Goal: Information Seeking & Learning: Learn about a topic

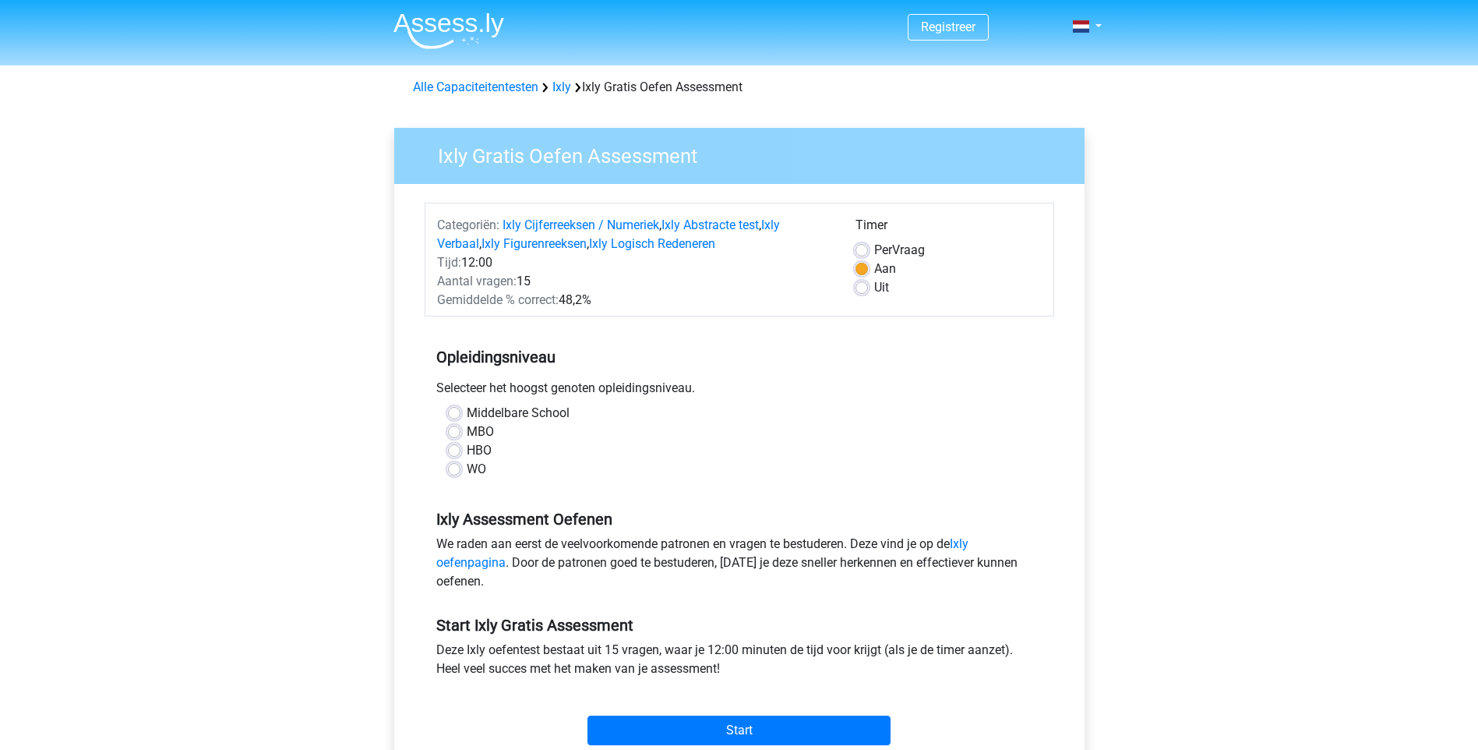
click at [467, 432] on label "MBO" at bounding box center [480, 431] width 27 height 19
click at [459, 432] on input "MBO" at bounding box center [454, 430] width 12 height 16
radio input "true"
click at [775, 724] on input "Start" at bounding box center [739, 730] width 303 height 30
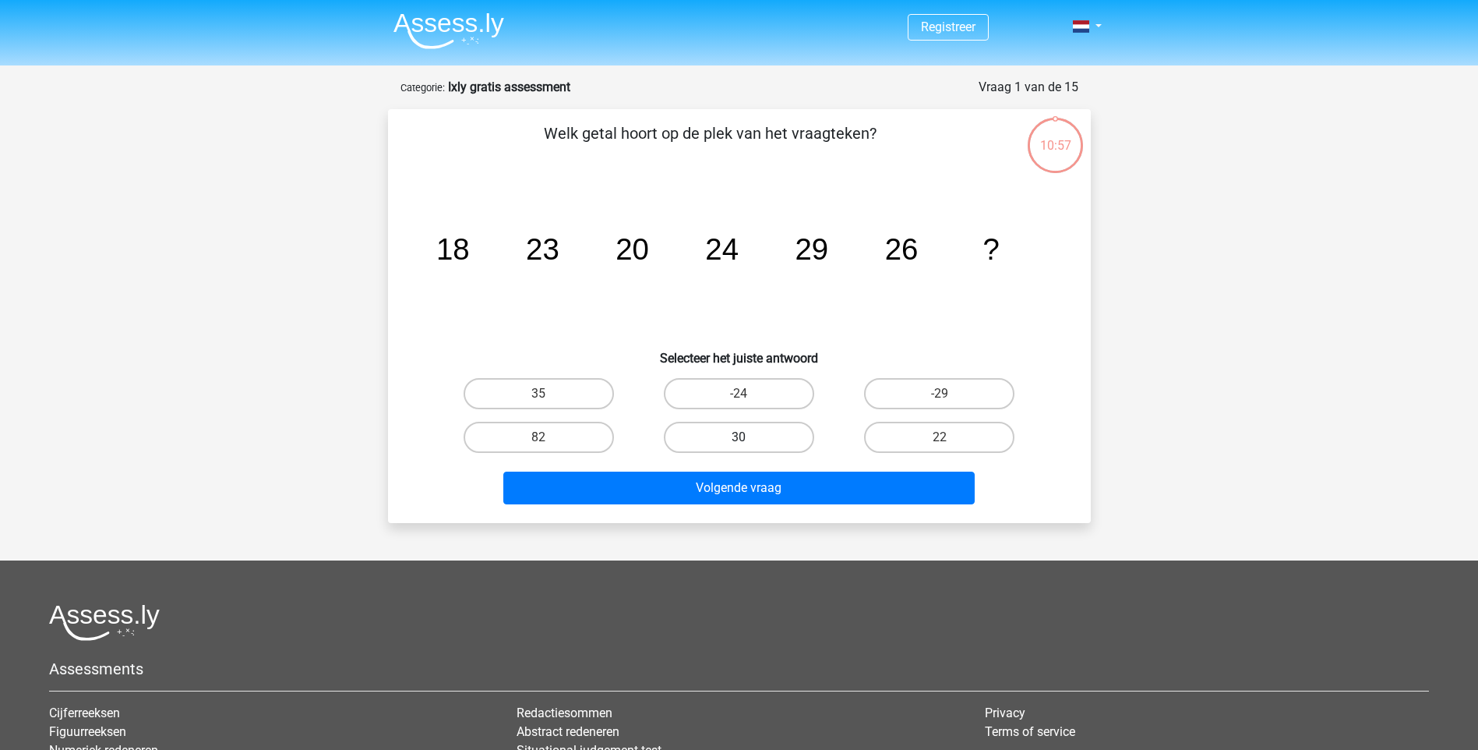
click at [773, 443] on label "30" at bounding box center [739, 437] width 150 height 31
click at [749, 443] on input "30" at bounding box center [744, 442] width 10 height 10
radio input "true"
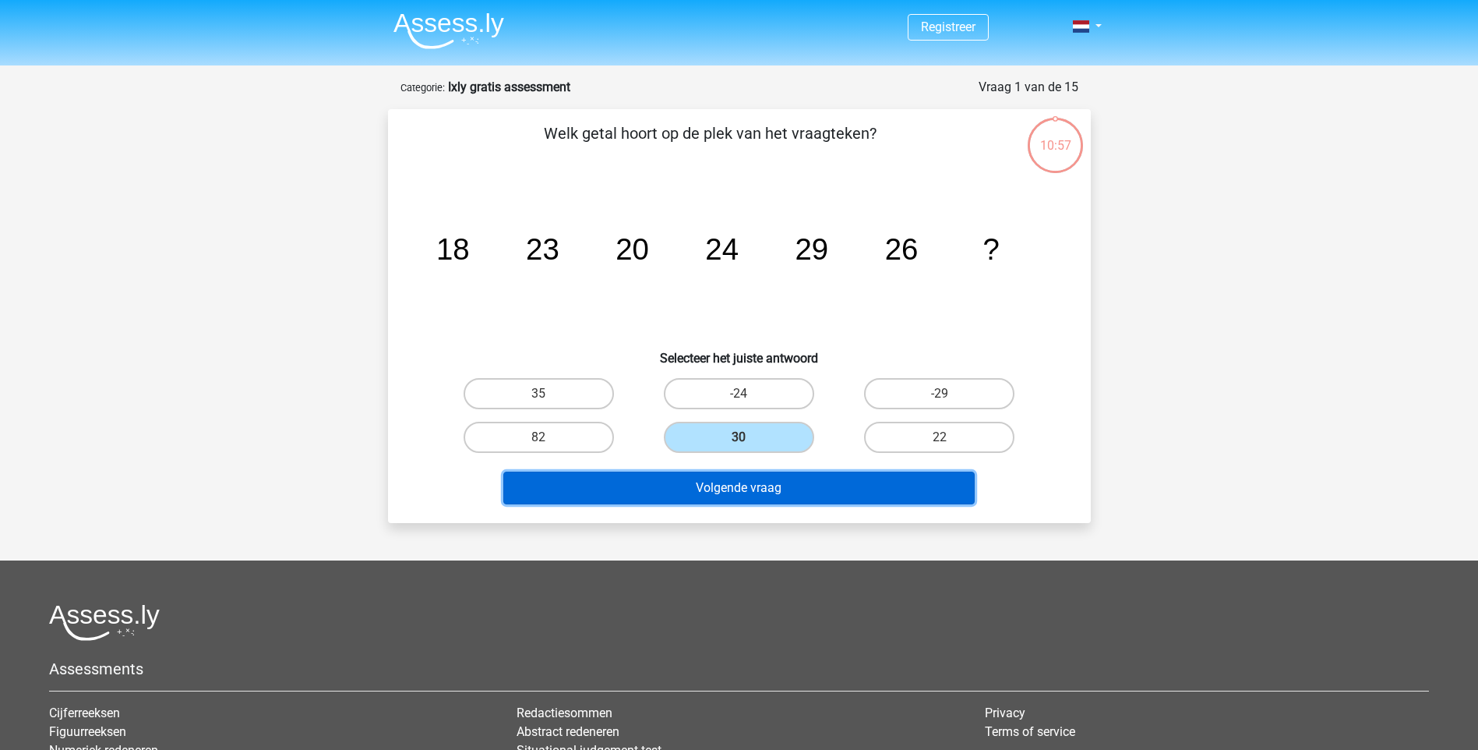
click at [761, 484] on button "Volgende vraag" at bounding box center [738, 487] width 471 height 33
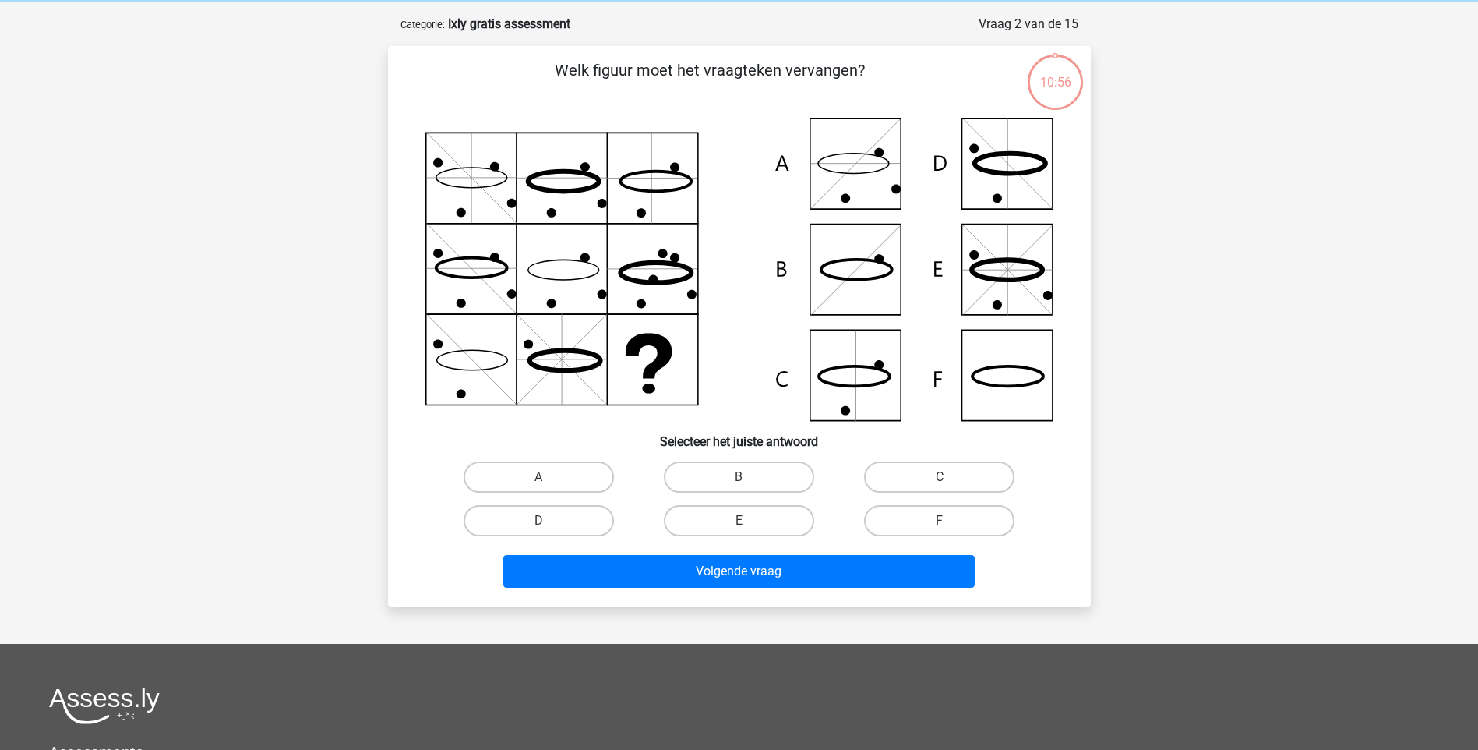
scroll to position [78, 0]
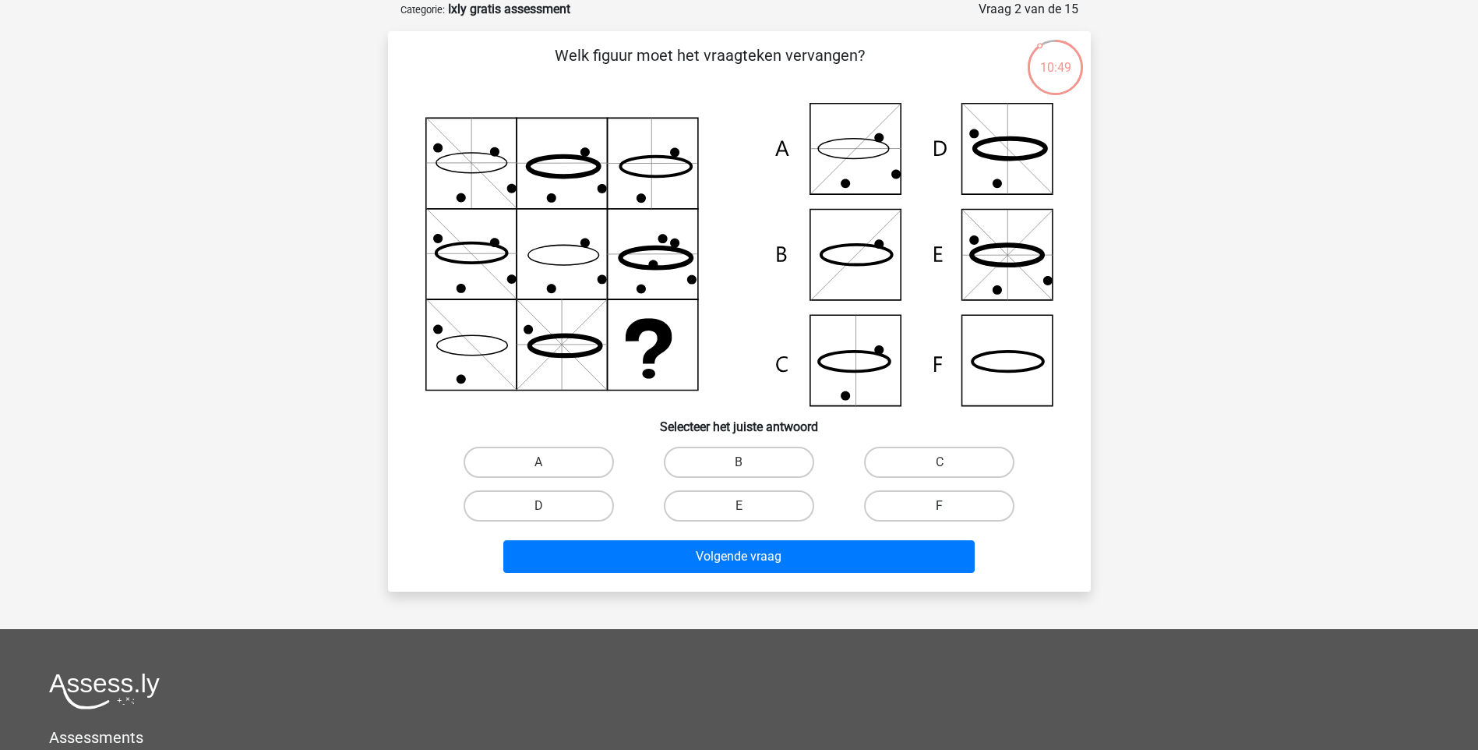
click at [923, 503] on label "F" at bounding box center [939, 505] width 150 height 31
click at [940, 506] on input "F" at bounding box center [945, 511] width 10 height 10
radio input "true"
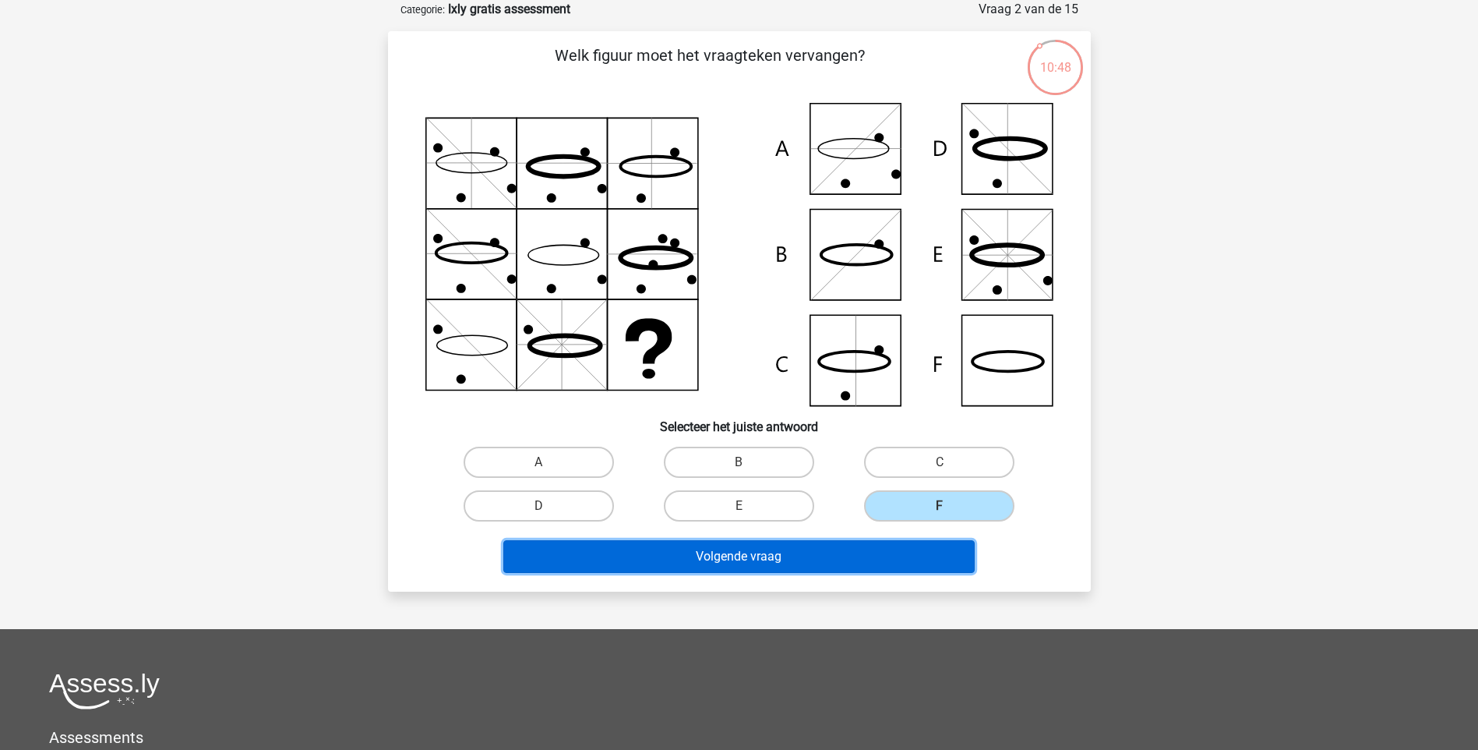
click at [873, 552] on button "Volgende vraag" at bounding box center [738, 556] width 471 height 33
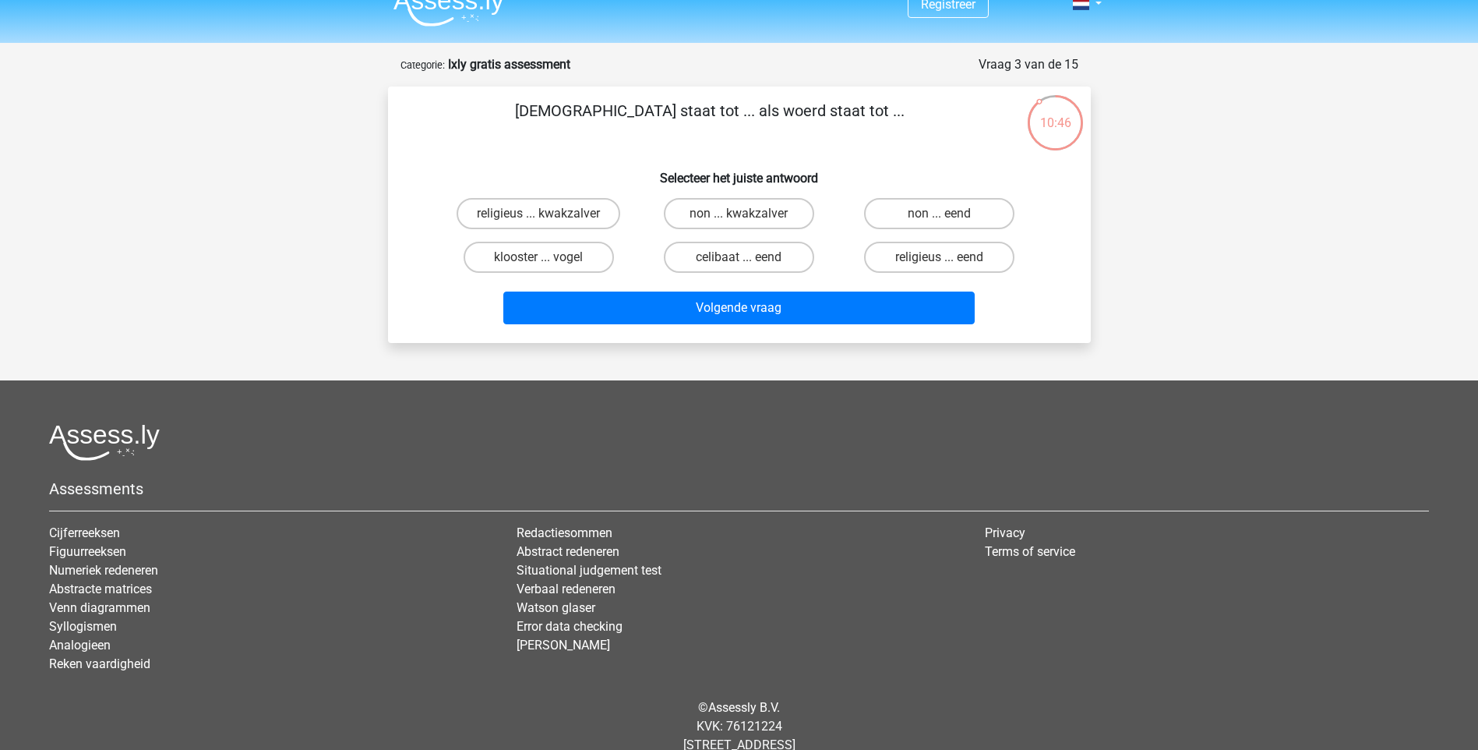
scroll to position [0, 0]
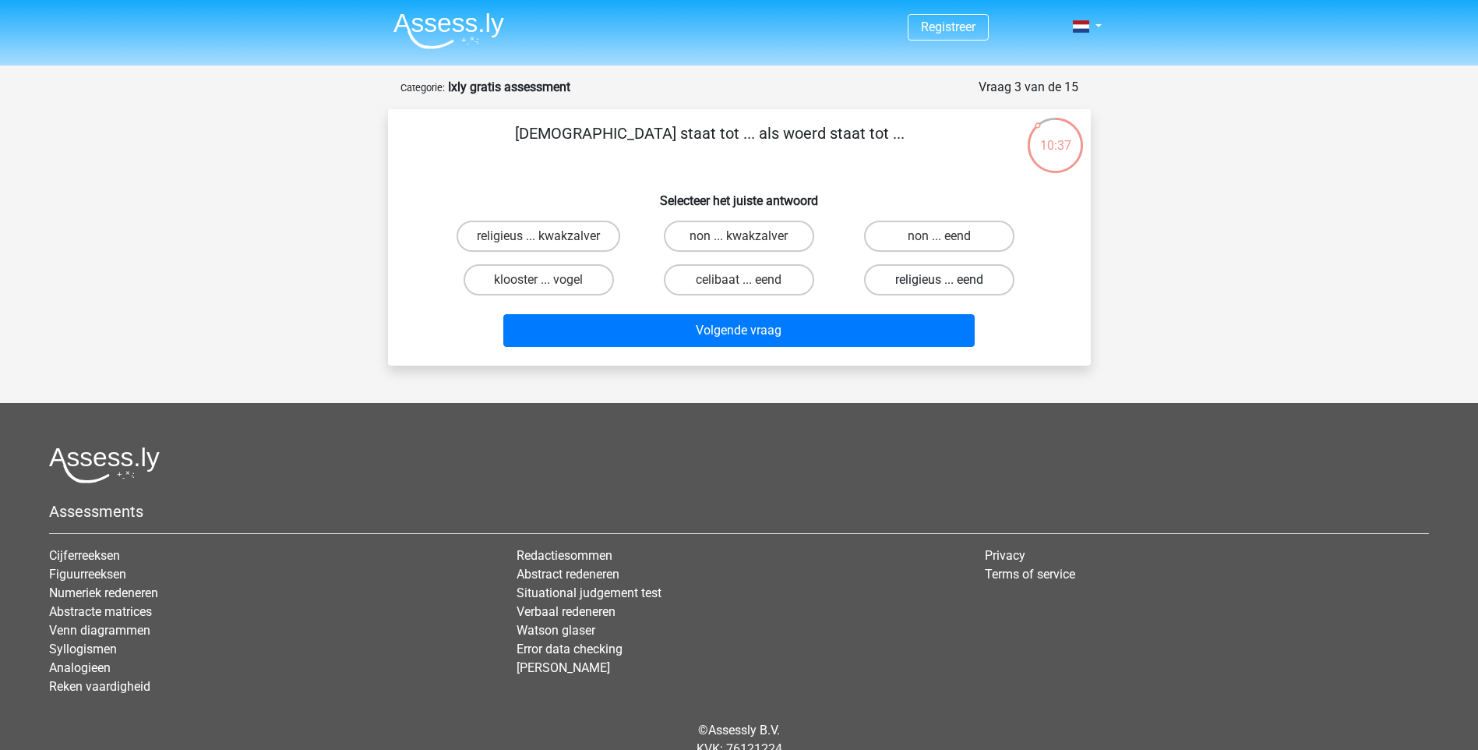
click at [920, 275] on label "religieus ... eend" at bounding box center [939, 279] width 150 height 31
click at [940, 280] on input "religieus ... eend" at bounding box center [945, 285] width 10 height 10
radio input "true"
click at [952, 230] on label "non ... eend" at bounding box center [939, 236] width 150 height 31
click at [950, 236] on input "non ... eend" at bounding box center [945, 241] width 10 height 10
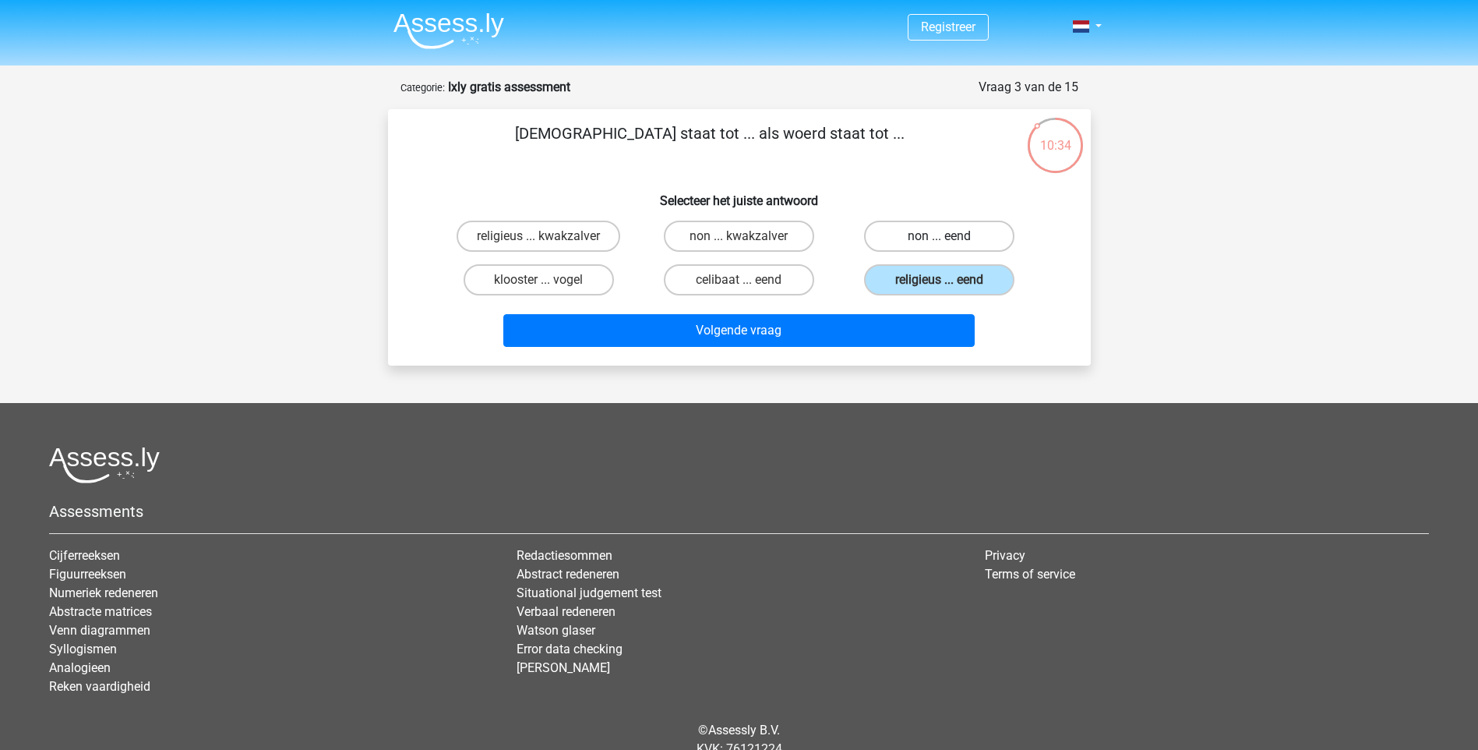
radio input "true"
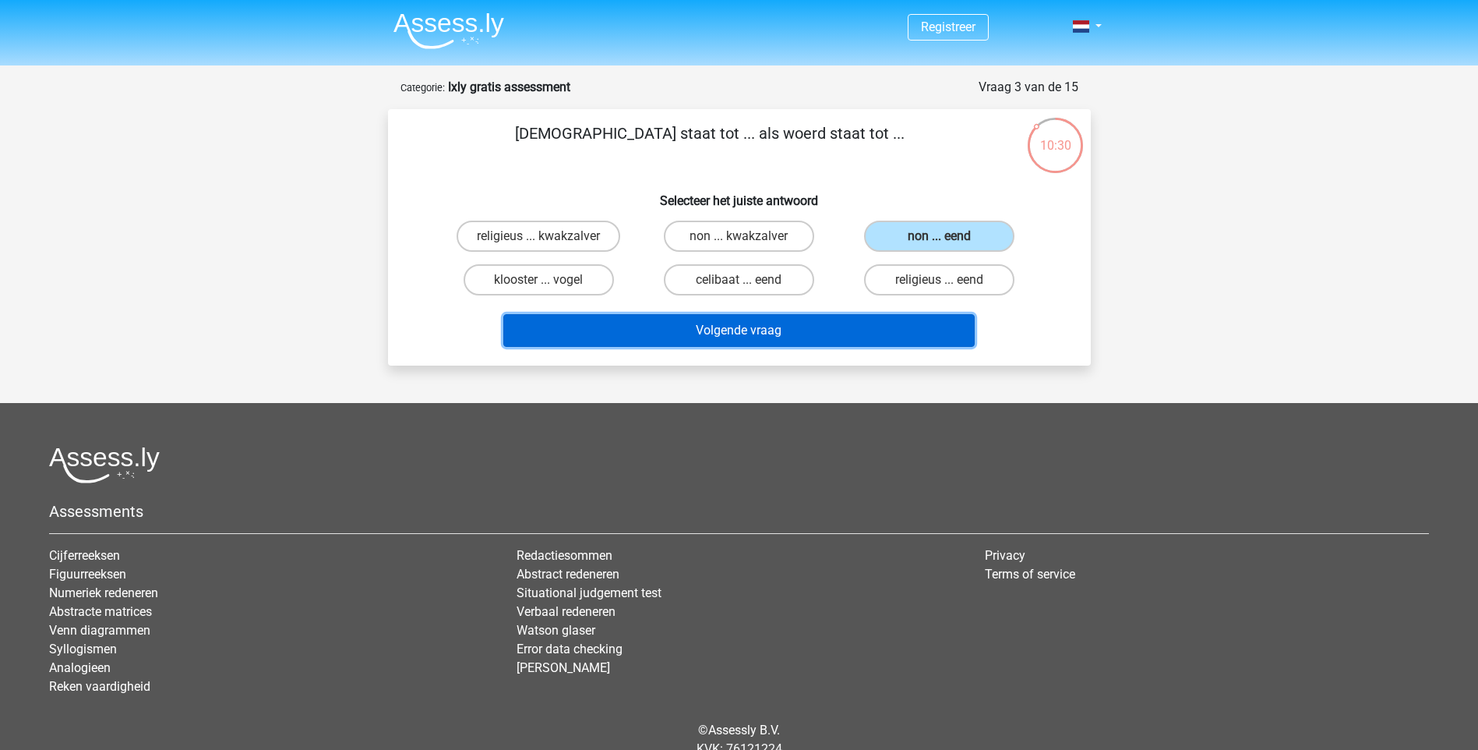
click at [851, 327] on button "Volgende vraag" at bounding box center [738, 330] width 471 height 33
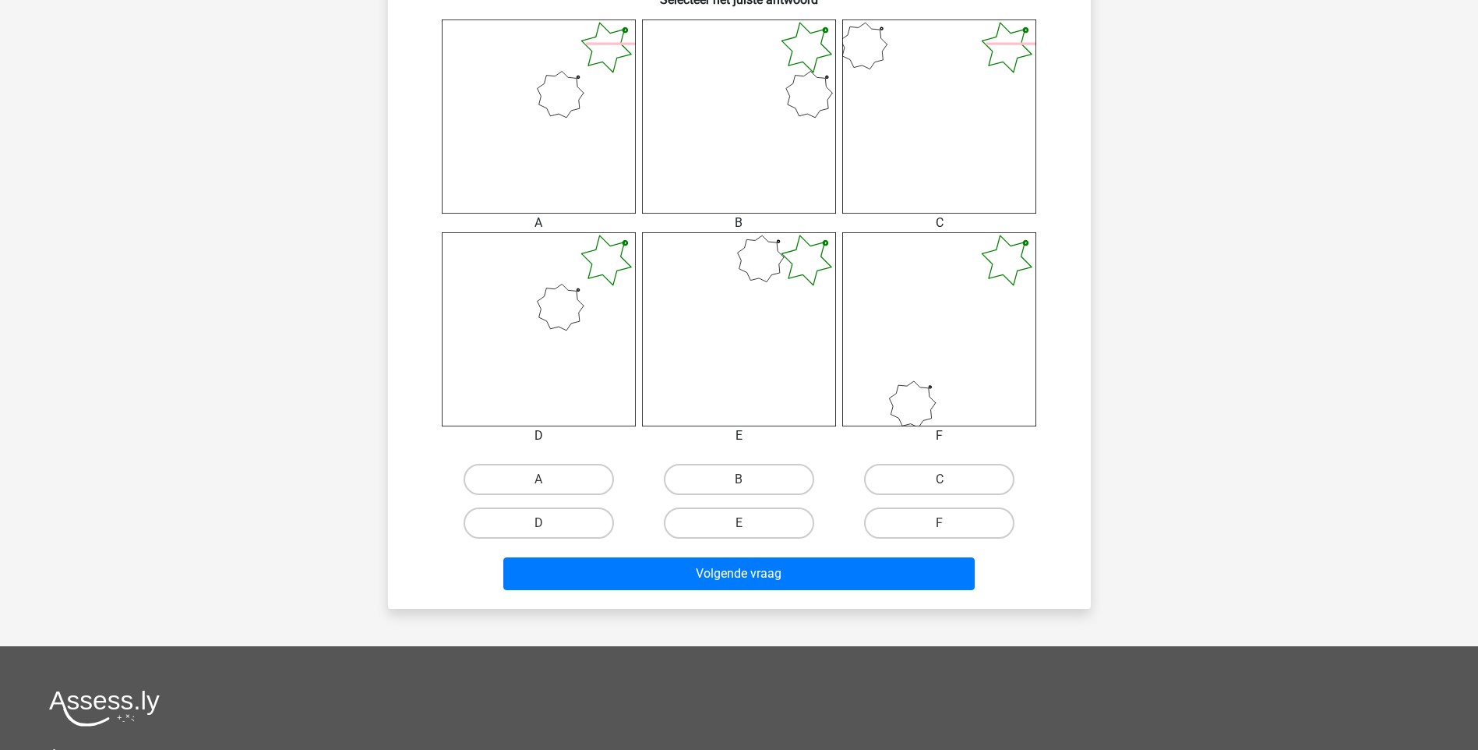
scroll to position [623, 0]
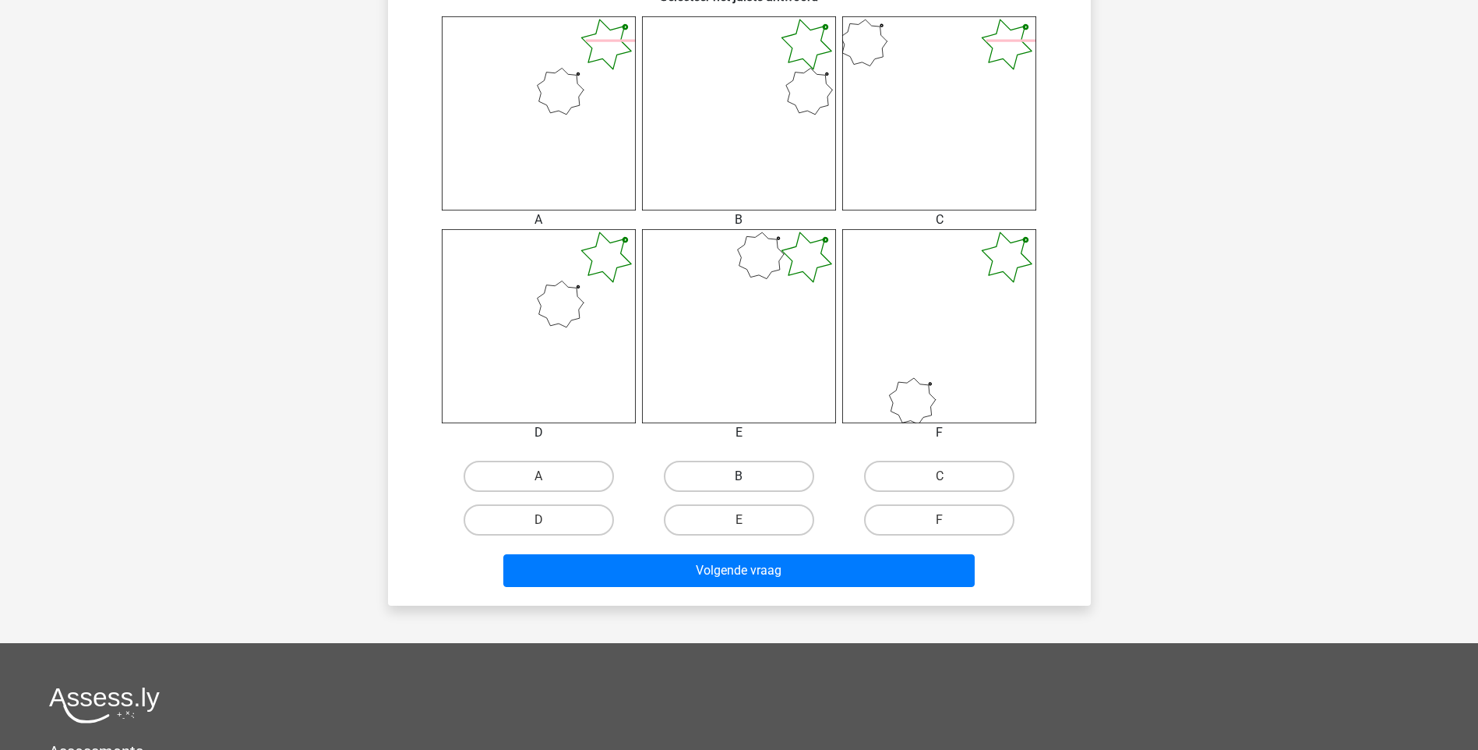
click at [736, 470] on label "B" at bounding box center [739, 476] width 150 height 31
click at [739, 476] on input "B" at bounding box center [744, 481] width 10 height 10
radio input "true"
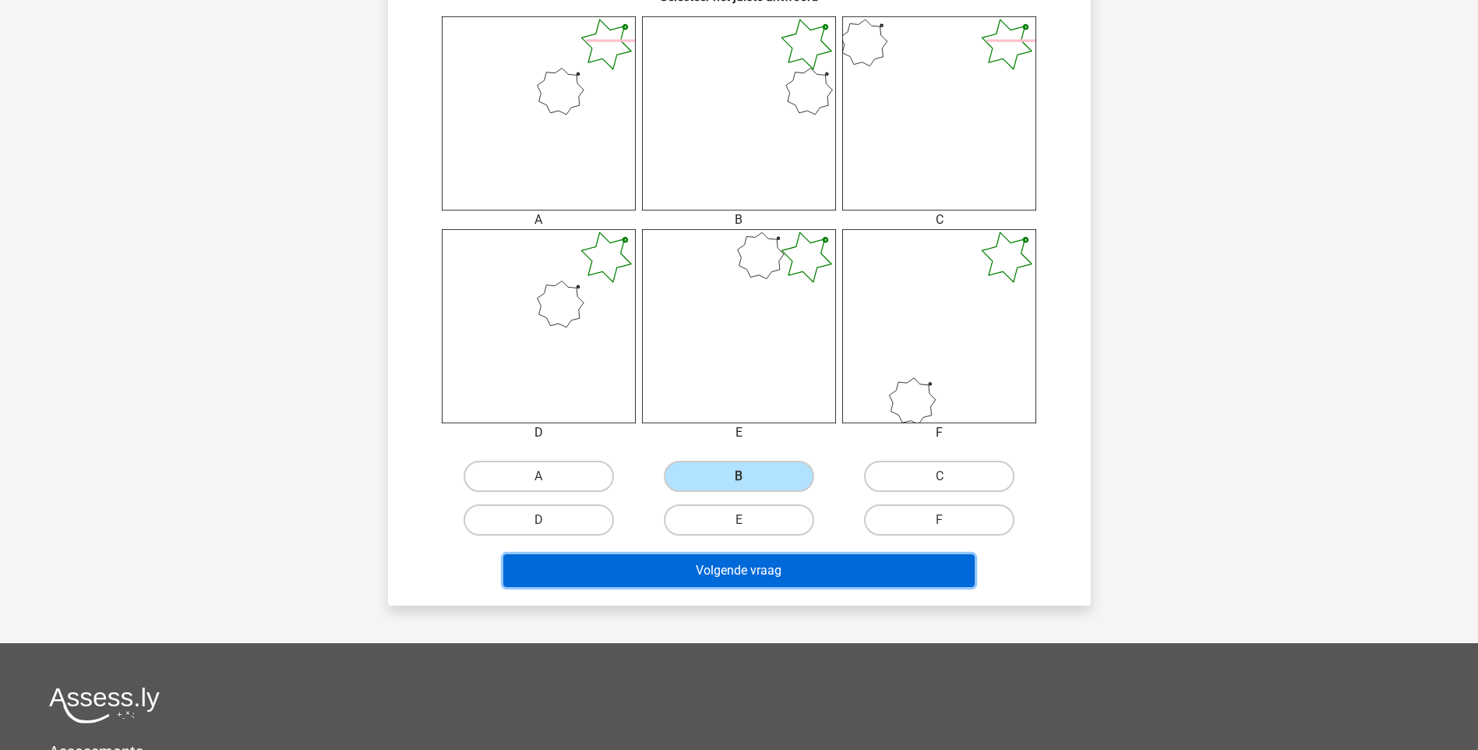
click at [763, 565] on button "Volgende vraag" at bounding box center [738, 570] width 471 height 33
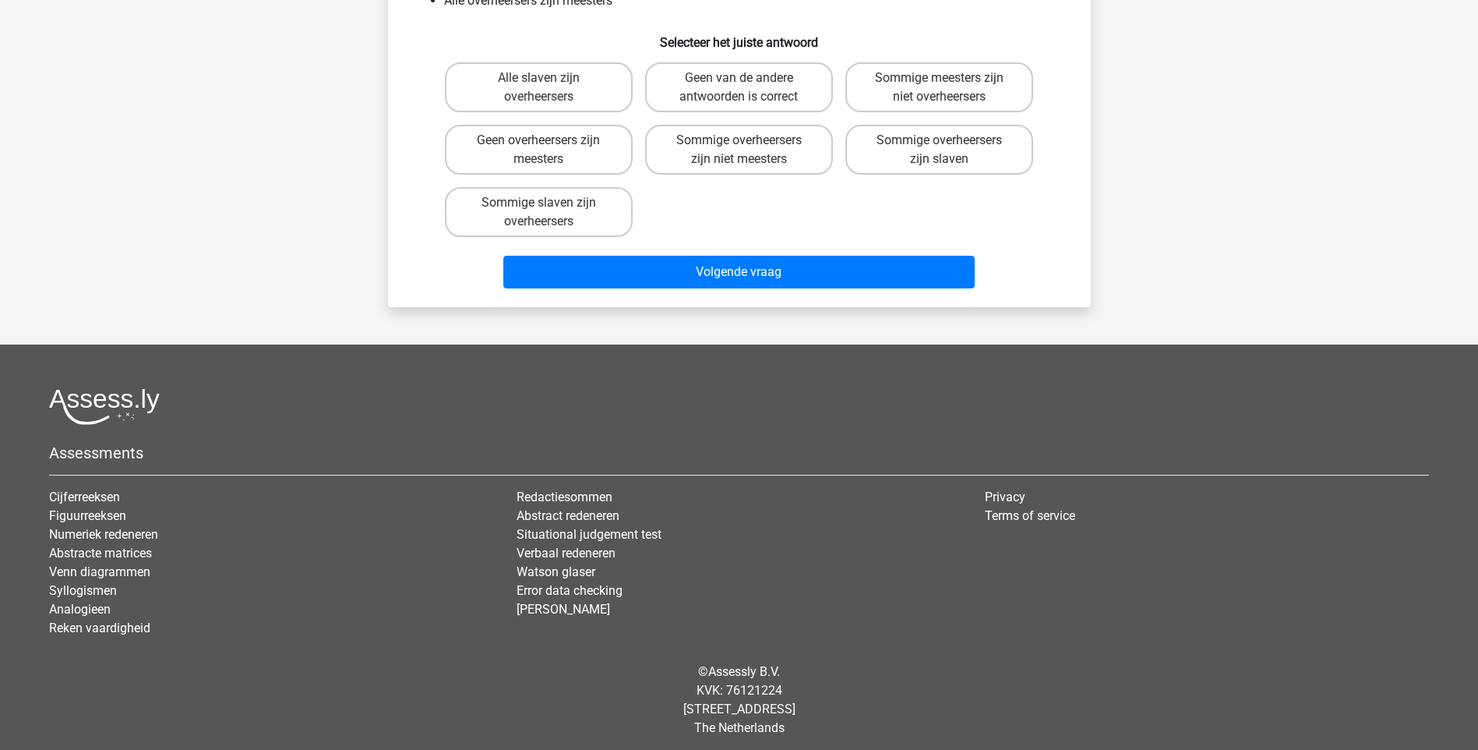
scroll to position [78, 0]
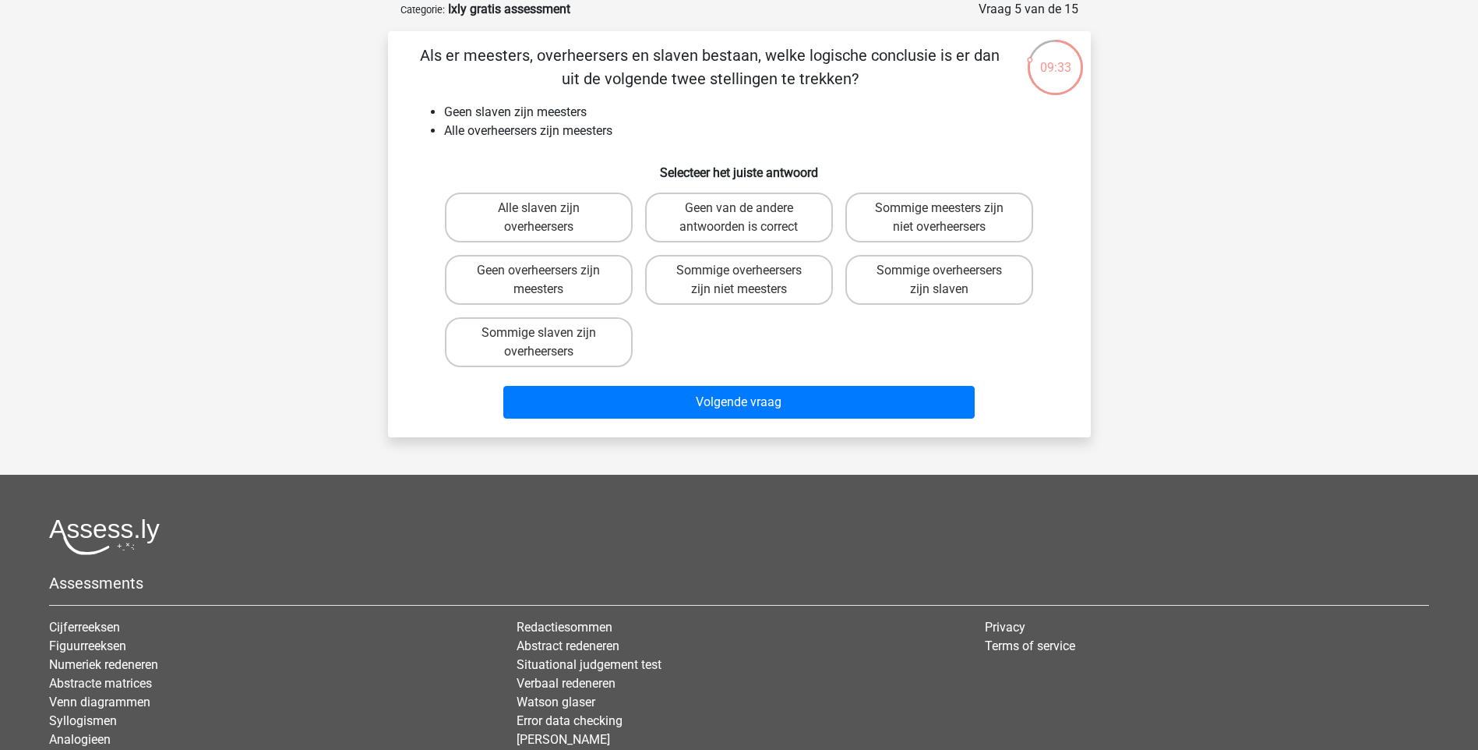
click at [749, 279] on input "Sommige overheersers zijn niet meesters" at bounding box center [744, 275] width 10 height 10
radio input "true"
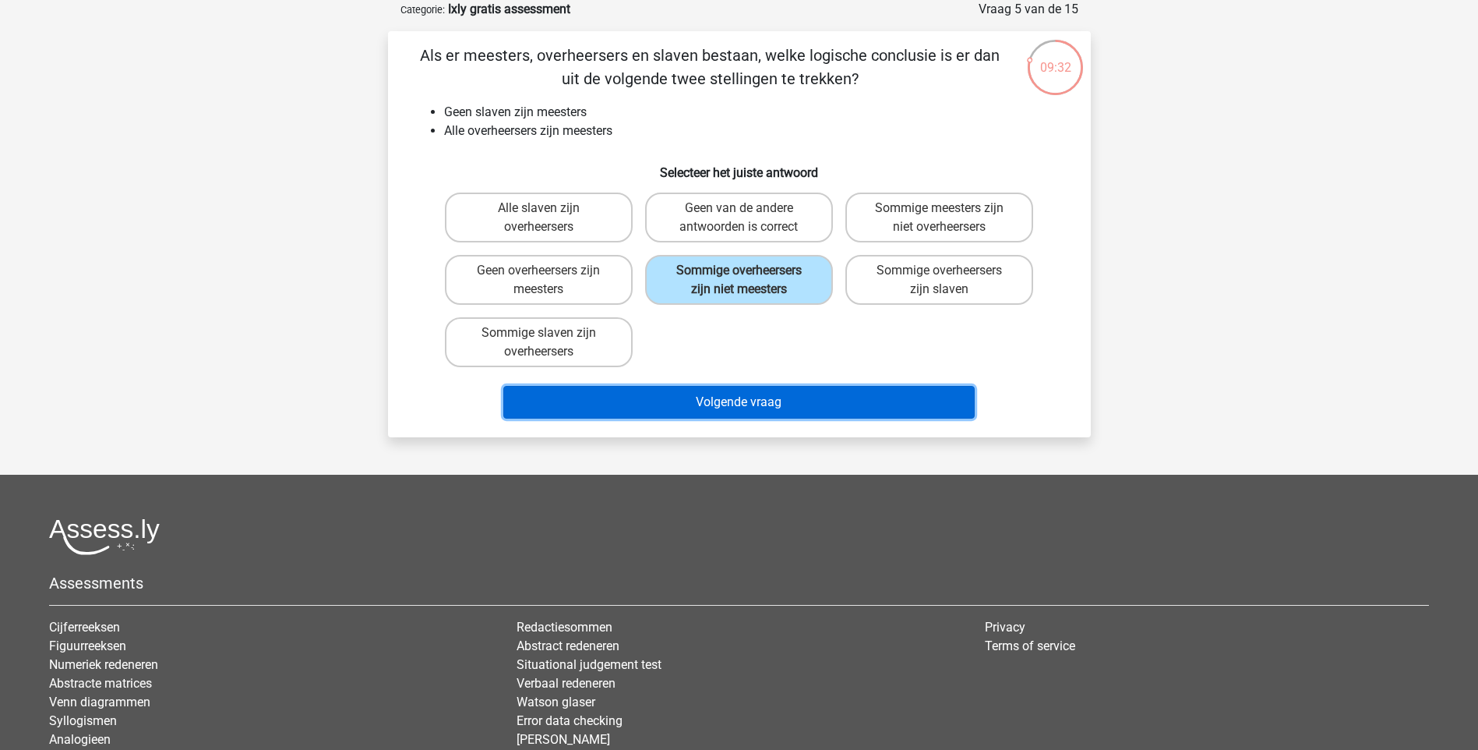
click at [734, 399] on button "Volgende vraag" at bounding box center [738, 402] width 471 height 33
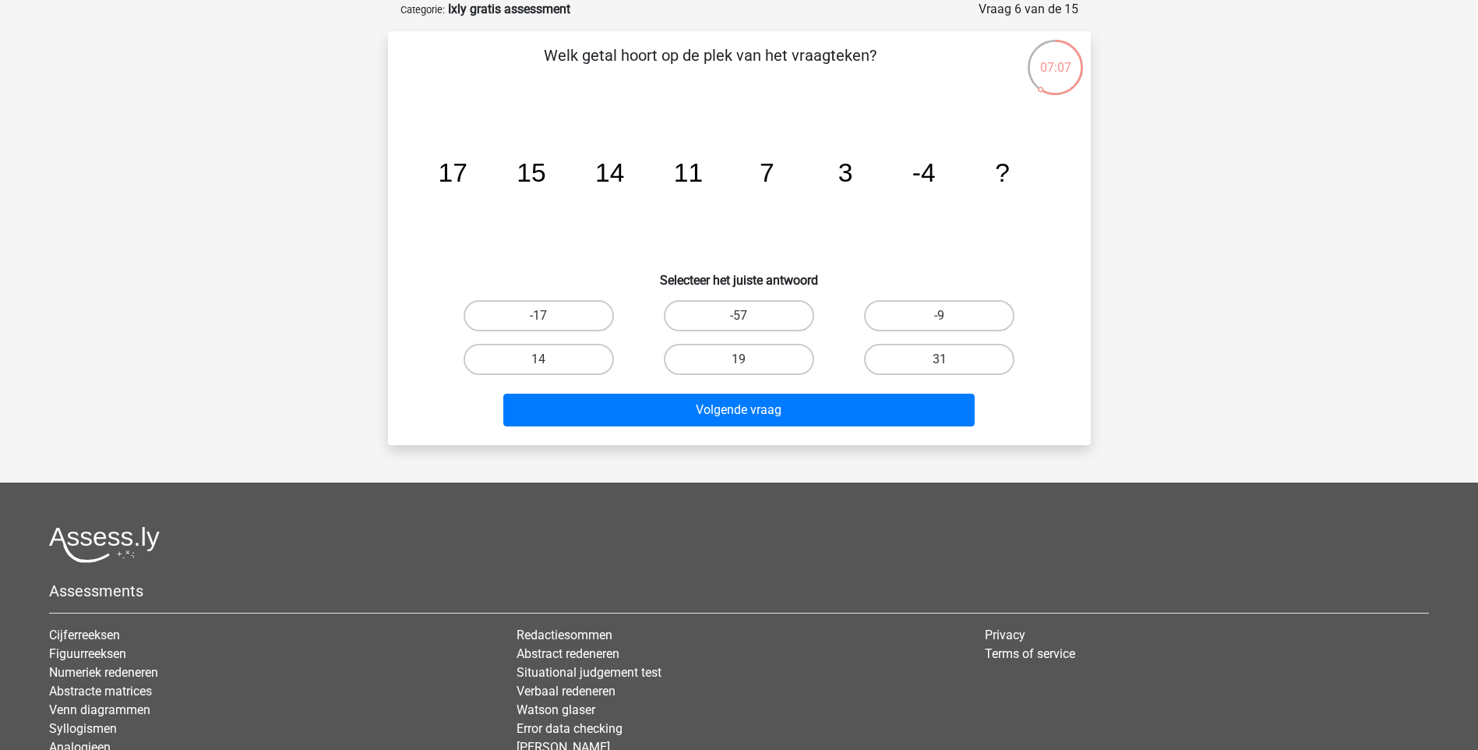
click at [940, 316] on input "-9" at bounding box center [945, 321] width 10 height 10
radio input "true"
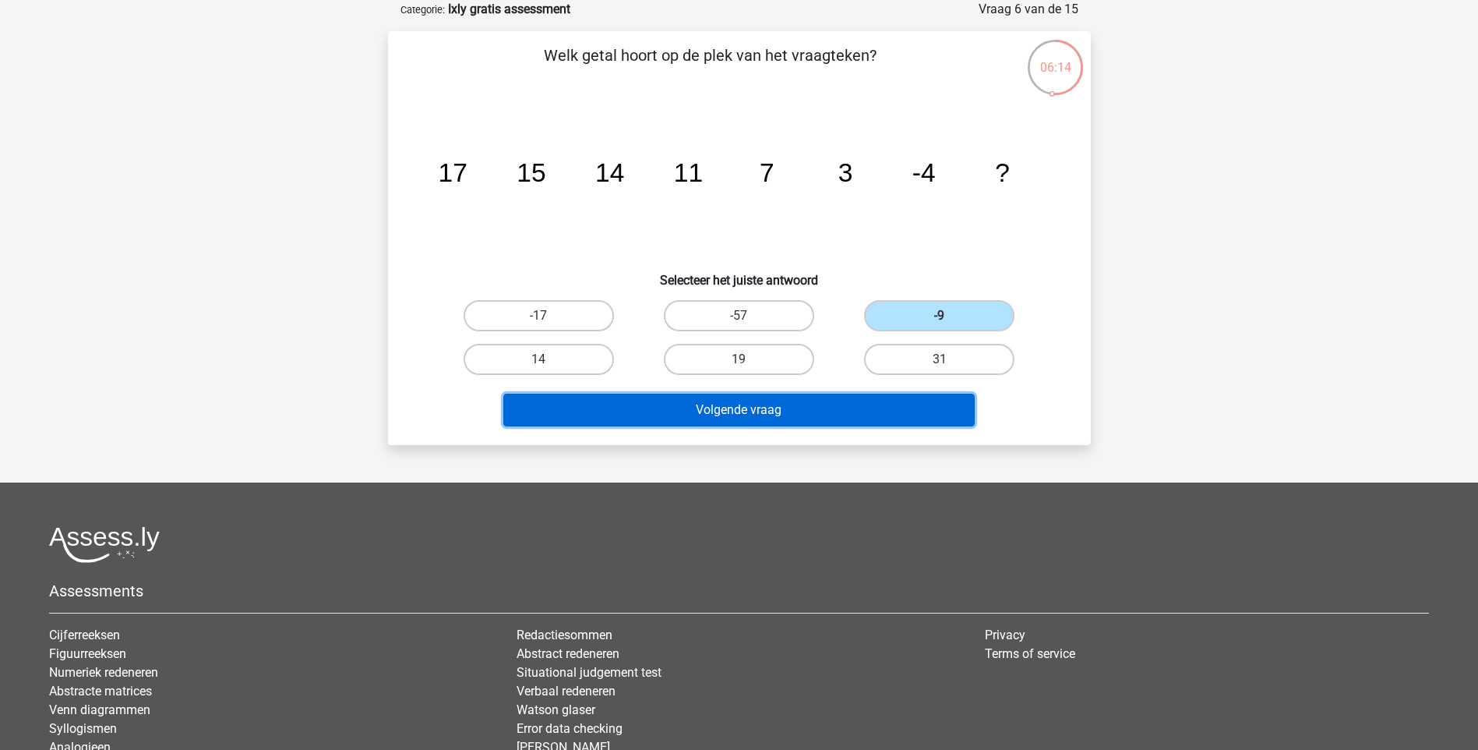
click at [872, 403] on button "Volgende vraag" at bounding box center [738, 410] width 471 height 33
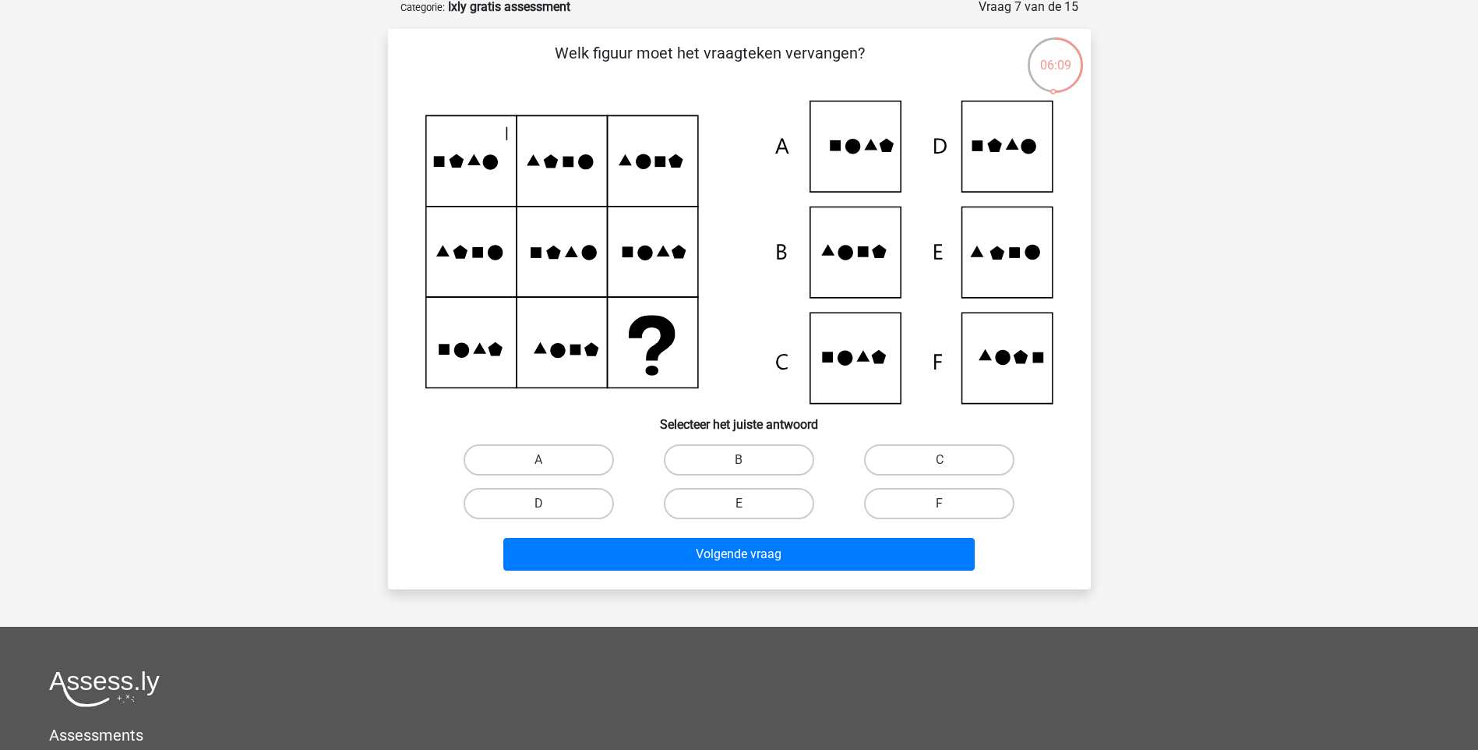
scroll to position [156, 0]
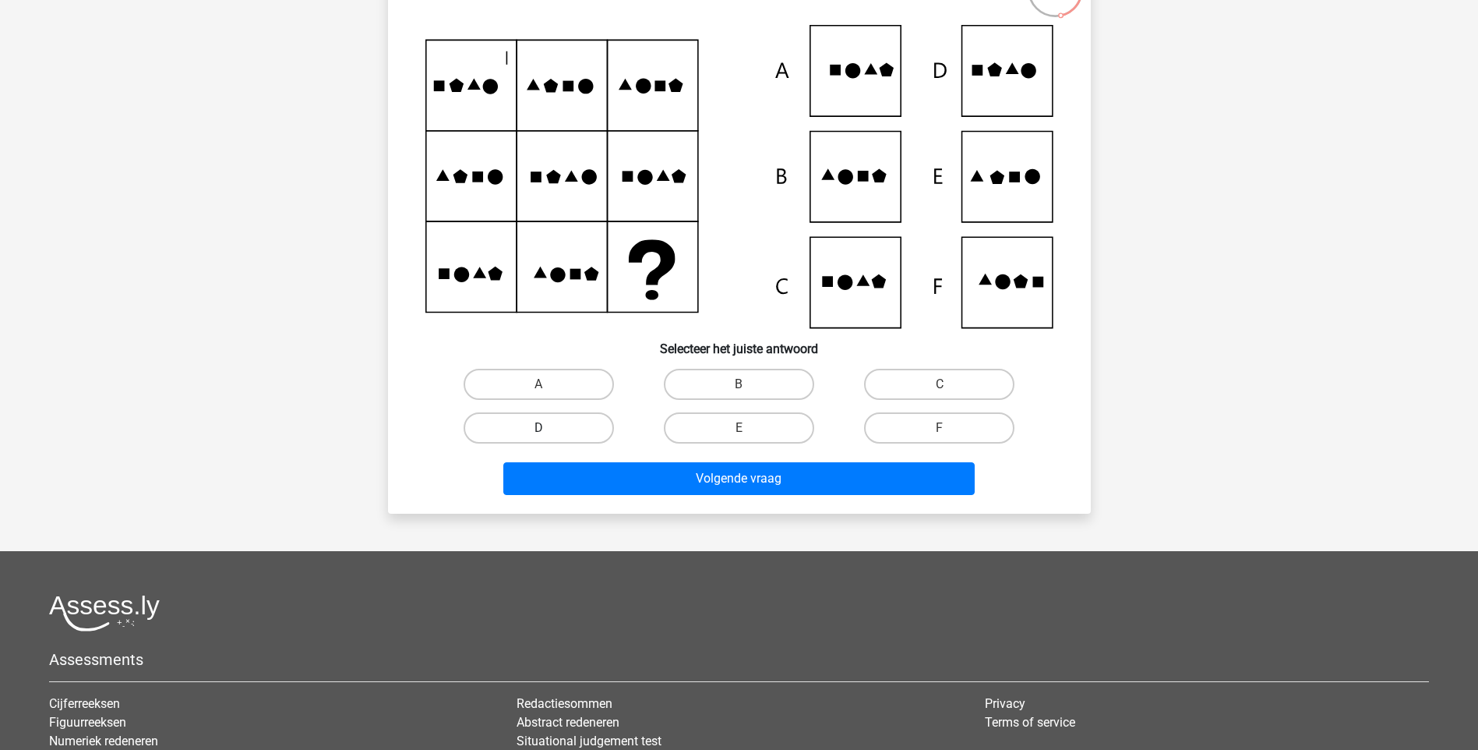
click at [574, 432] on label "D" at bounding box center [539, 427] width 150 height 31
click at [549, 432] on input "D" at bounding box center [543, 433] width 10 height 10
radio input "true"
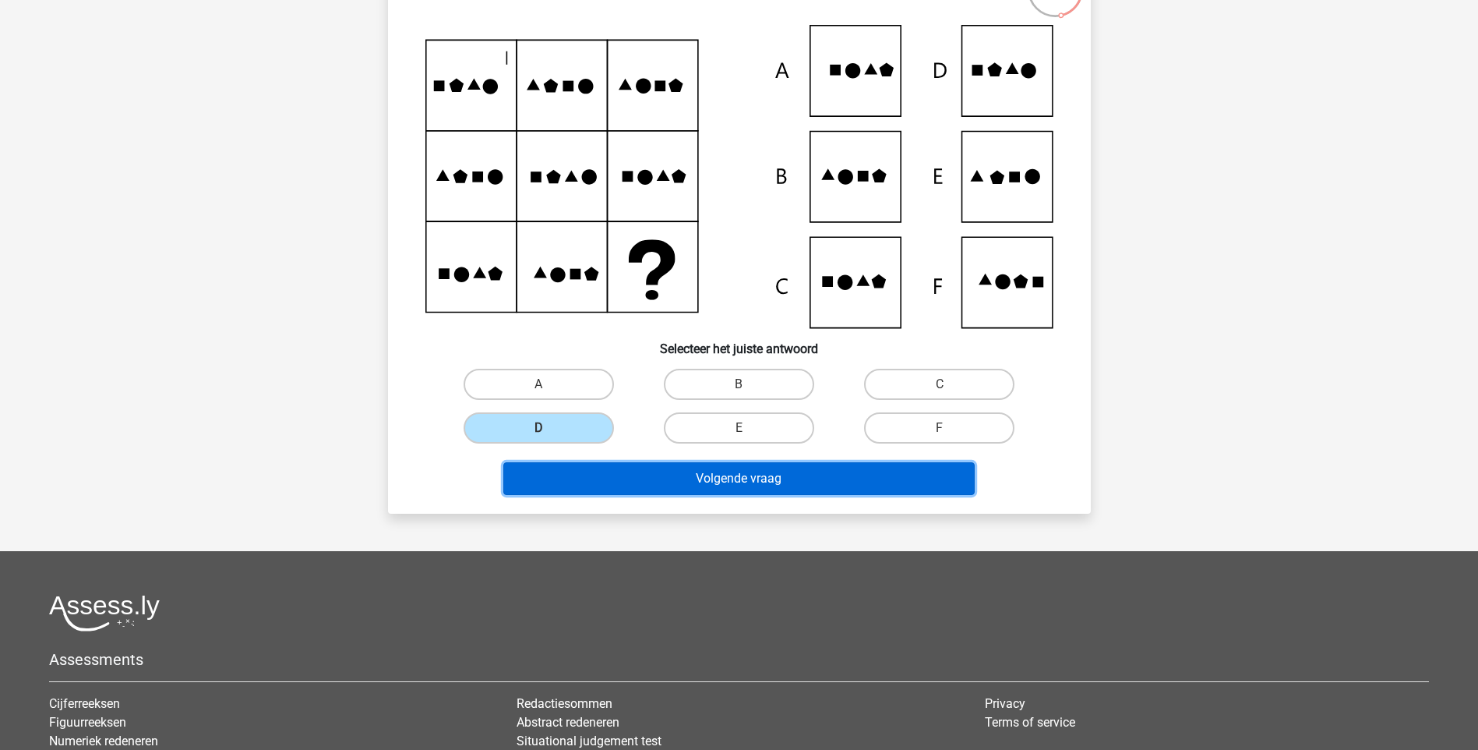
click at [710, 478] on button "Volgende vraag" at bounding box center [738, 478] width 471 height 33
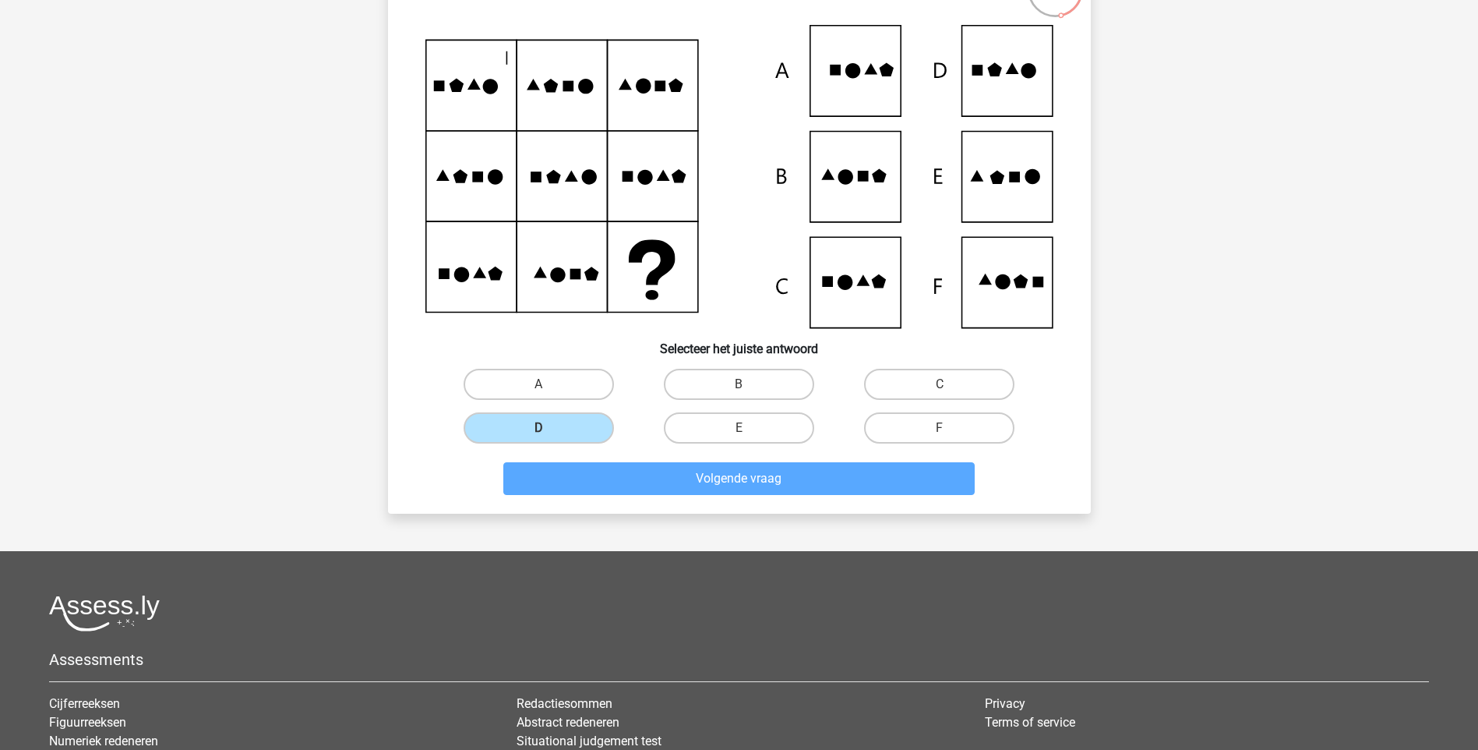
scroll to position [65, 0]
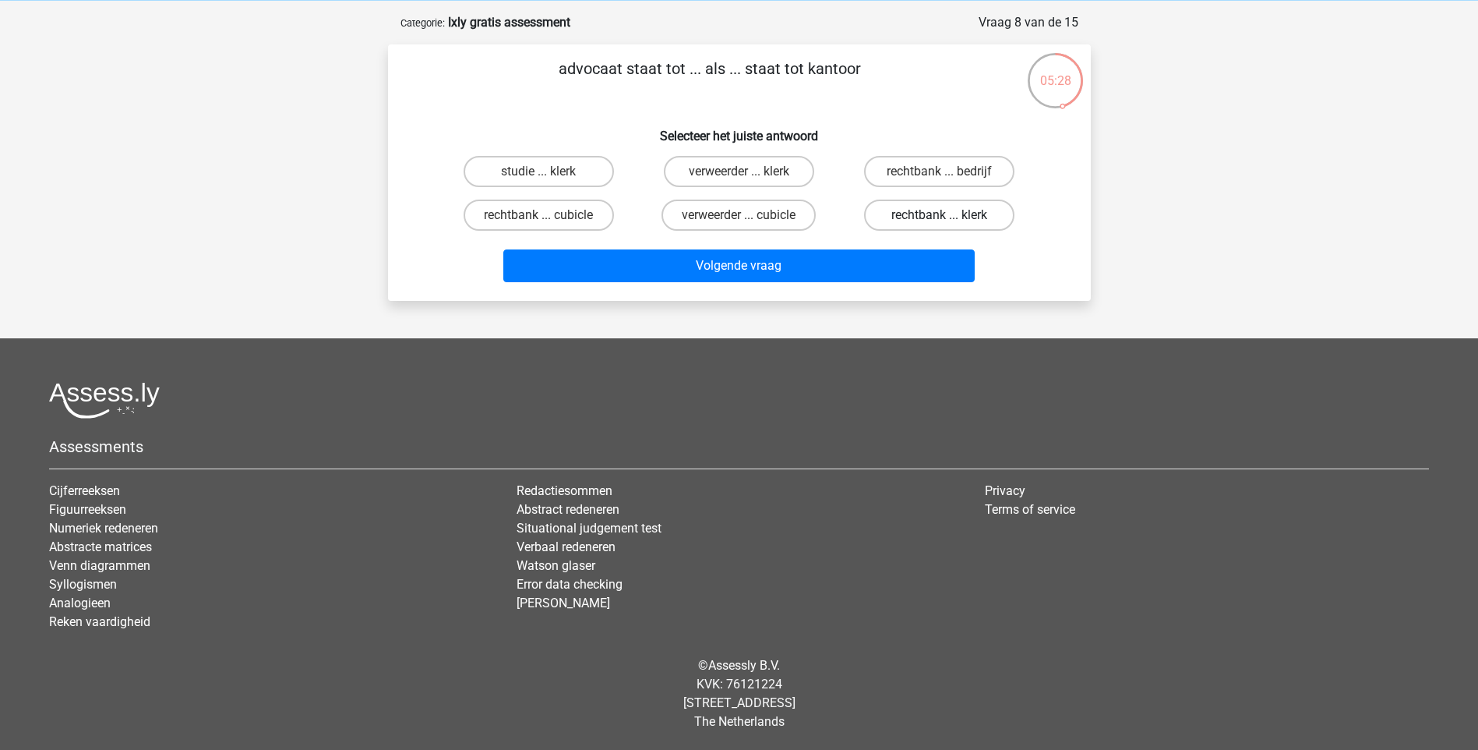
click at [945, 212] on label "rechtbank ... klerk" at bounding box center [939, 214] width 150 height 31
click at [945, 215] on input "rechtbank ... klerk" at bounding box center [945, 220] width 10 height 10
radio input "true"
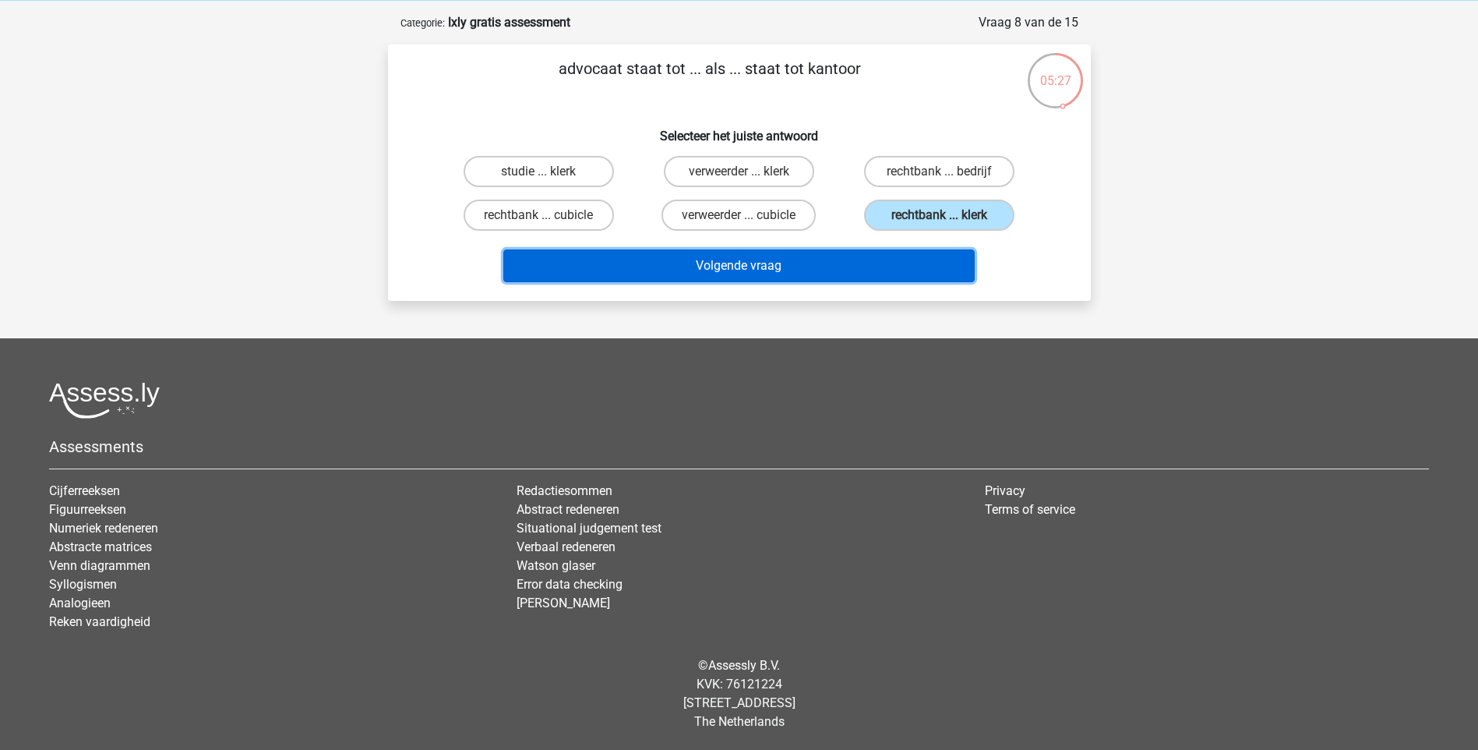
click at [898, 263] on button "Volgende vraag" at bounding box center [738, 265] width 471 height 33
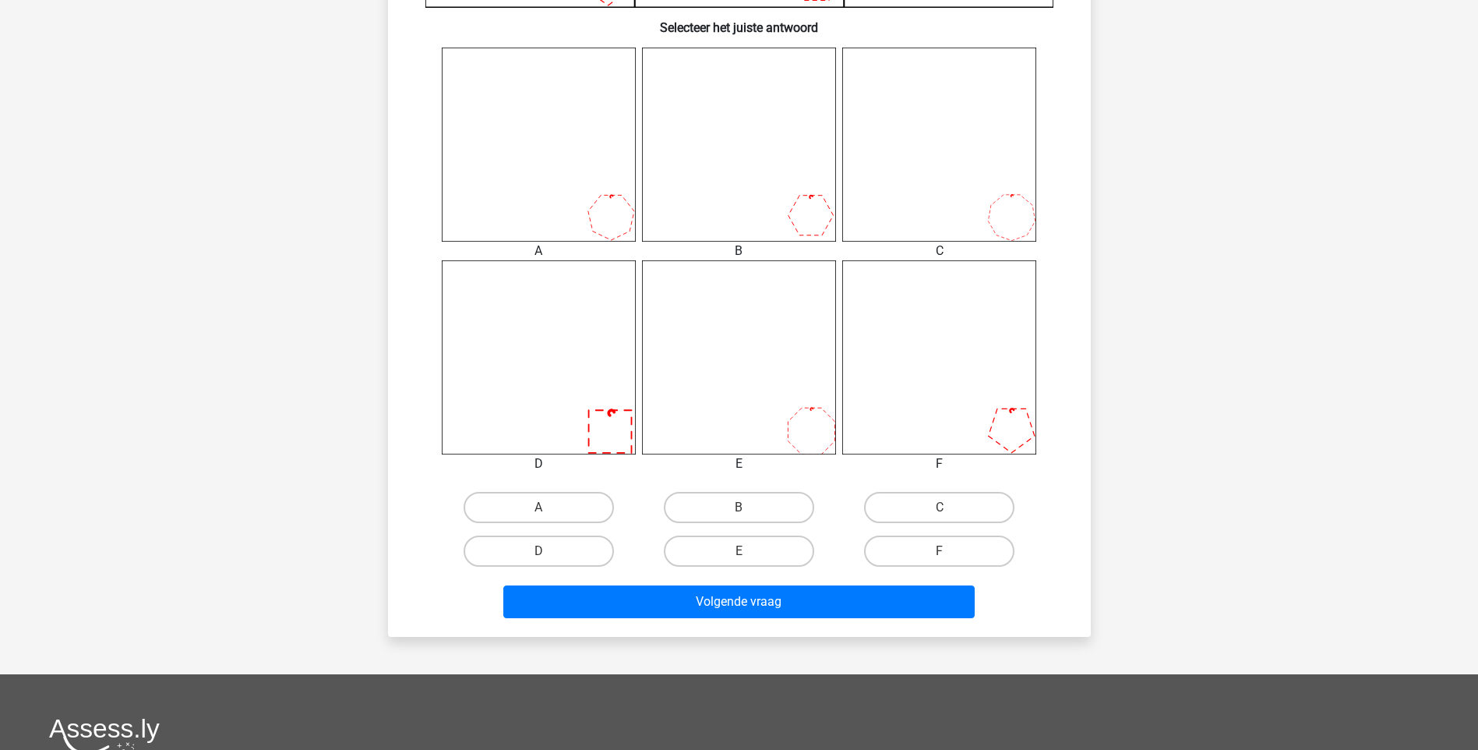
scroll to position [623, 0]
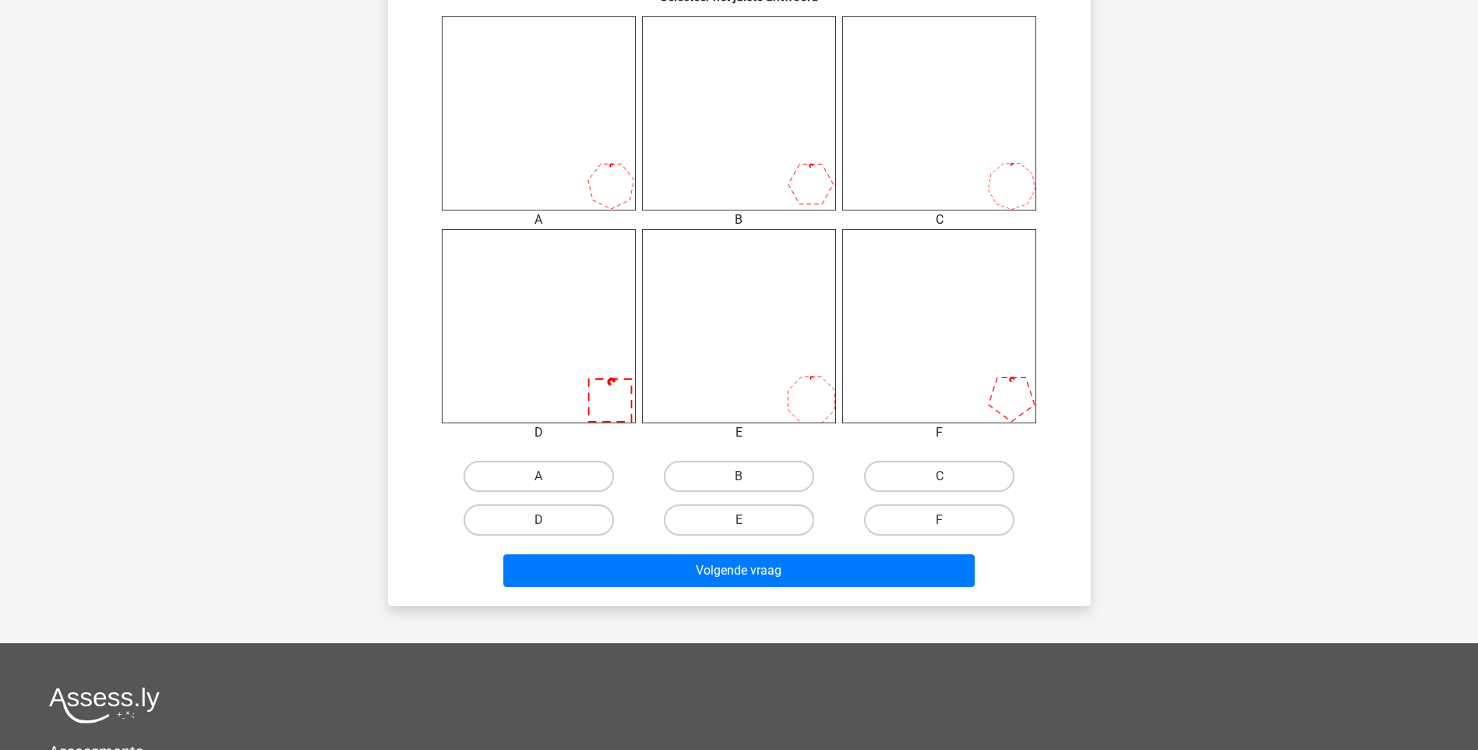
click at [545, 521] on input "D" at bounding box center [543, 525] width 10 height 10
radio input "true"
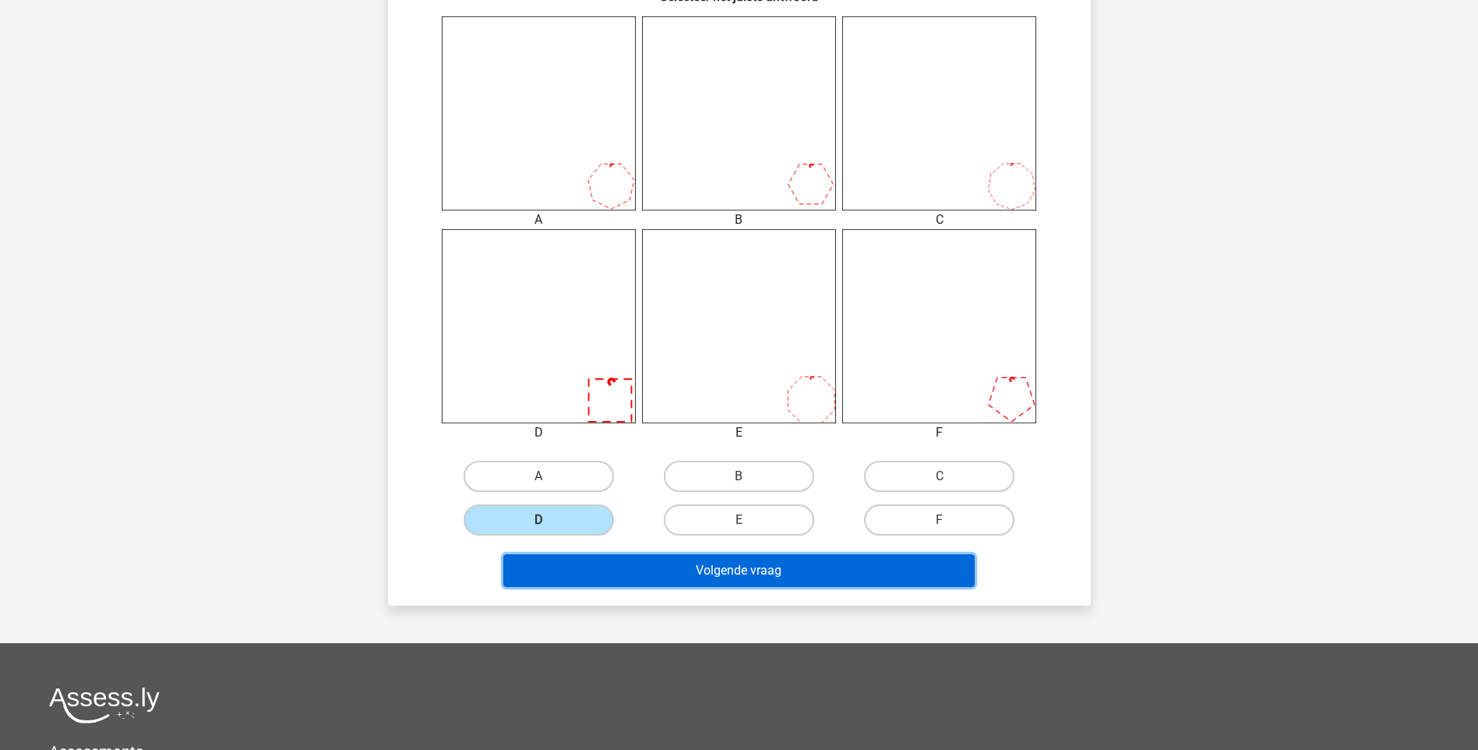
click at [695, 571] on button "Volgende vraag" at bounding box center [738, 570] width 471 height 33
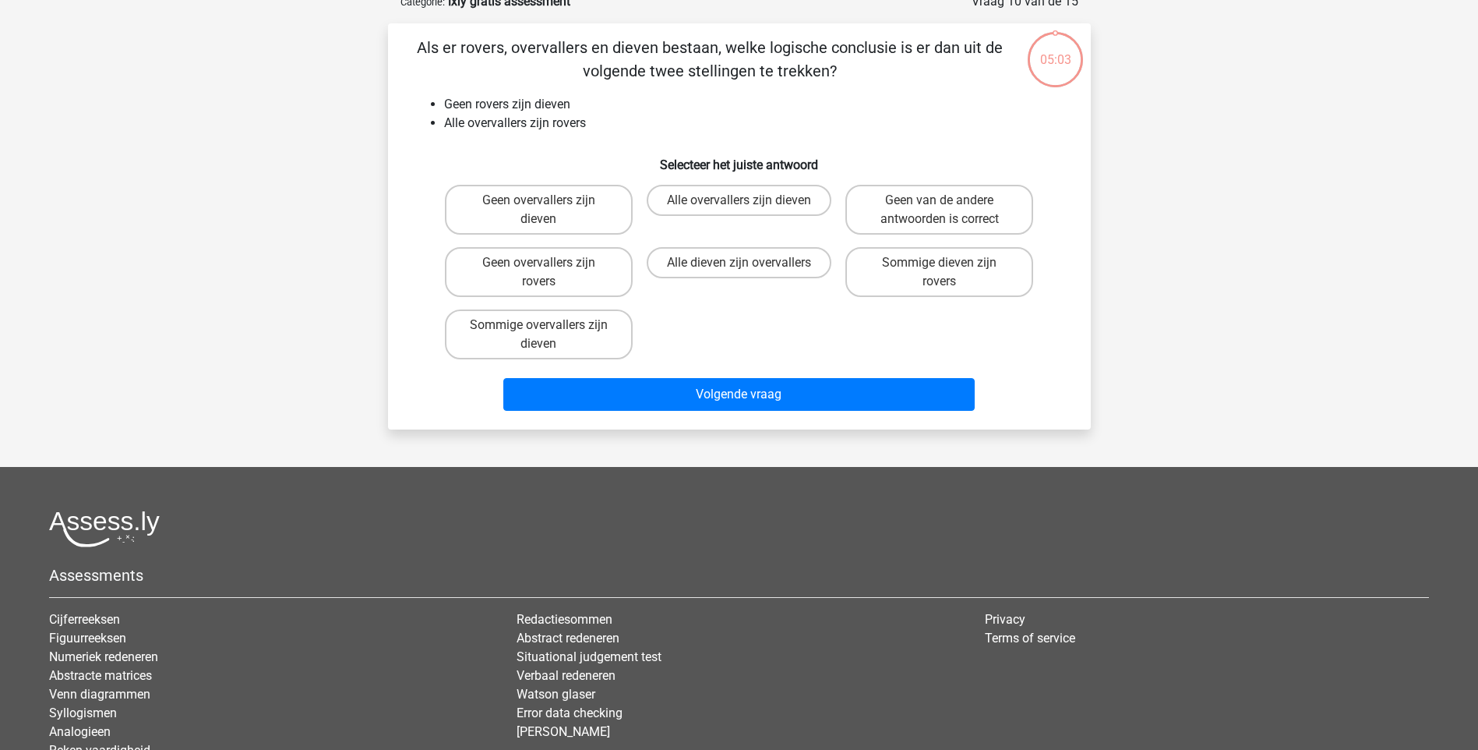
scroll to position [78, 0]
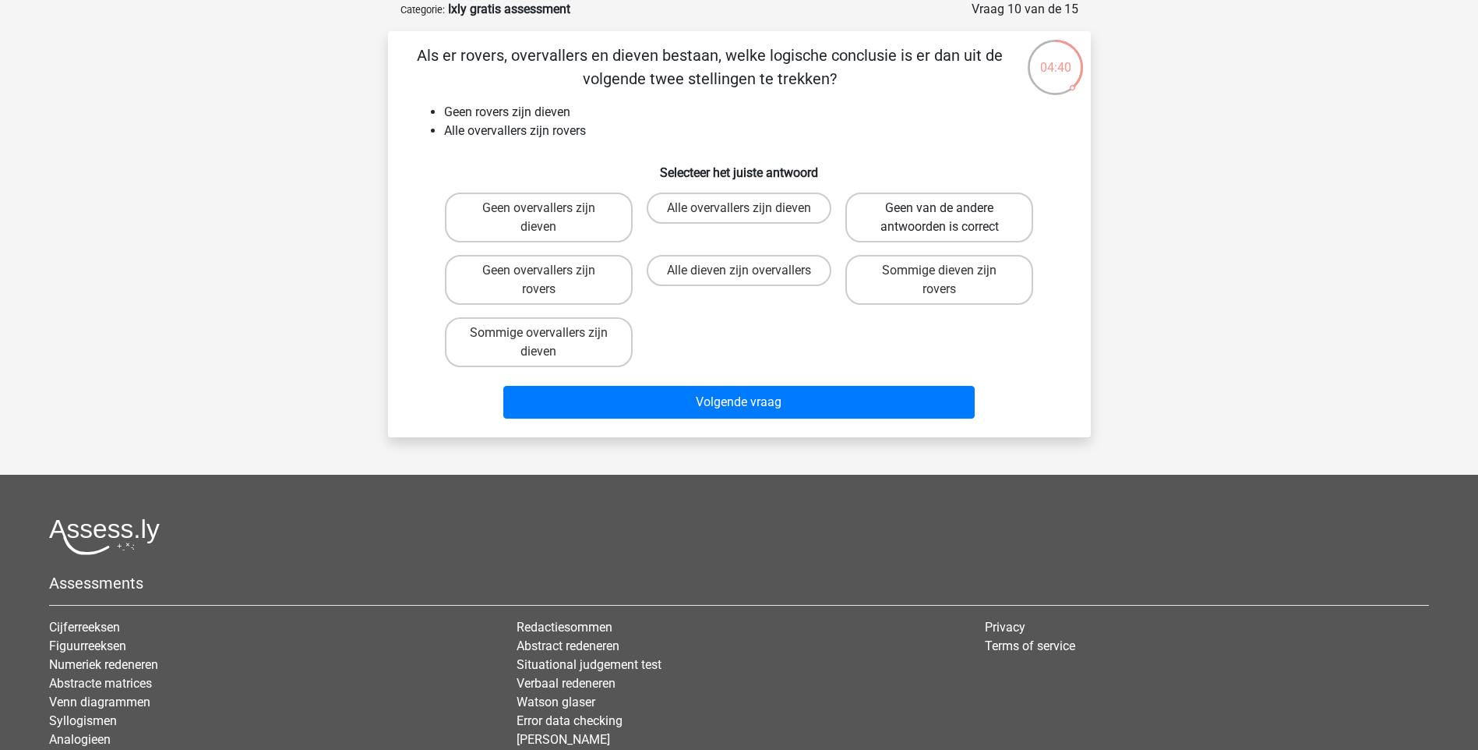
click at [945, 202] on label "Geen van de andere antwoorden is correct" at bounding box center [939, 217] width 188 height 50
click at [945, 208] on input "Geen van de andere antwoorden is correct" at bounding box center [945, 213] width 10 height 10
radio input "true"
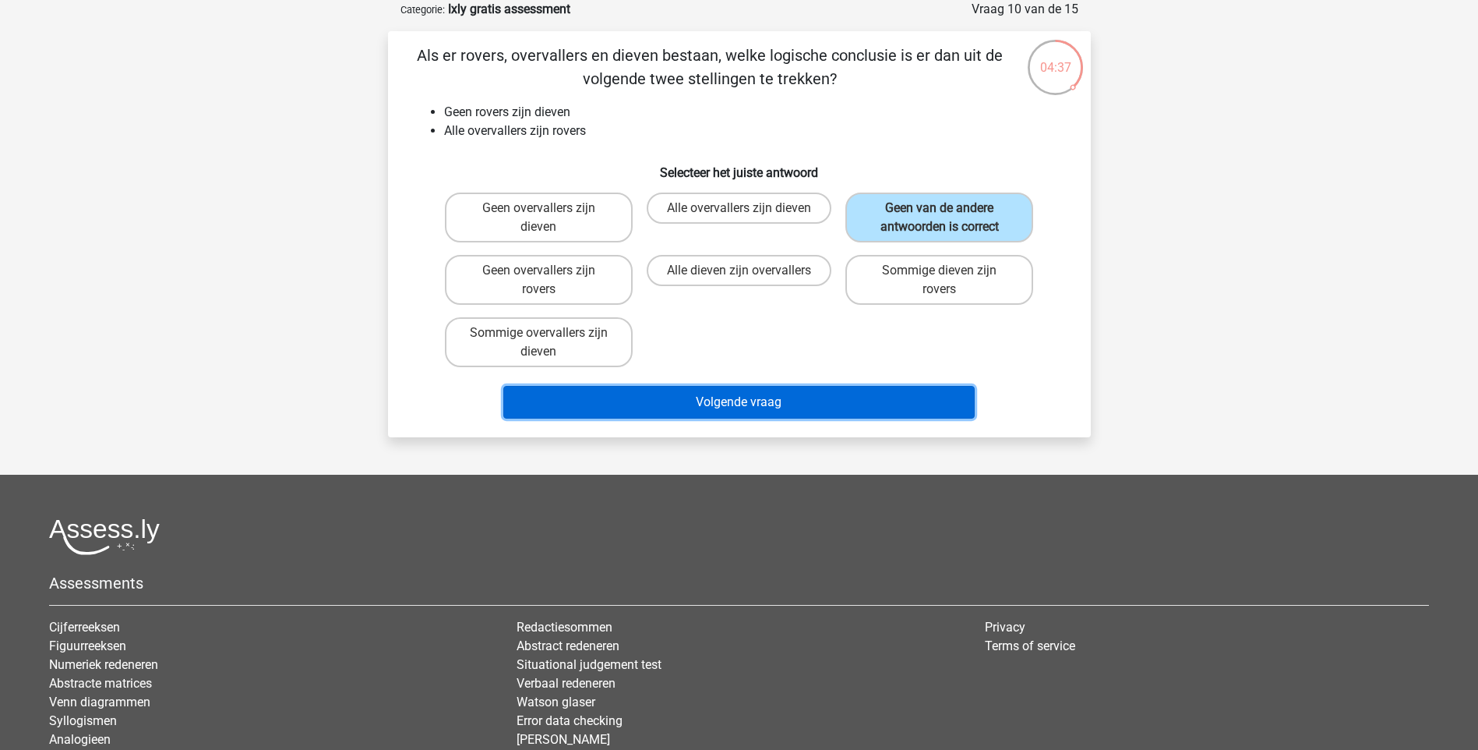
click at [837, 397] on button "Volgende vraag" at bounding box center [738, 402] width 471 height 33
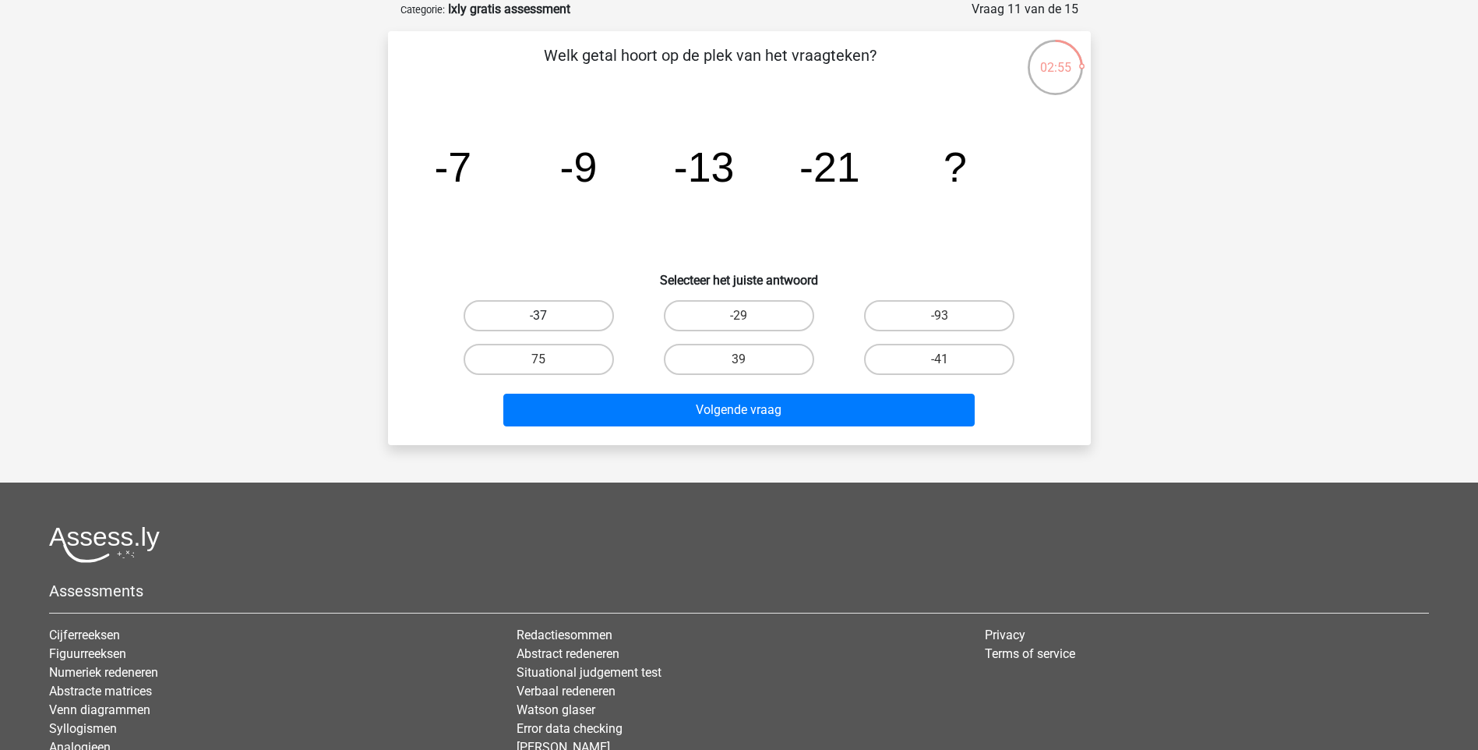
click at [529, 308] on label "-37" at bounding box center [539, 315] width 150 height 31
click at [538, 316] on input "-37" at bounding box center [543, 321] width 10 height 10
radio input "true"
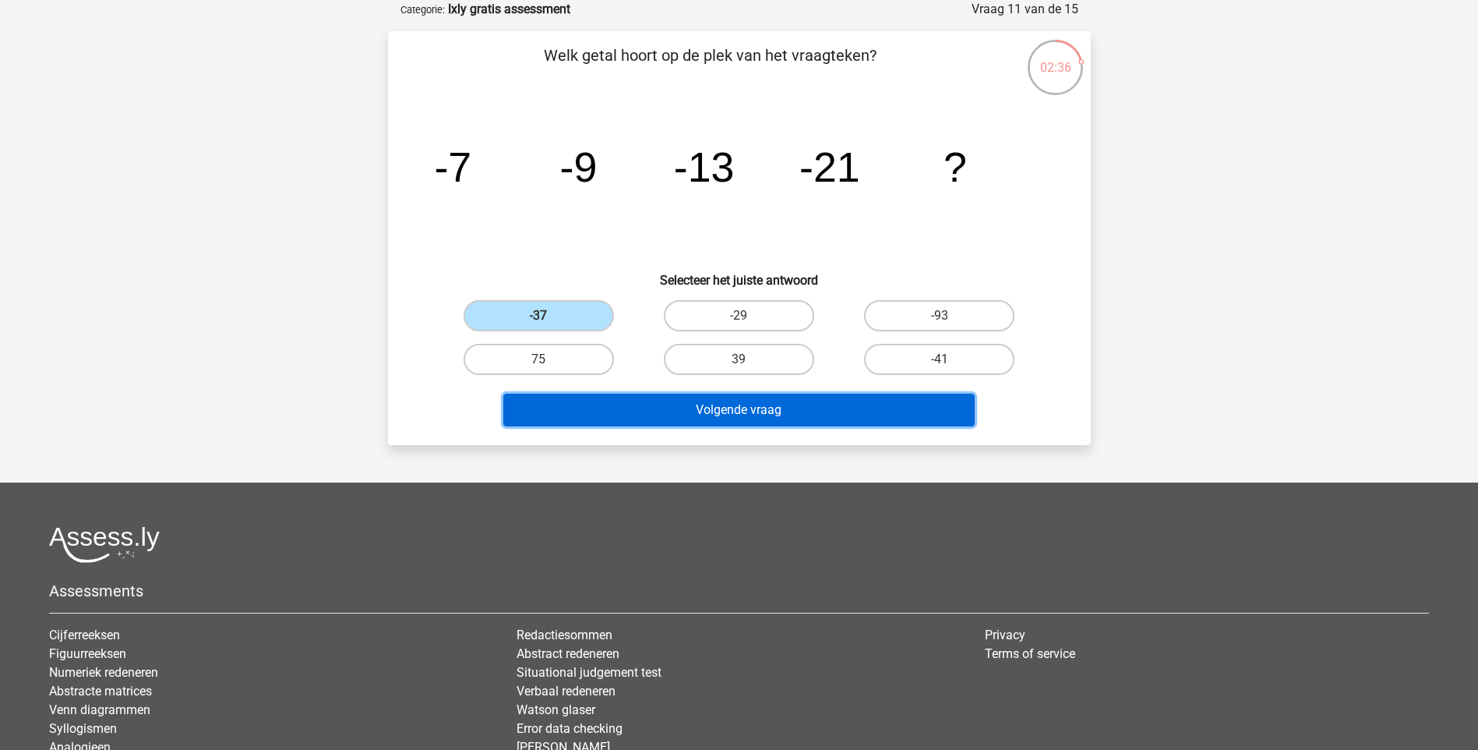
click at [769, 411] on button "Volgende vraag" at bounding box center [738, 410] width 471 height 33
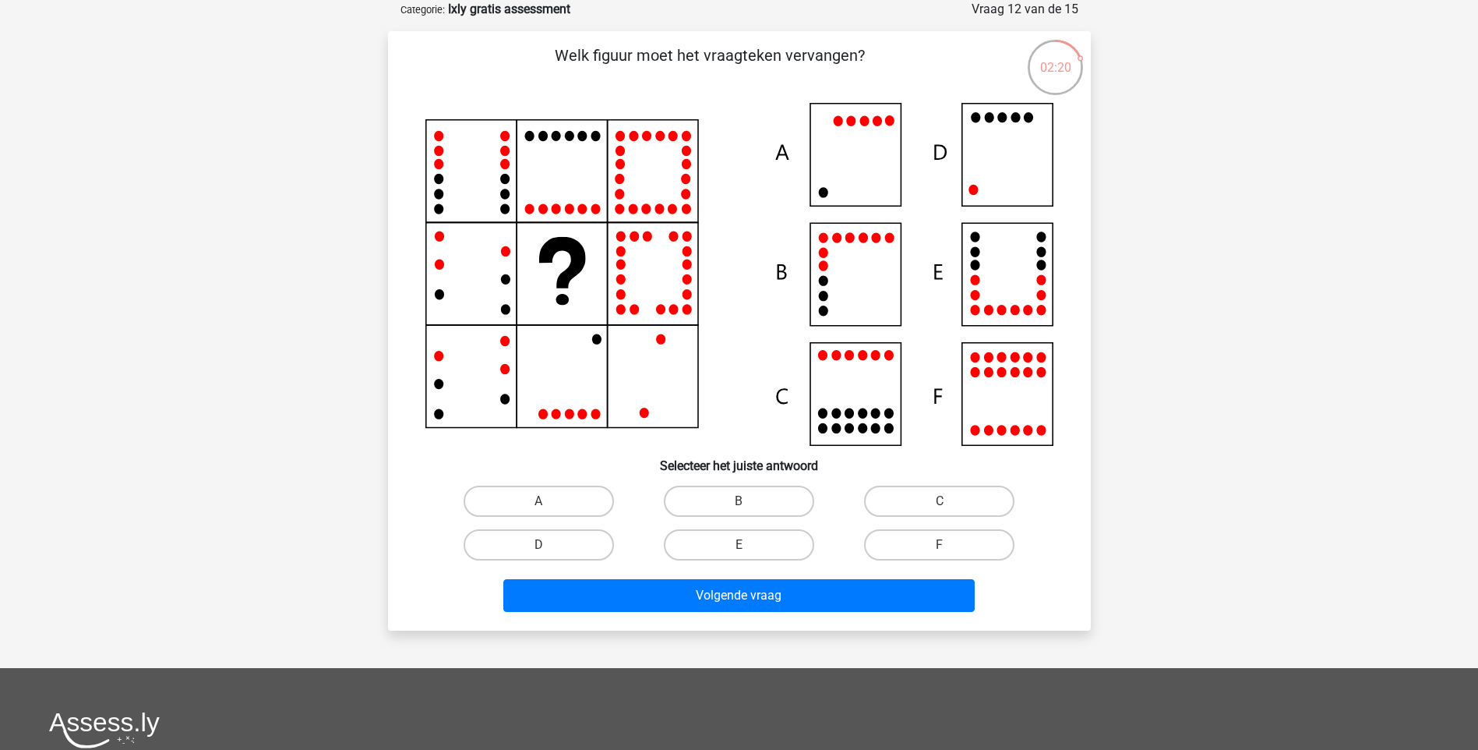
click at [1003, 397] on icon at bounding box center [739, 274] width 628 height 343
click at [961, 549] on label "F" at bounding box center [939, 544] width 150 height 31
click at [950, 549] on input "F" at bounding box center [945, 550] width 10 height 10
radio input "true"
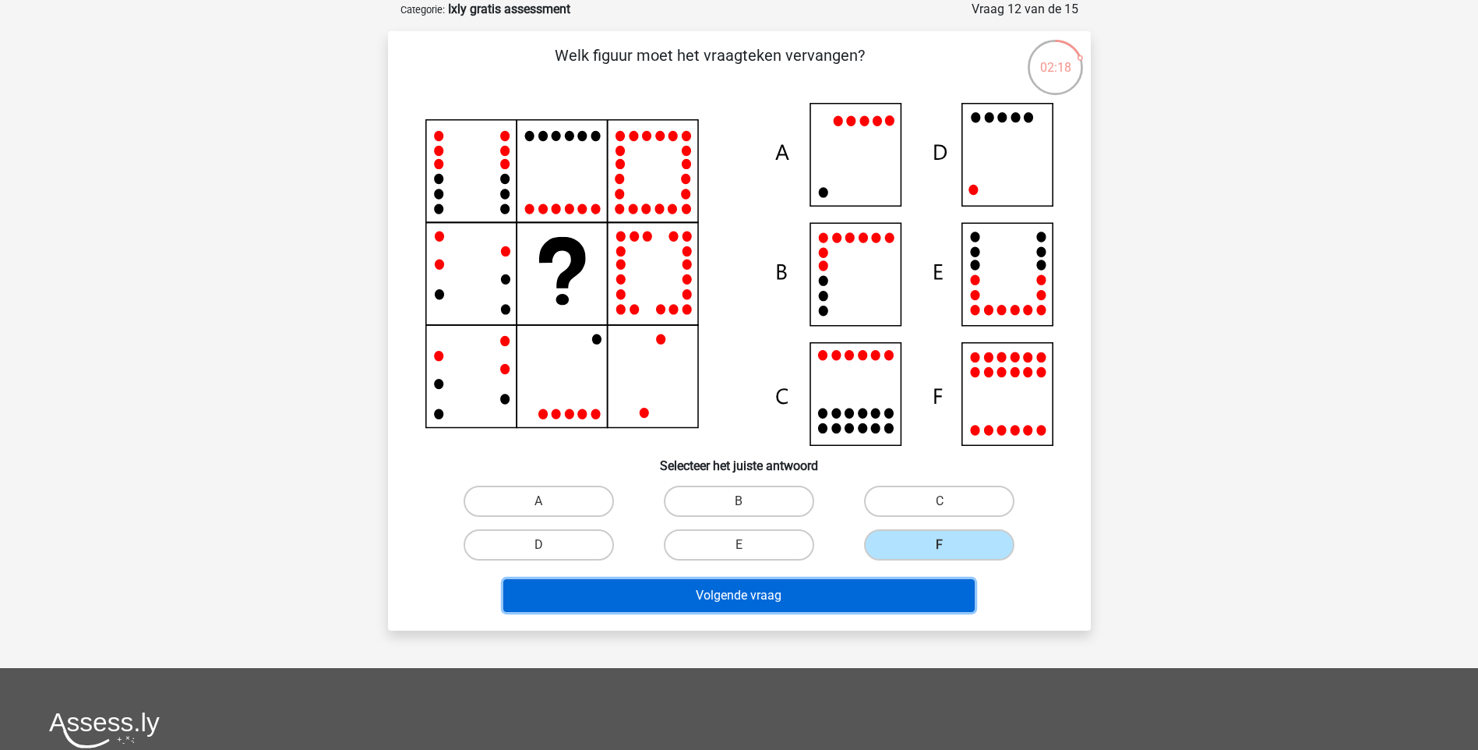
click at [917, 608] on button "Volgende vraag" at bounding box center [738, 595] width 471 height 33
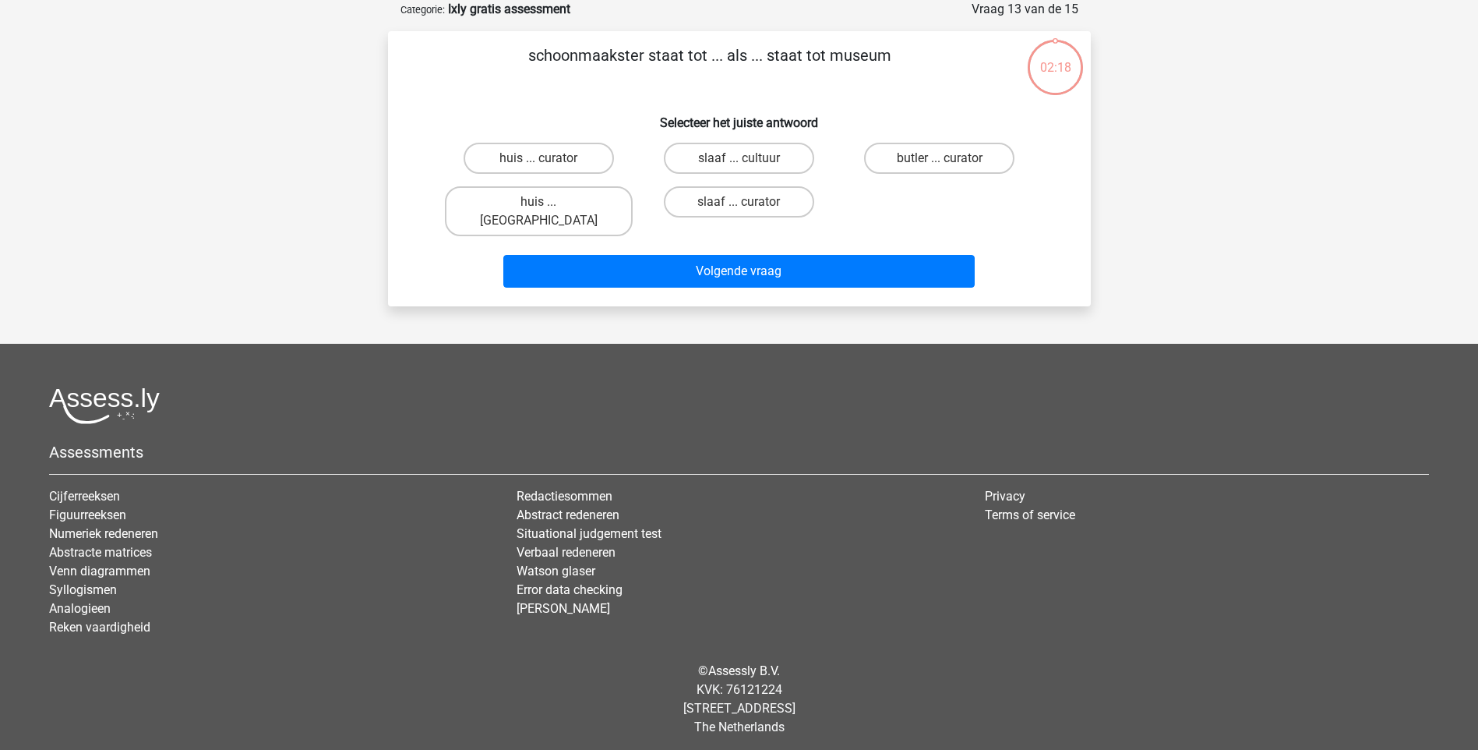
scroll to position [65, 0]
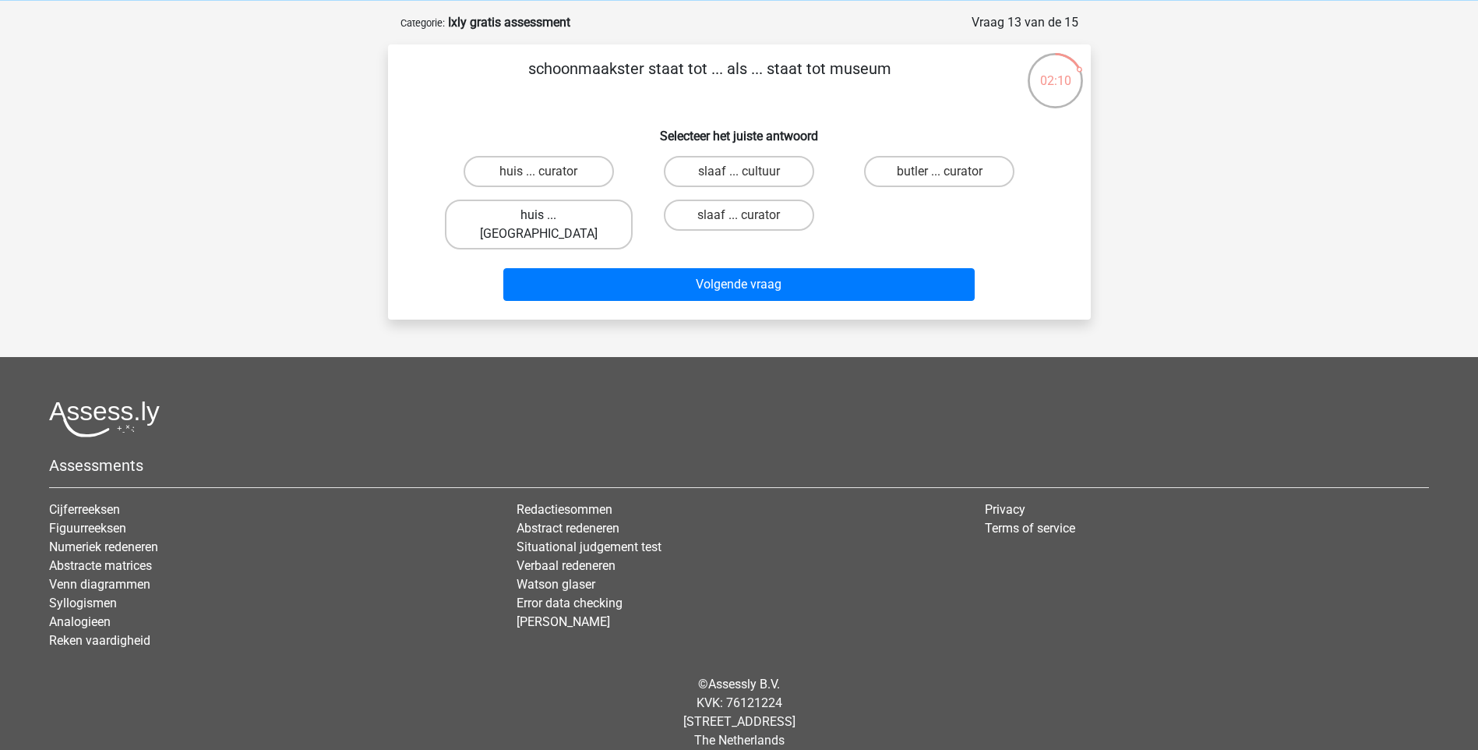
click at [567, 210] on label "huis ... louvre" at bounding box center [539, 224] width 188 height 50
click at [549, 215] on input "huis ... louvre" at bounding box center [543, 220] width 10 height 10
radio input "true"
click at [598, 169] on label "huis ... curator" at bounding box center [539, 171] width 150 height 31
click at [549, 171] on input "huis ... curator" at bounding box center [543, 176] width 10 height 10
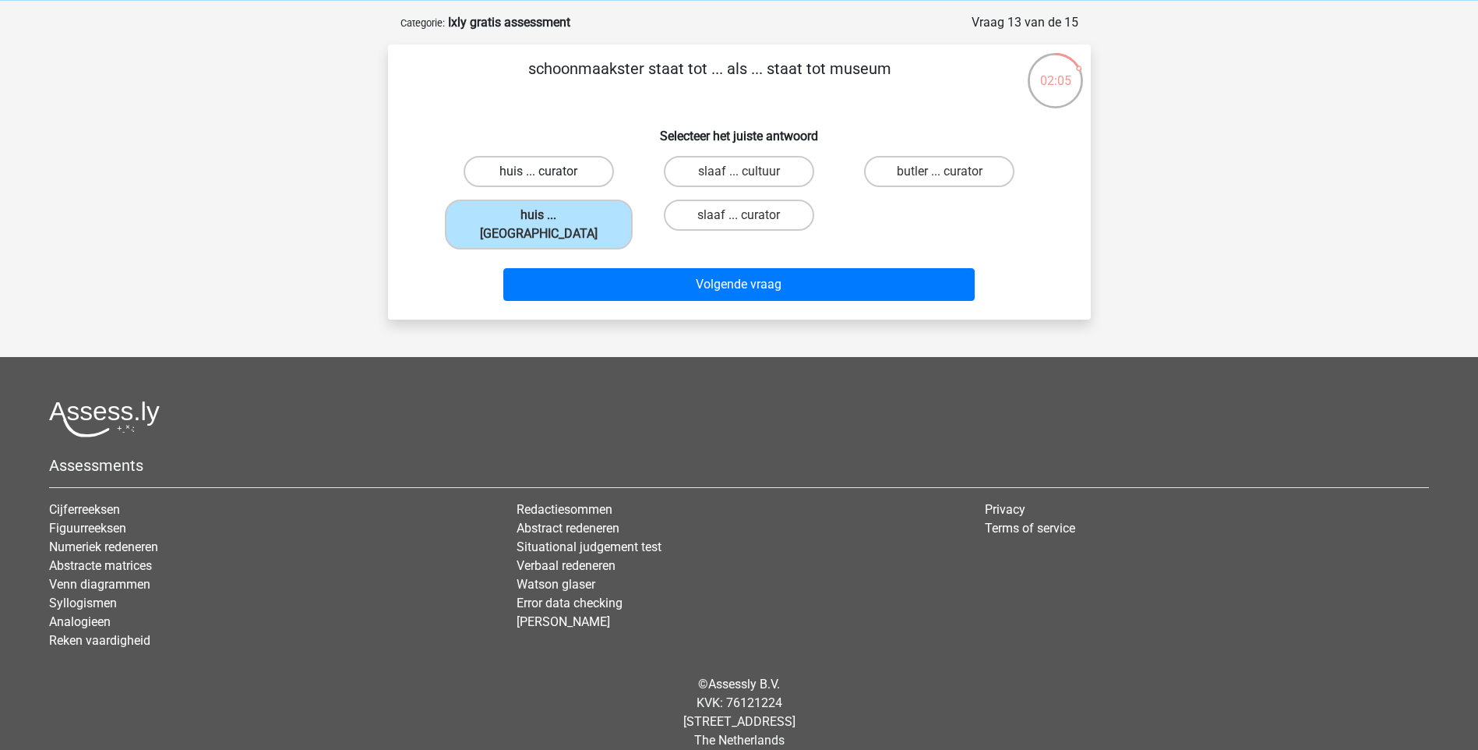
radio input "true"
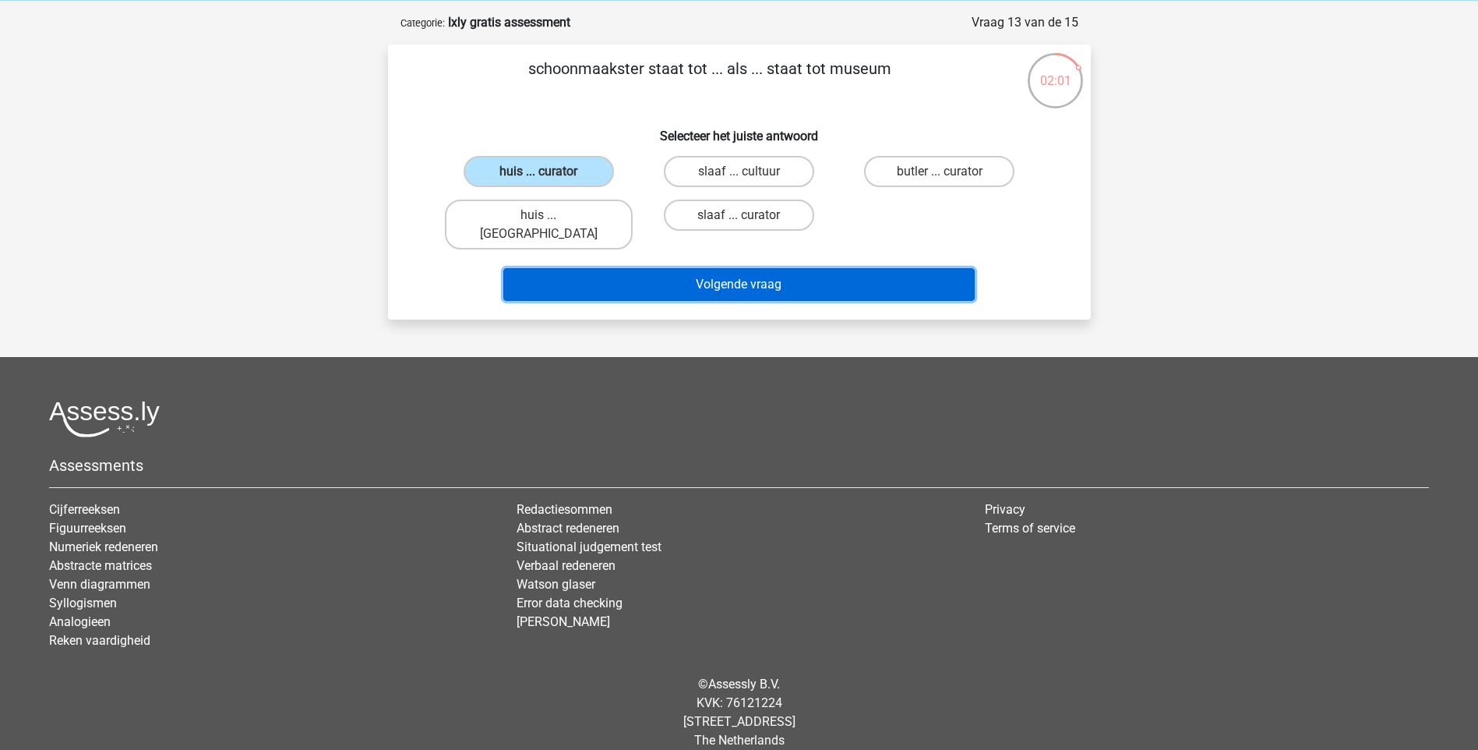
click at [638, 268] on button "Volgende vraag" at bounding box center [738, 284] width 471 height 33
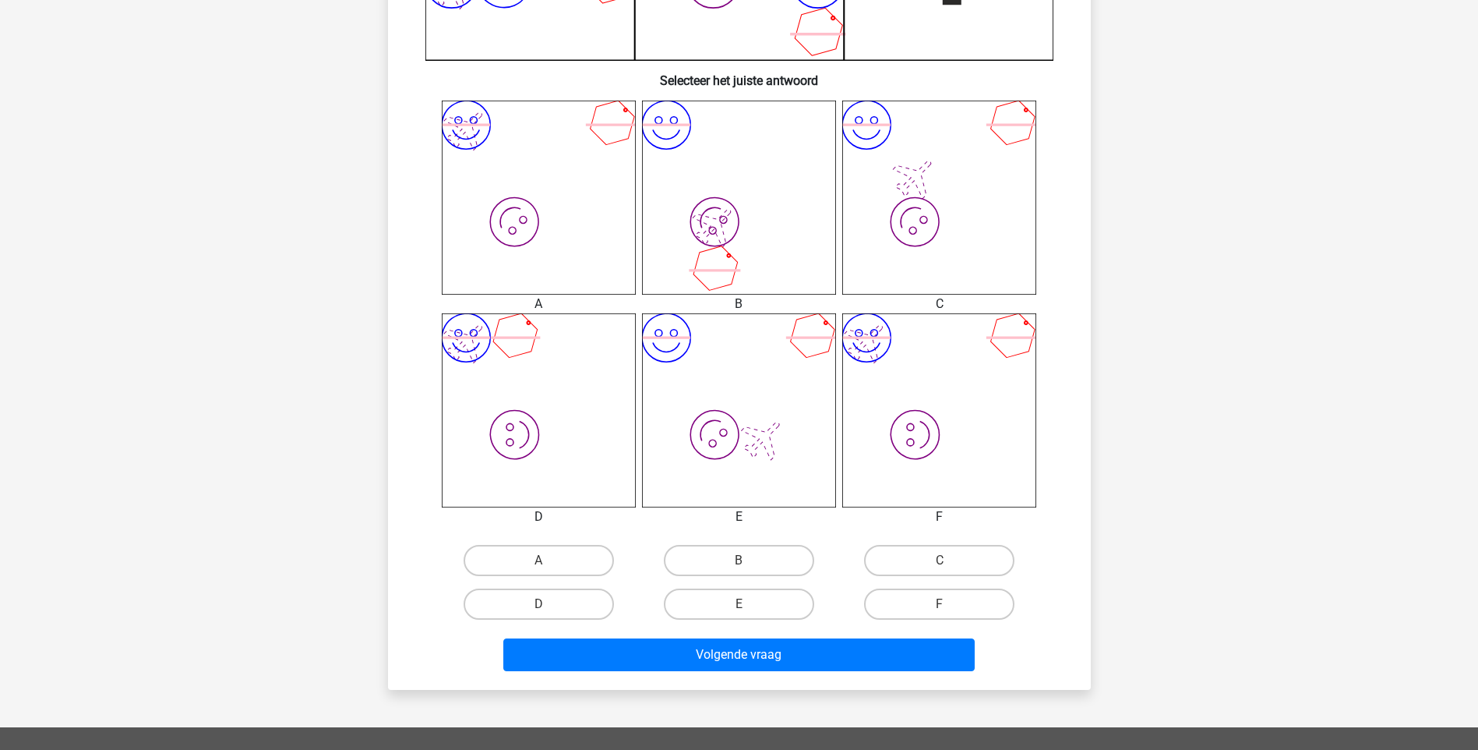
scroll to position [545, 0]
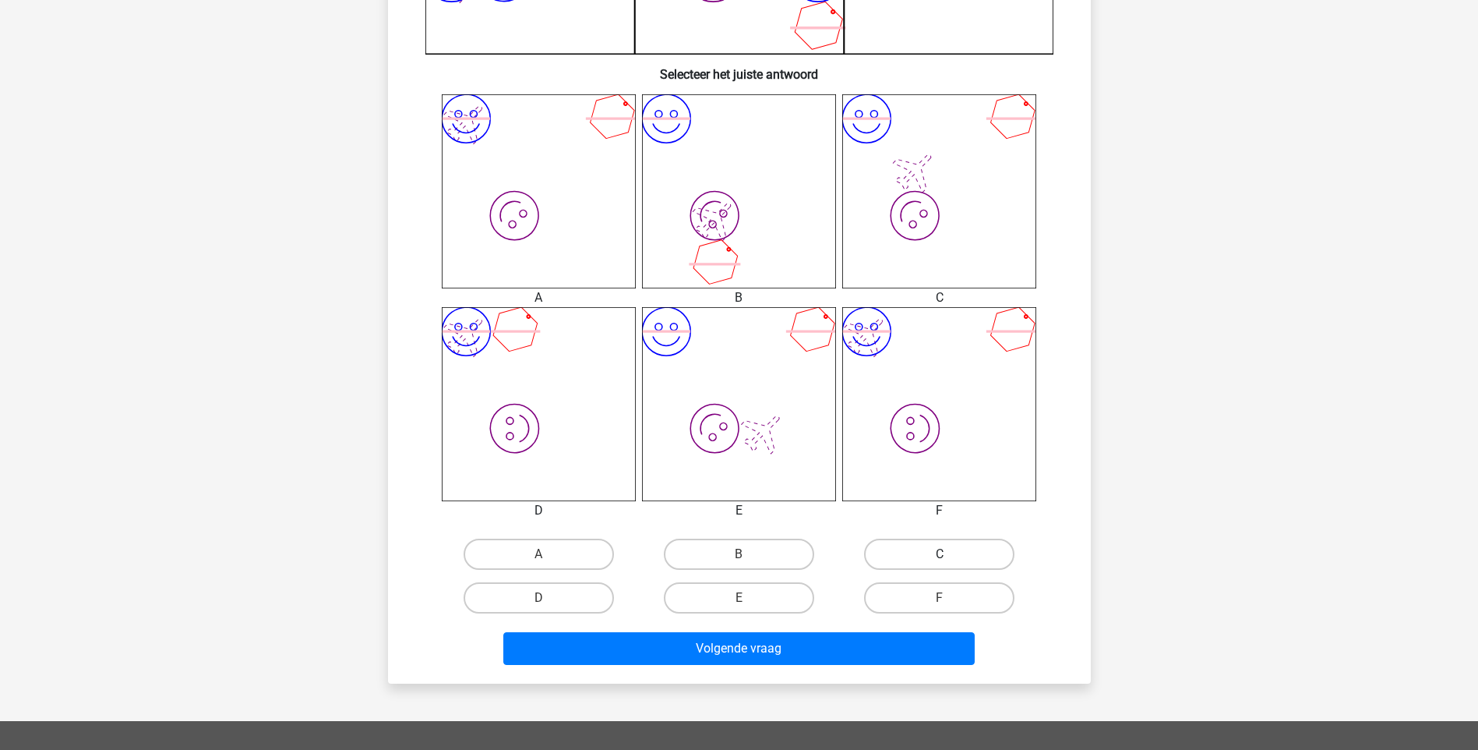
click at [925, 552] on label "C" at bounding box center [939, 553] width 150 height 31
click at [940, 554] on input "C" at bounding box center [945, 559] width 10 height 10
radio input "true"
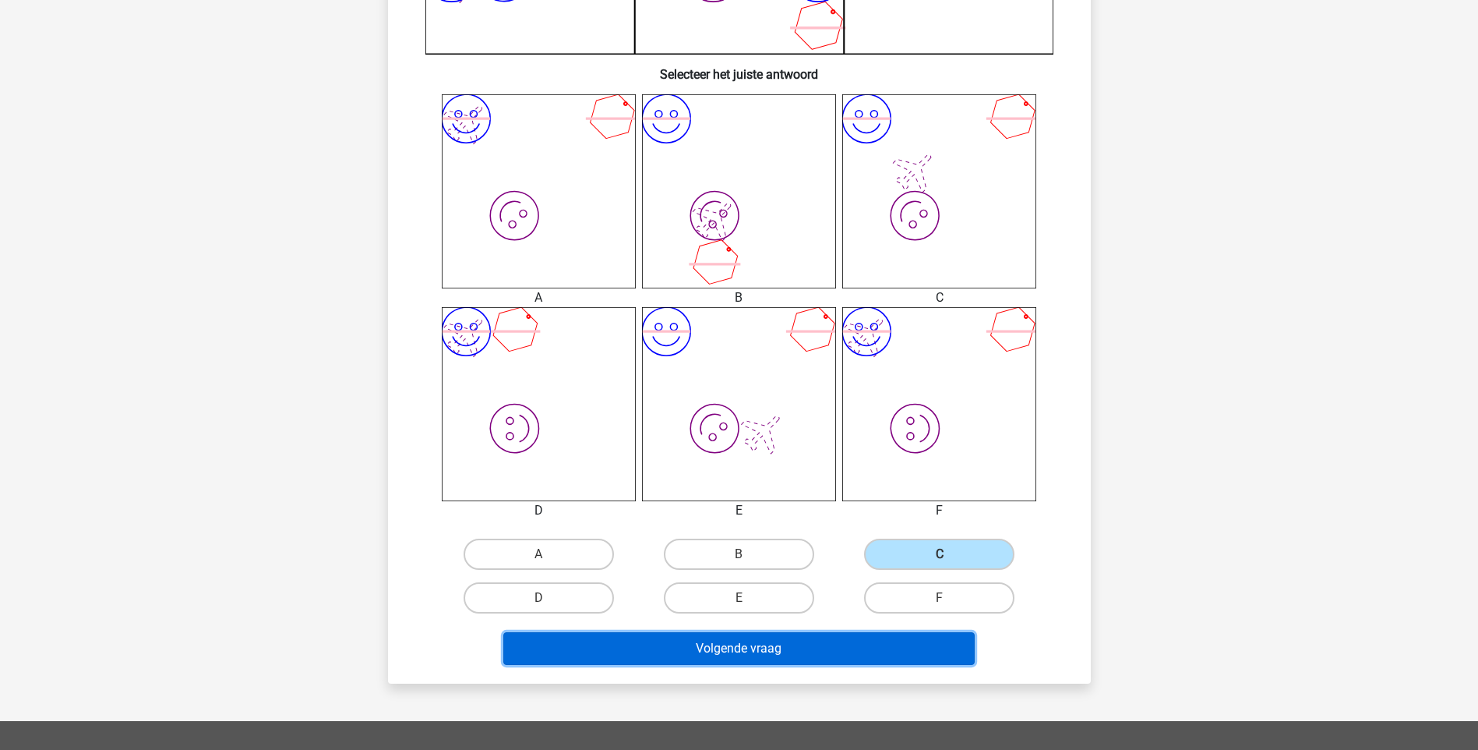
click at [831, 648] on button "Volgende vraag" at bounding box center [738, 648] width 471 height 33
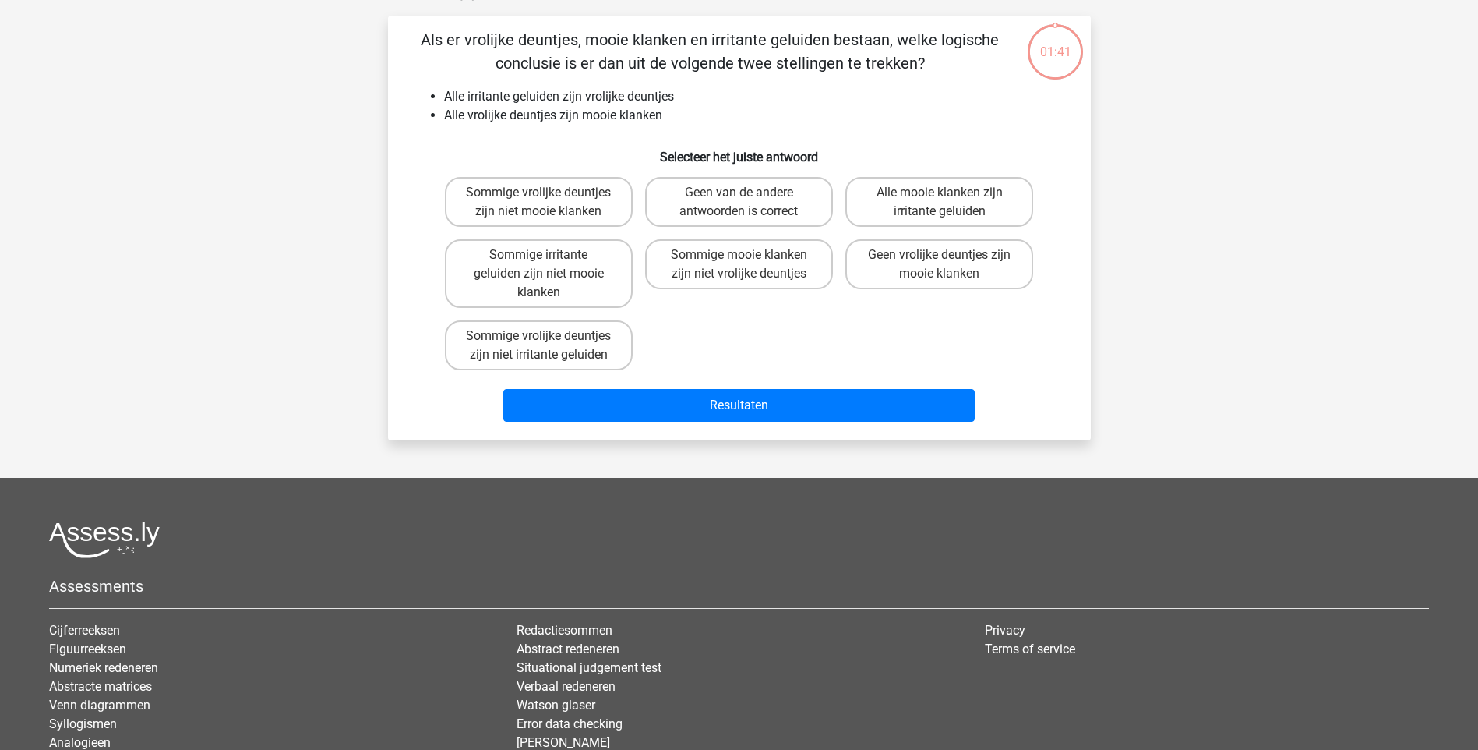
scroll to position [78, 0]
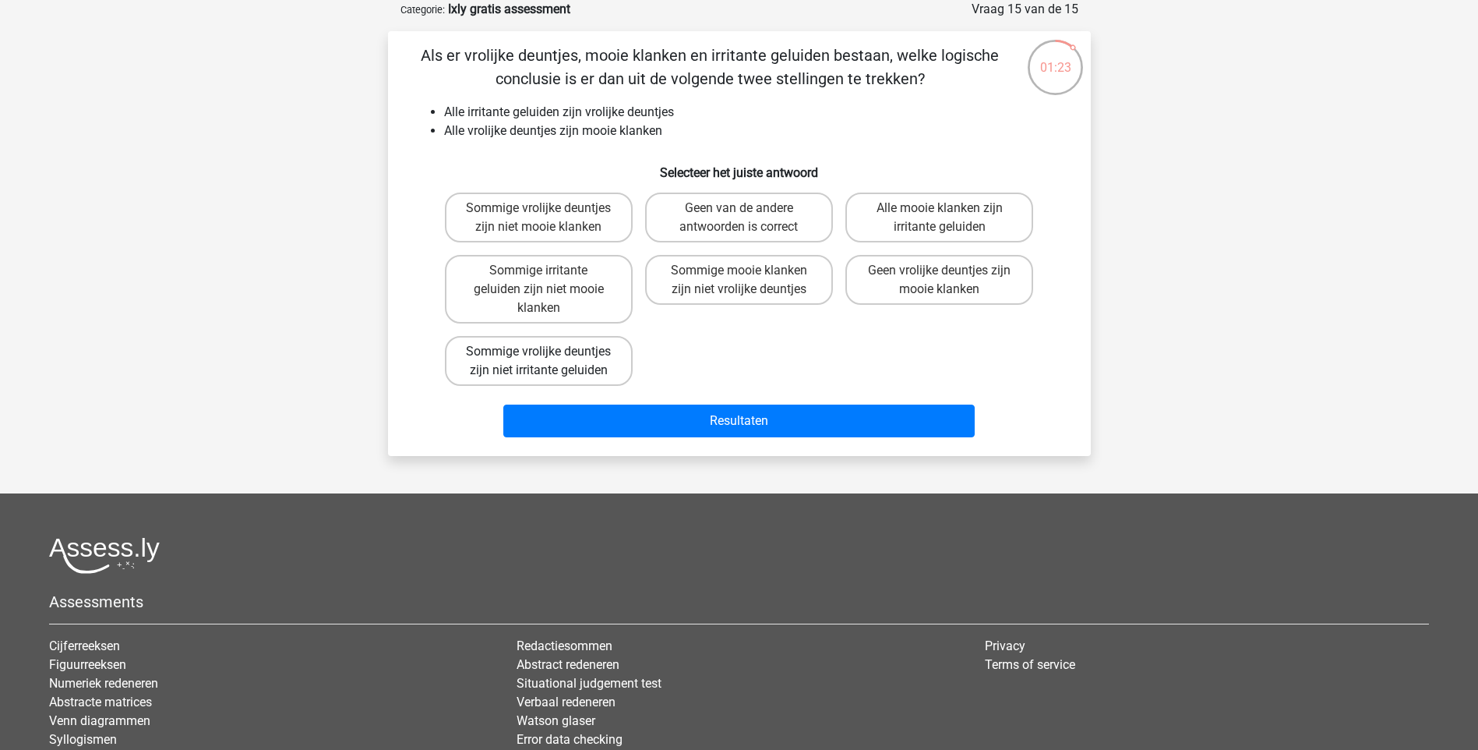
click at [554, 363] on label "Sommige vrolijke deuntjes zijn niet irritante geluiden" at bounding box center [539, 361] width 188 height 50
click at [549, 362] on input "Sommige vrolijke deuntjes zijn niet irritante geluiden" at bounding box center [543, 356] width 10 height 10
radio input "true"
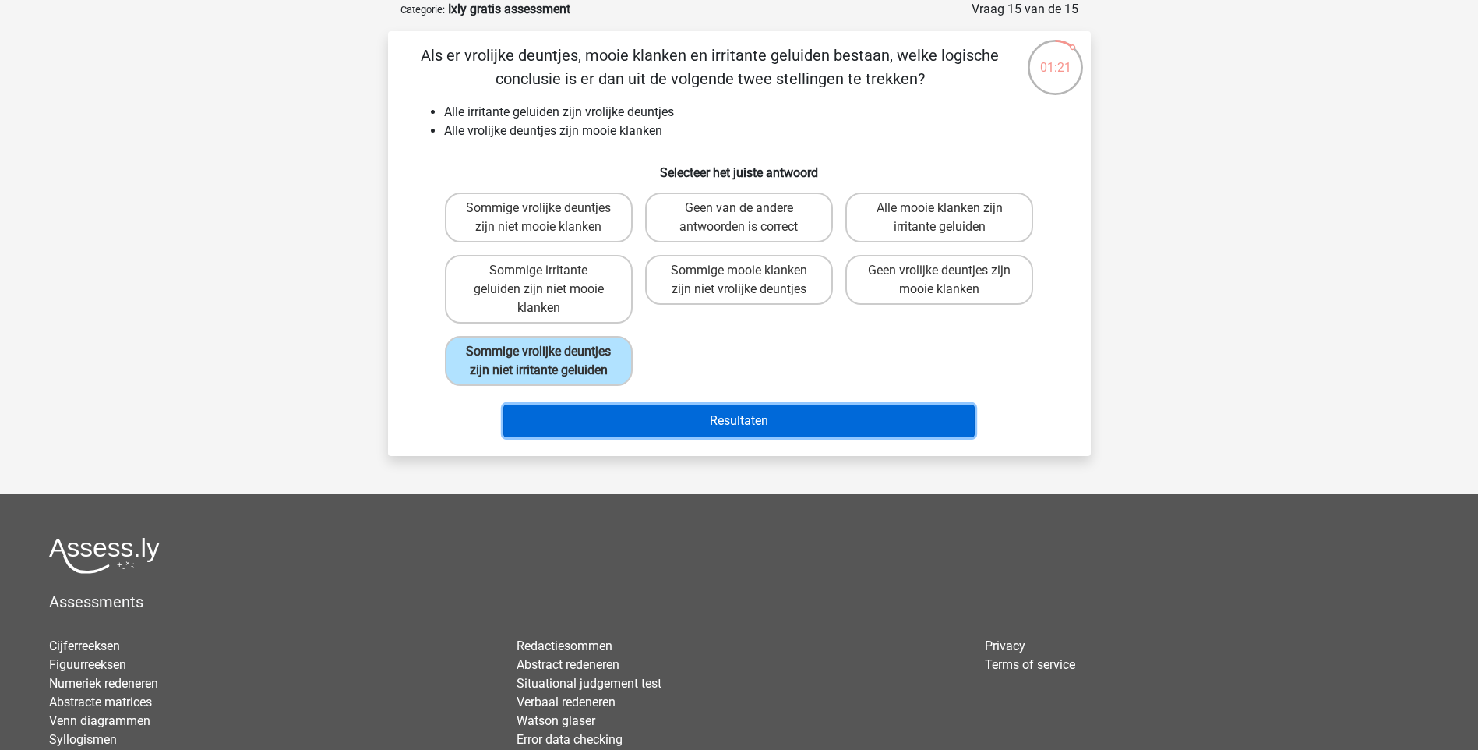
click at [747, 418] on button "Resultaten" at bounding box center [738, 420] width 471 height 33
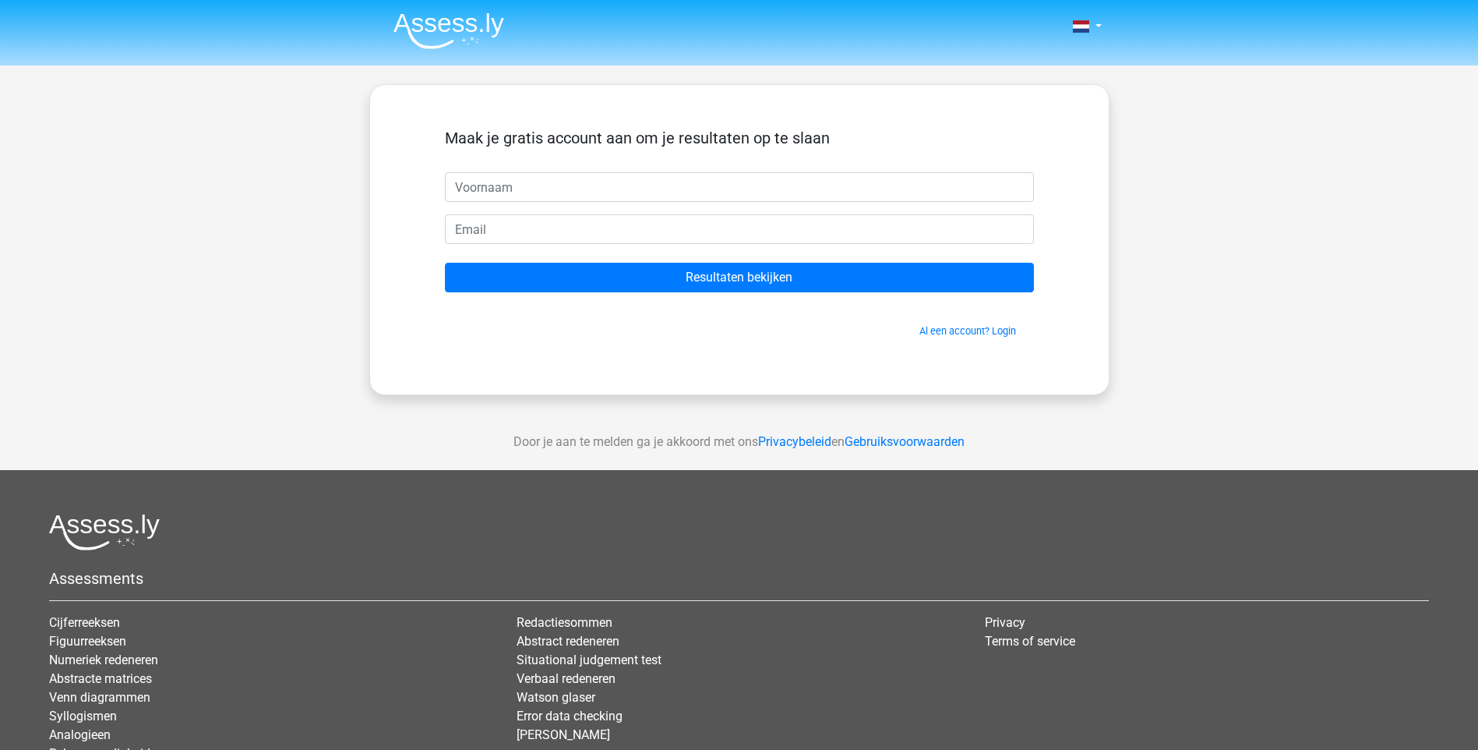
click at [551, 179] on input "text" at bounding box center [739, 187] width 589 height 30
type input "Gosia"
type input "[EMAIL_ADDRESS][DOMAIN_NAME]"
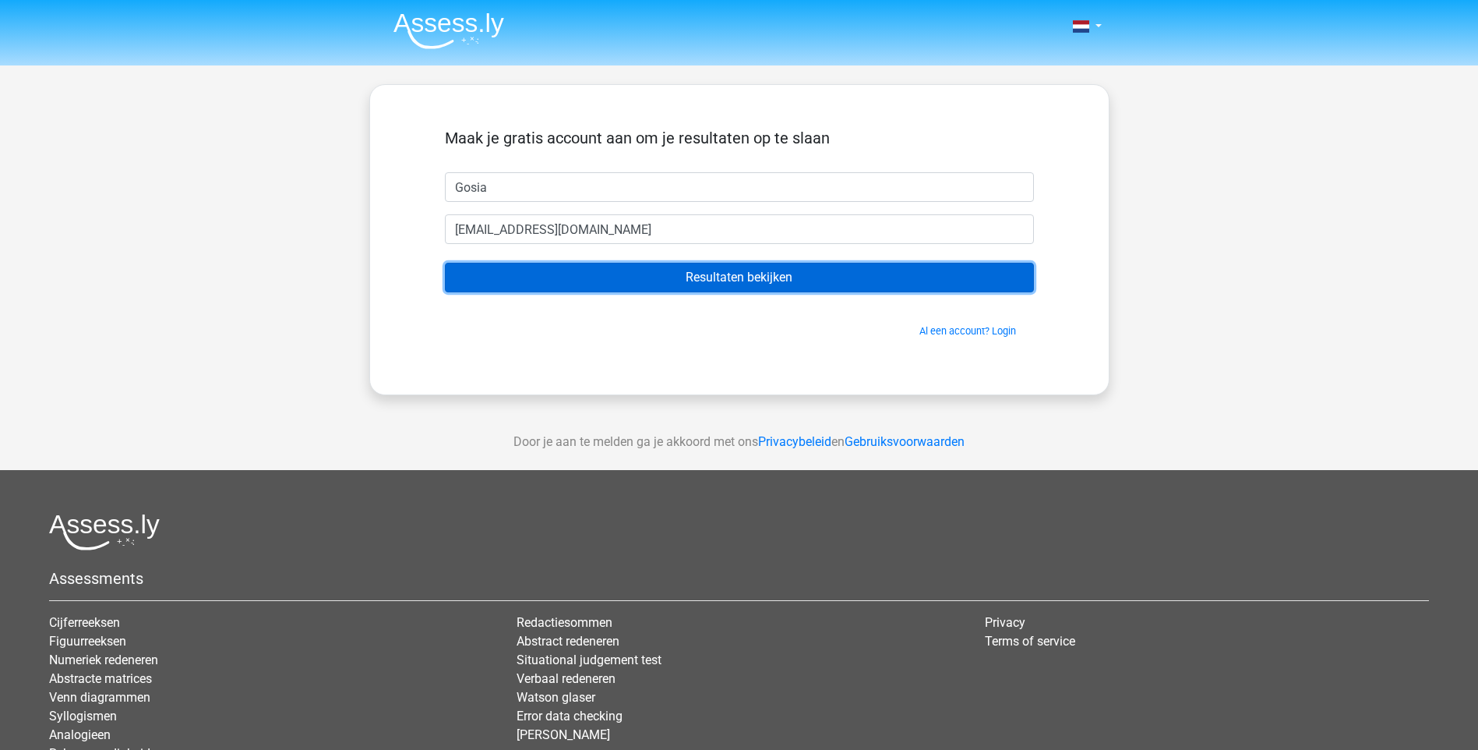
click at [528, 287] on input "Resultaten bekijken" at bounding box center [739, 278] width 589 height 30
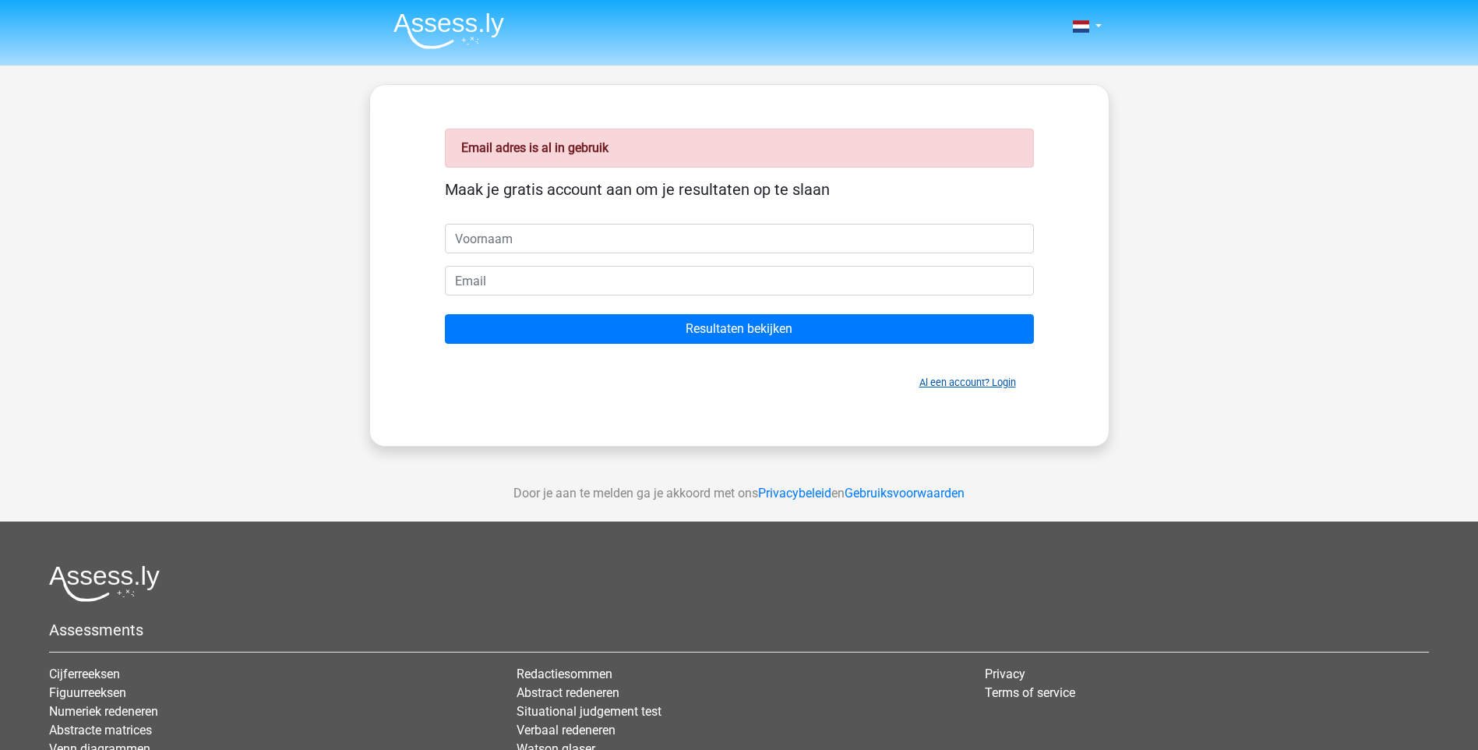
click at [1006, 383] on link "Al een account? Login" at bounding box center [968, 382] width 97 height 12
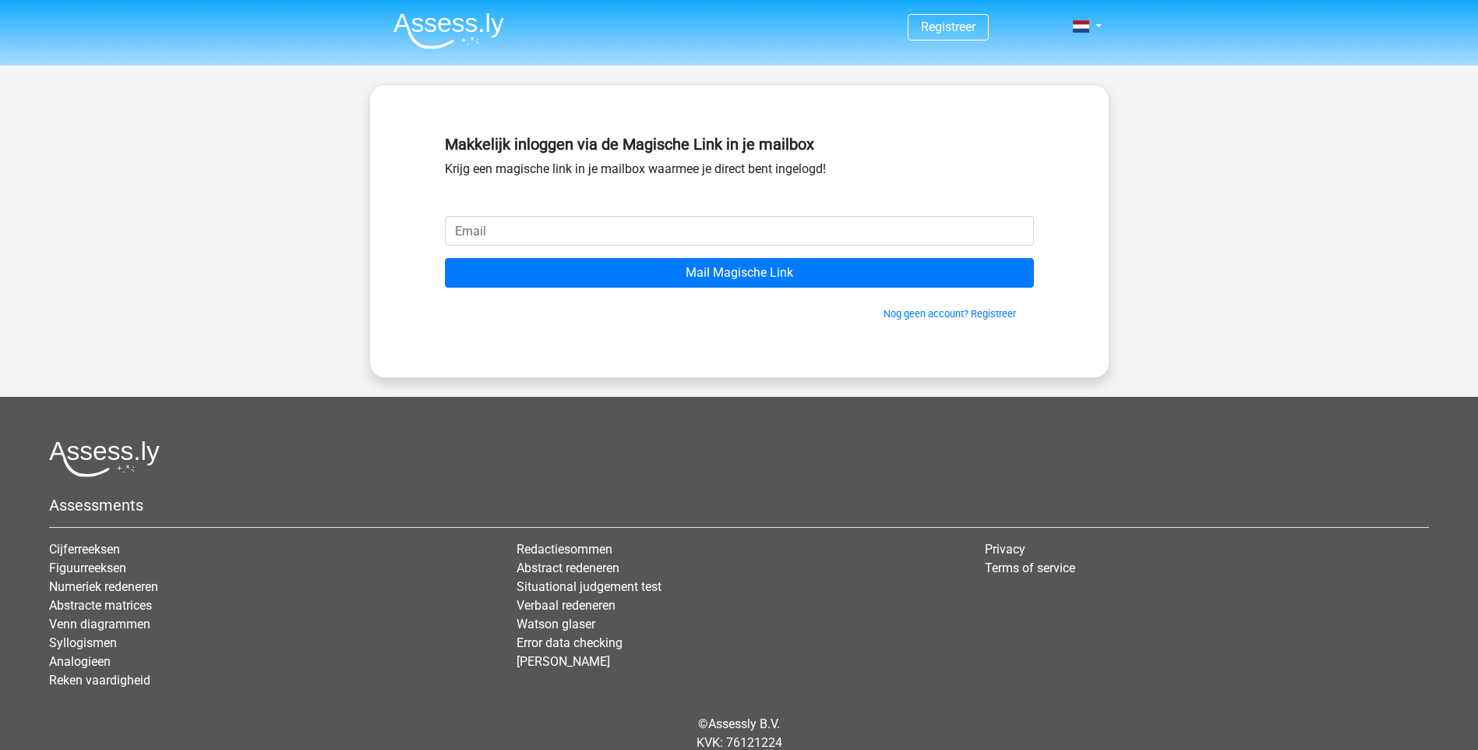
click at [514, 231] on input "email" at bounding box center [739, 231] width 589 height 30
type input "g.kizewska@swzp.nl"
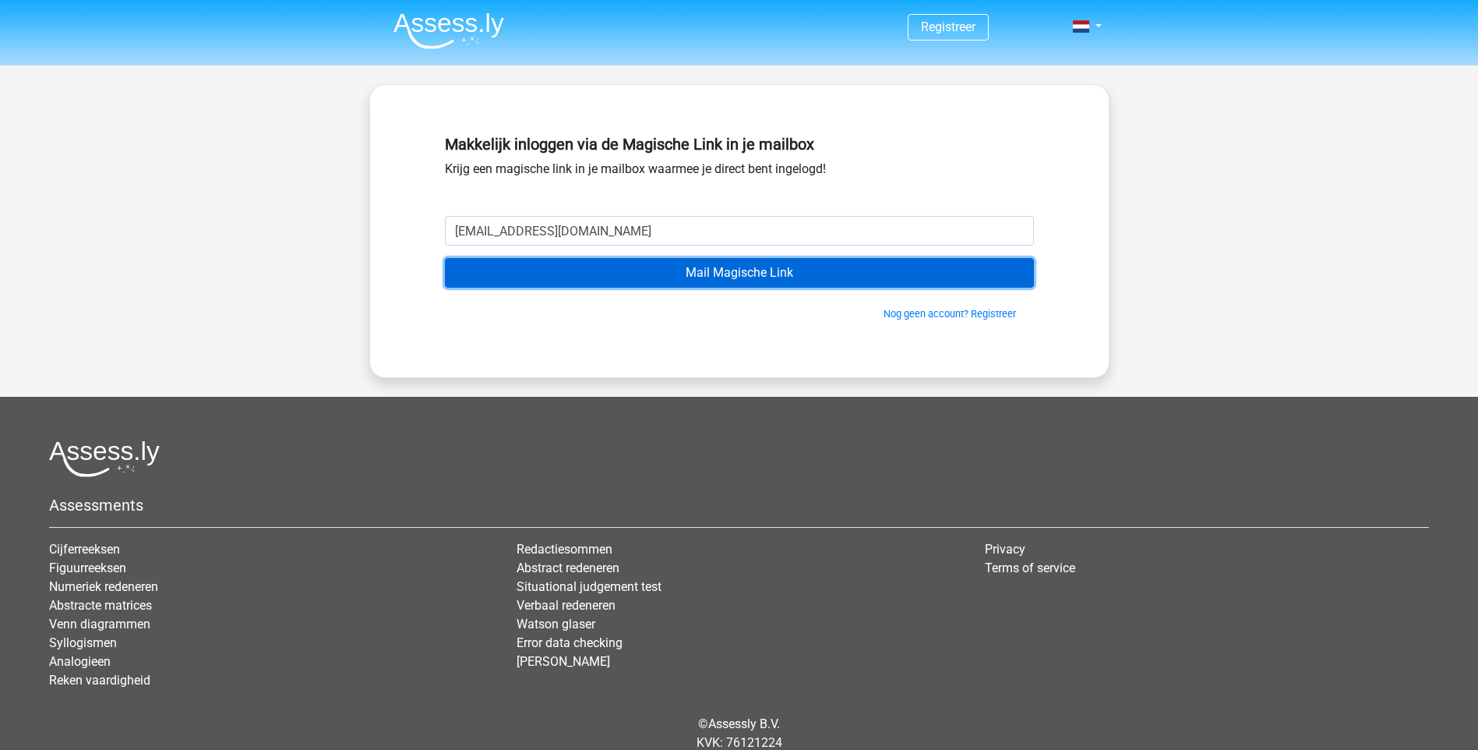
click at [754, 272] on input "Mail Magische Link" at bounding box center [739, 273] width 589 height 30
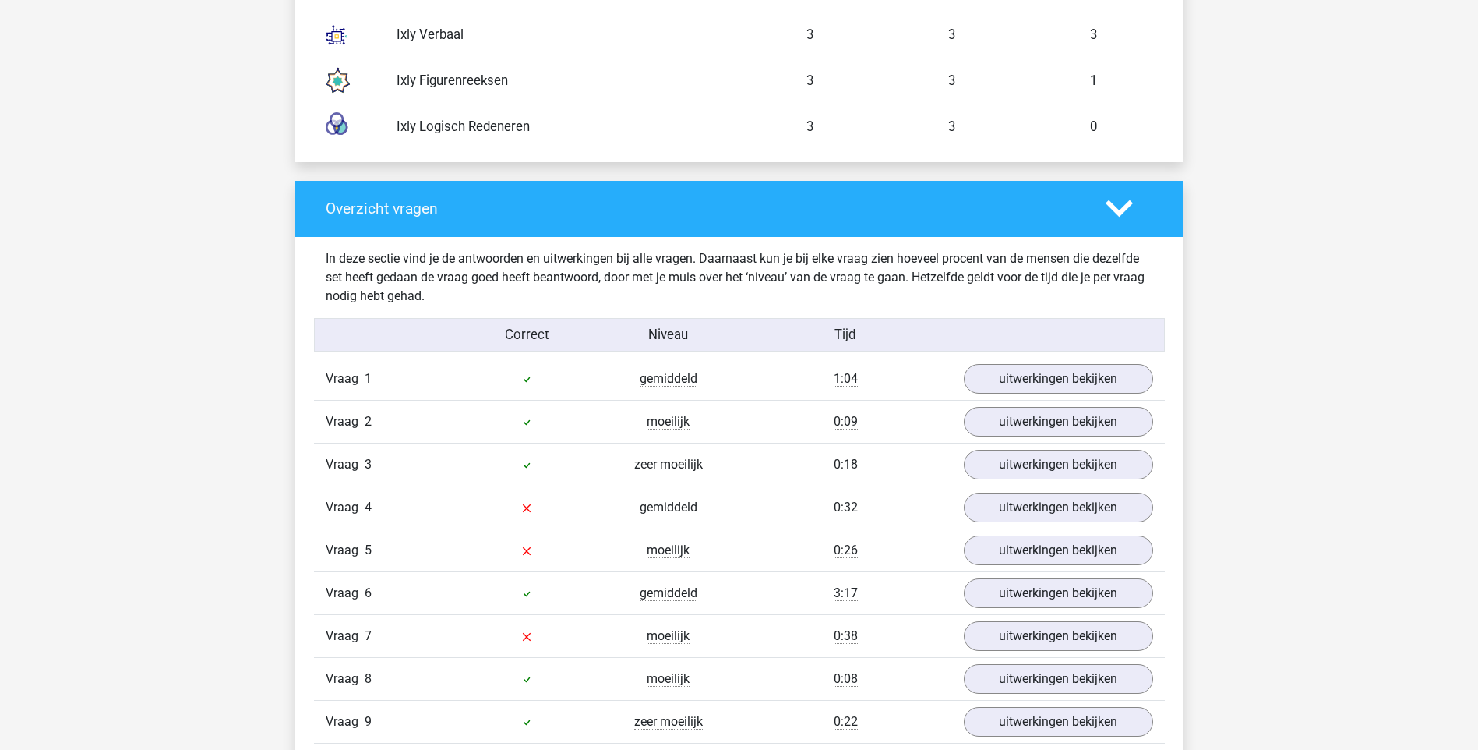
scroll to position [1636, 0]
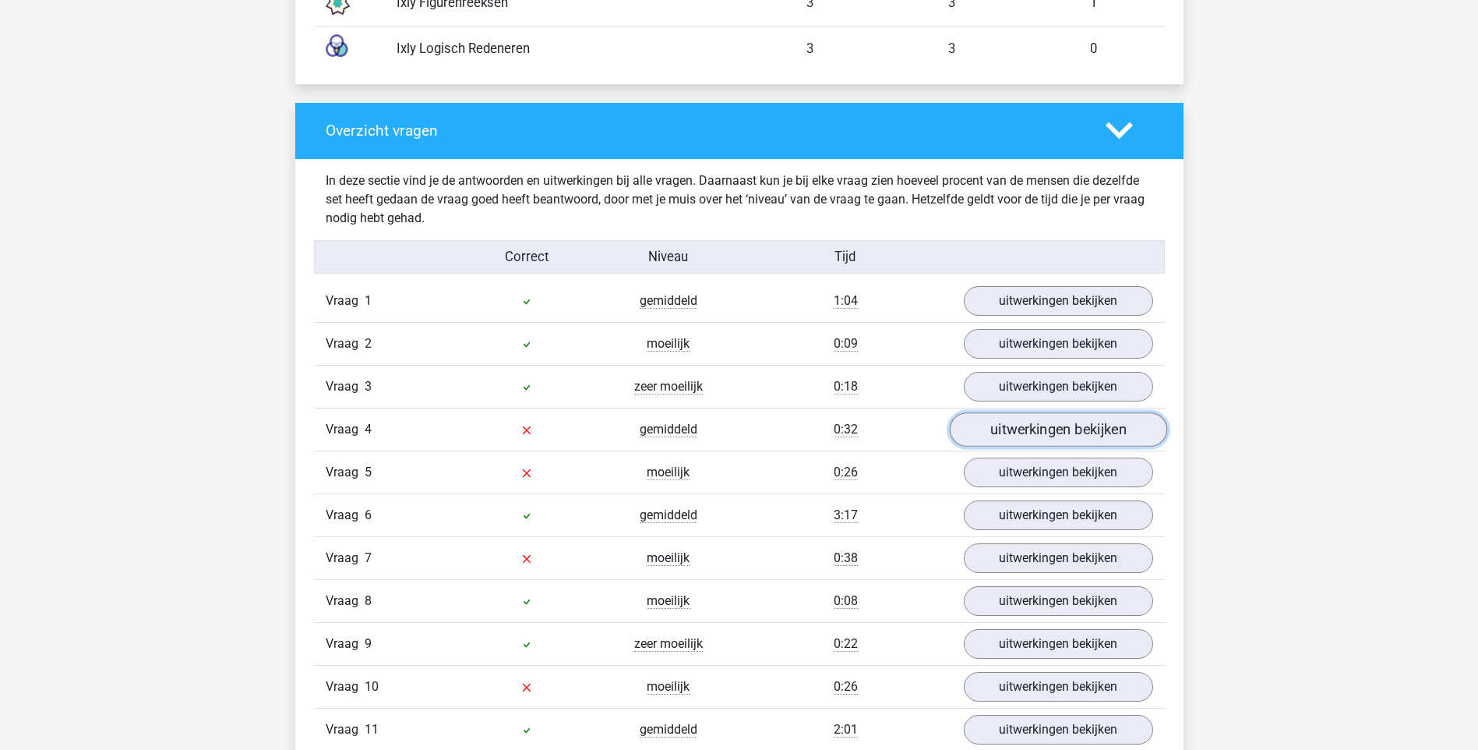
click at [1026, 429] on link "uitwerkingen bekijken" at bounding box center [1057, 429] width 217 height 34
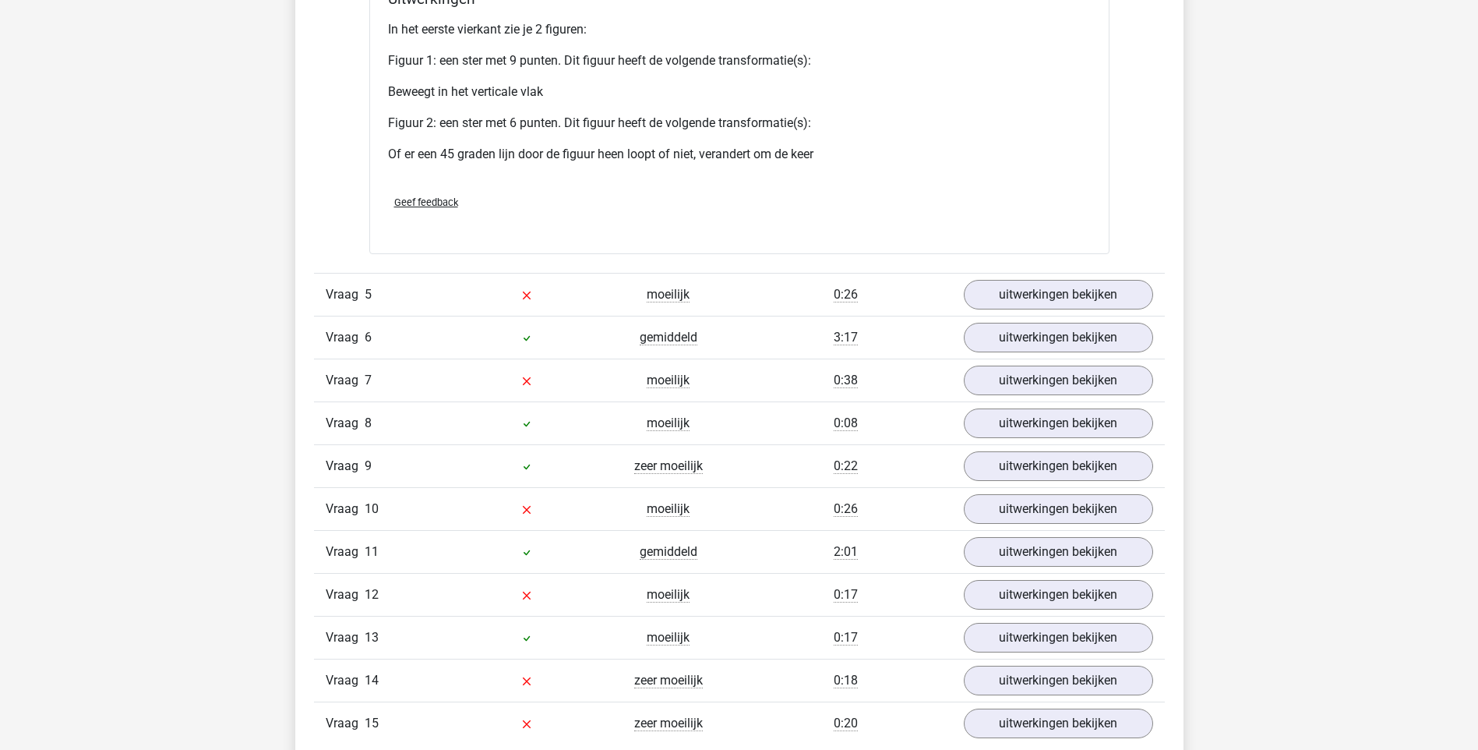
scroll to position [3195, 0]
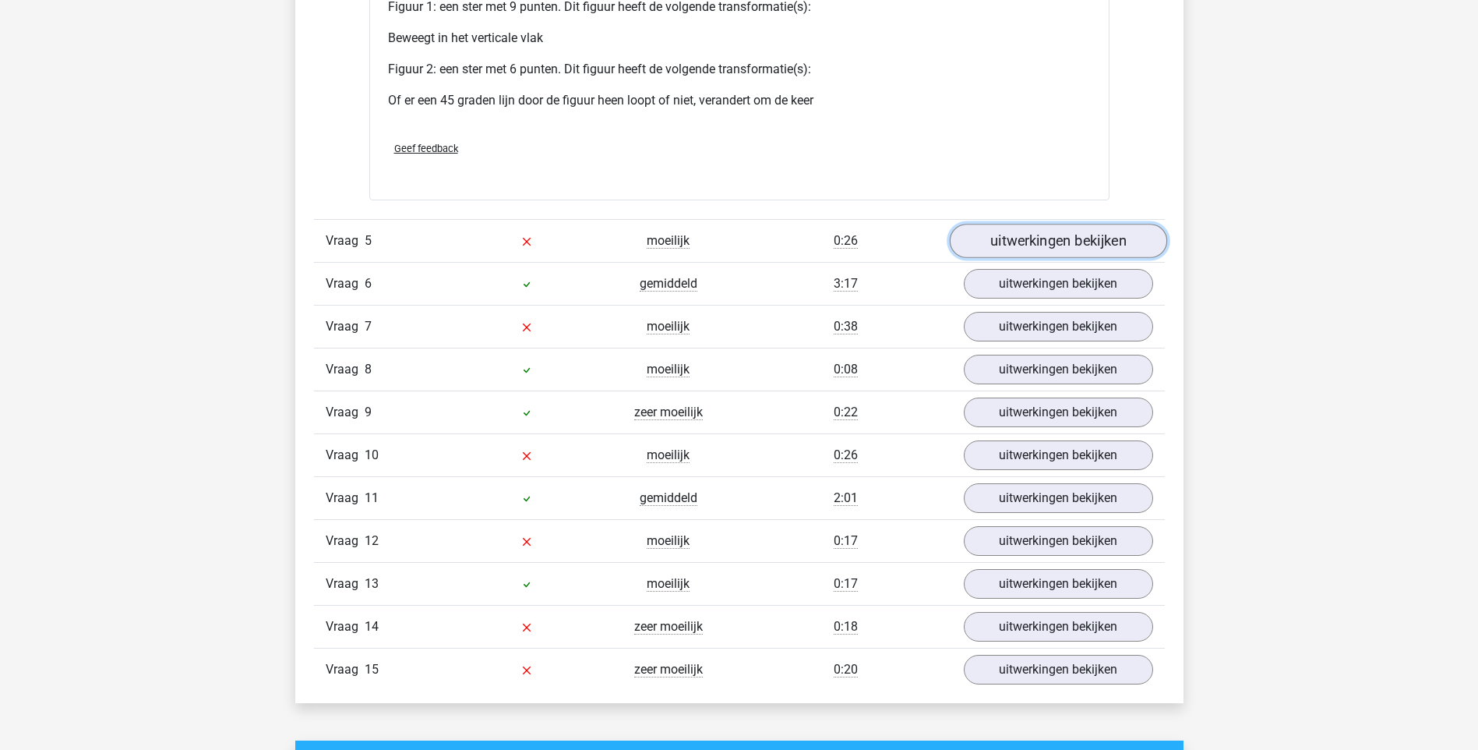
click at [1059, 242] on link "uitwerkingen bekijken" at bounding box center [1057, 241] width 217 height 34
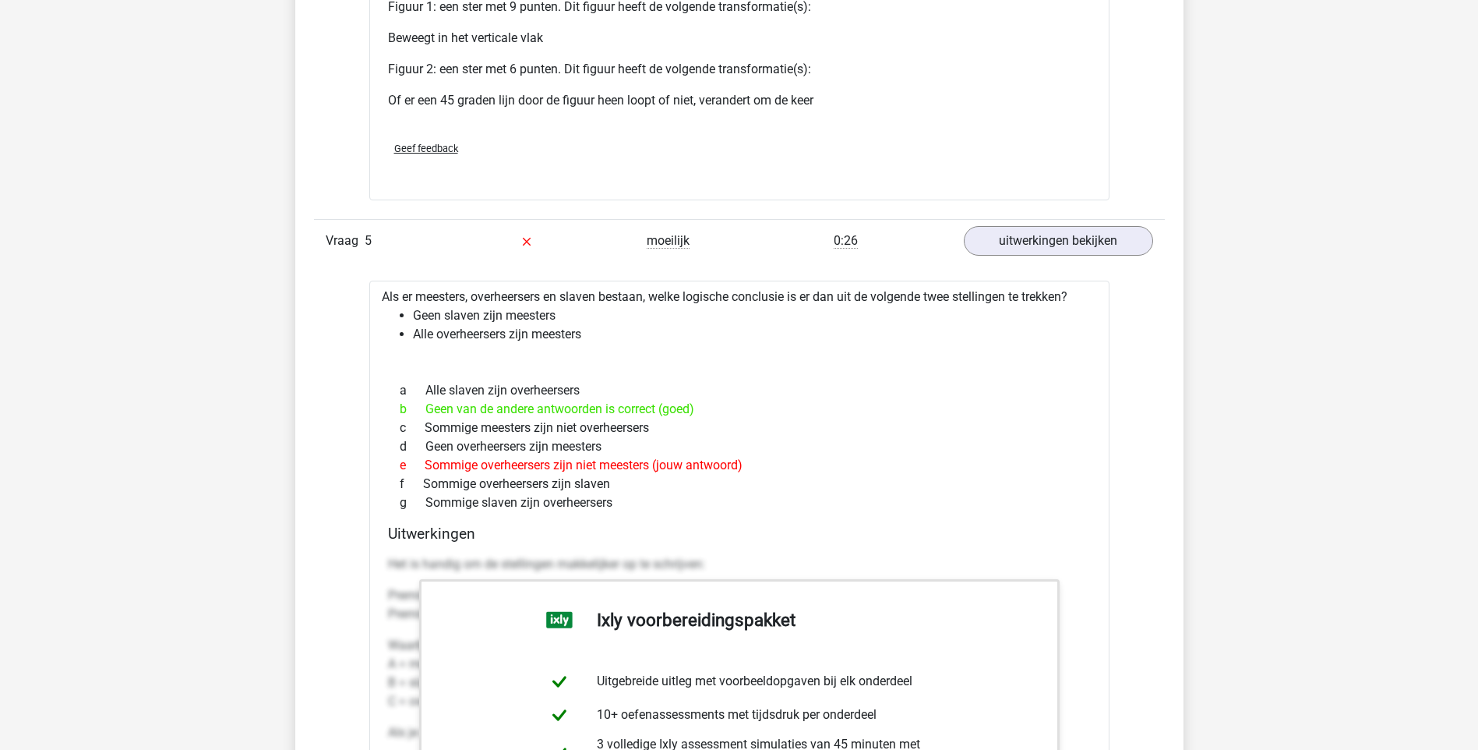
drag, startPoint x: 771, startPoint y: 463, endPoint x: 411, endPoint y: 471, distance: 360.9
click at [411, 471] on div "e Sommige overheersers zijn niet meesters (jouw antwoord)" at bounding box center [739, 465] width 703 height 19
drag, startPoint x: 411, startPoint y: 471, endPoint x: 381, endPoint y: 290, distance: 183.2
click at [381, 290] on div "Als er meesters, overheersers en slaven bestaan, welke logische conclusie is er…" at bounding box center [739, 684] width 740 height 807
drag, startPoint x: 381, startPoint y: 290, endPoint x: 641, endPoint y: 508, distance: 339.0
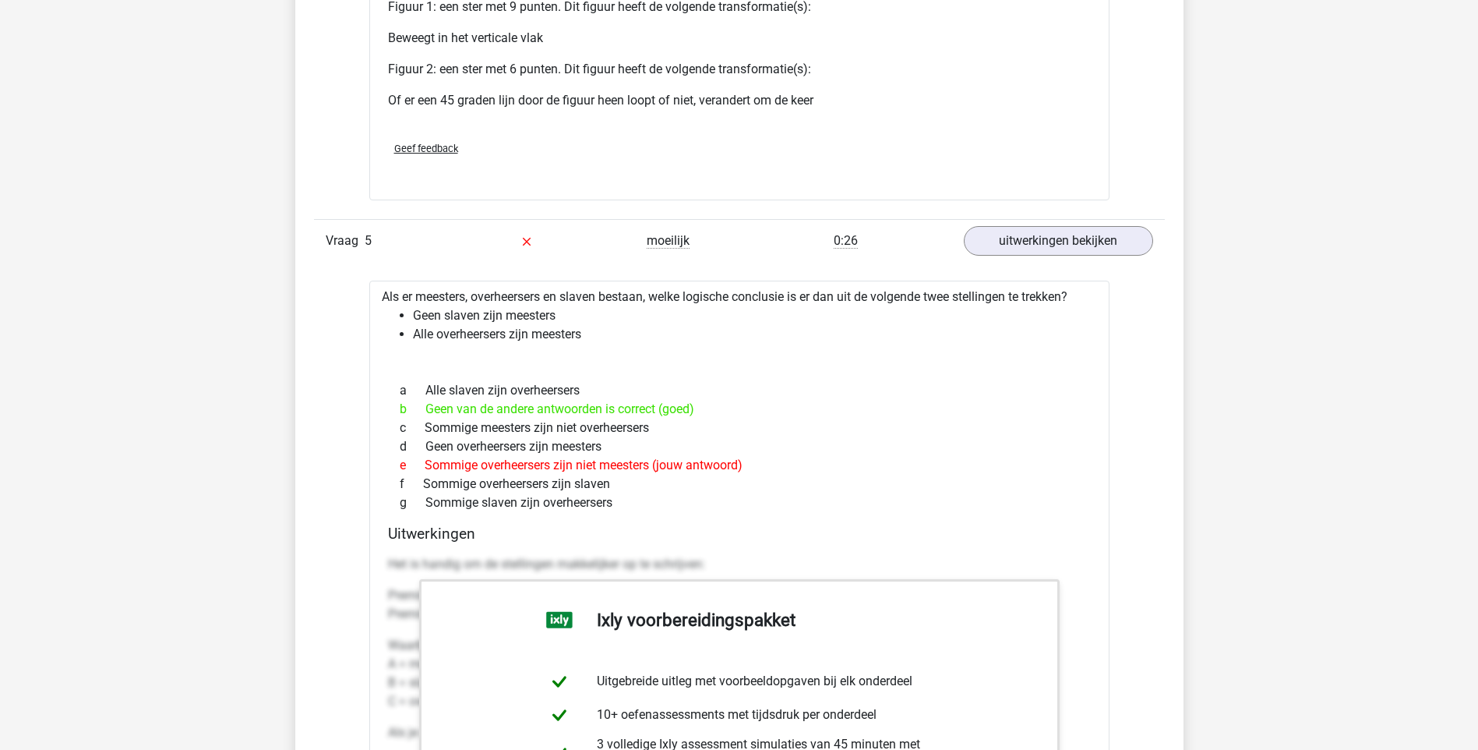
click at [641, 508] on div "Als er meesters, overheersers en slaven bestaan, welke logische conclusie is er…" at bounding box center [739, 684] width 740 height 807
copy div "Als er meesters, overheersers en slaven bestaan, welke logische conclusie is er…"
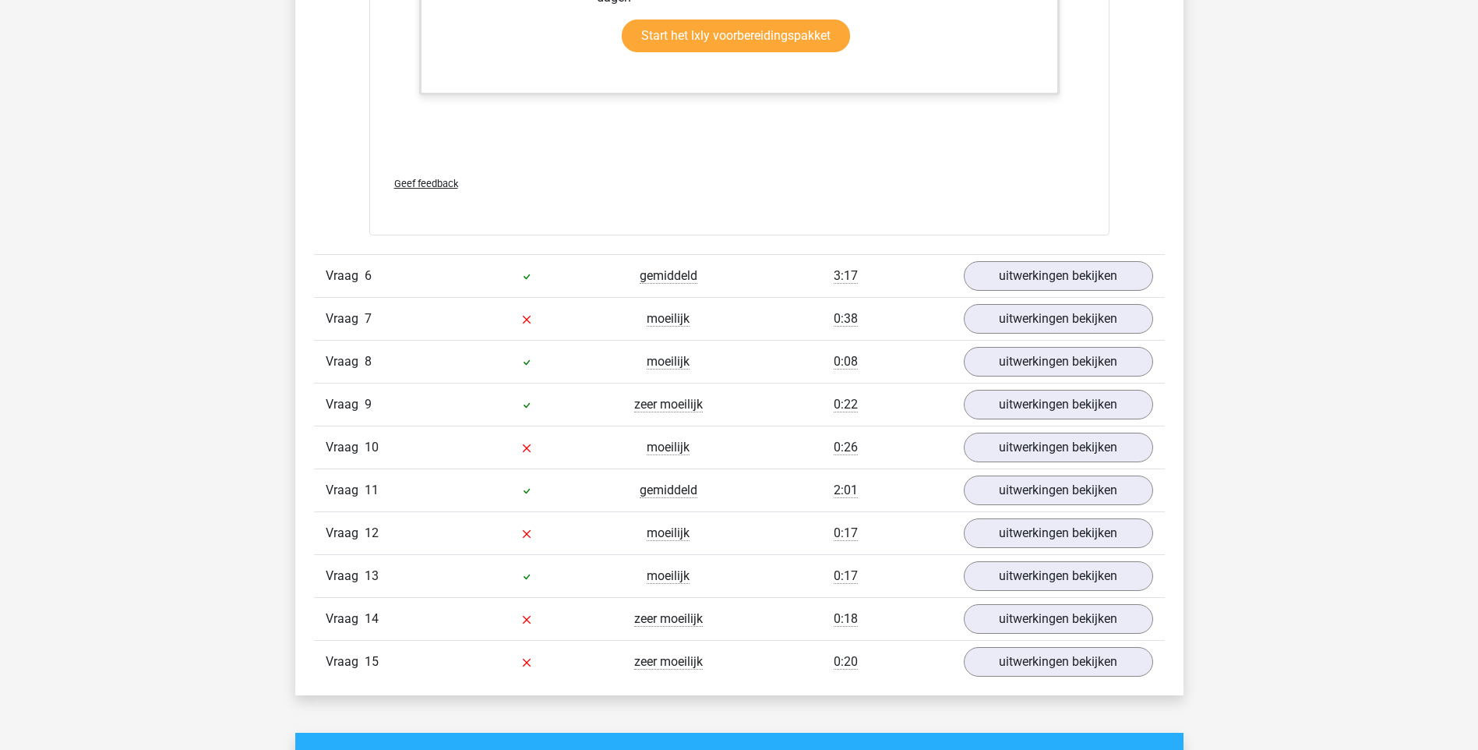
scroll to position [4052, 0]
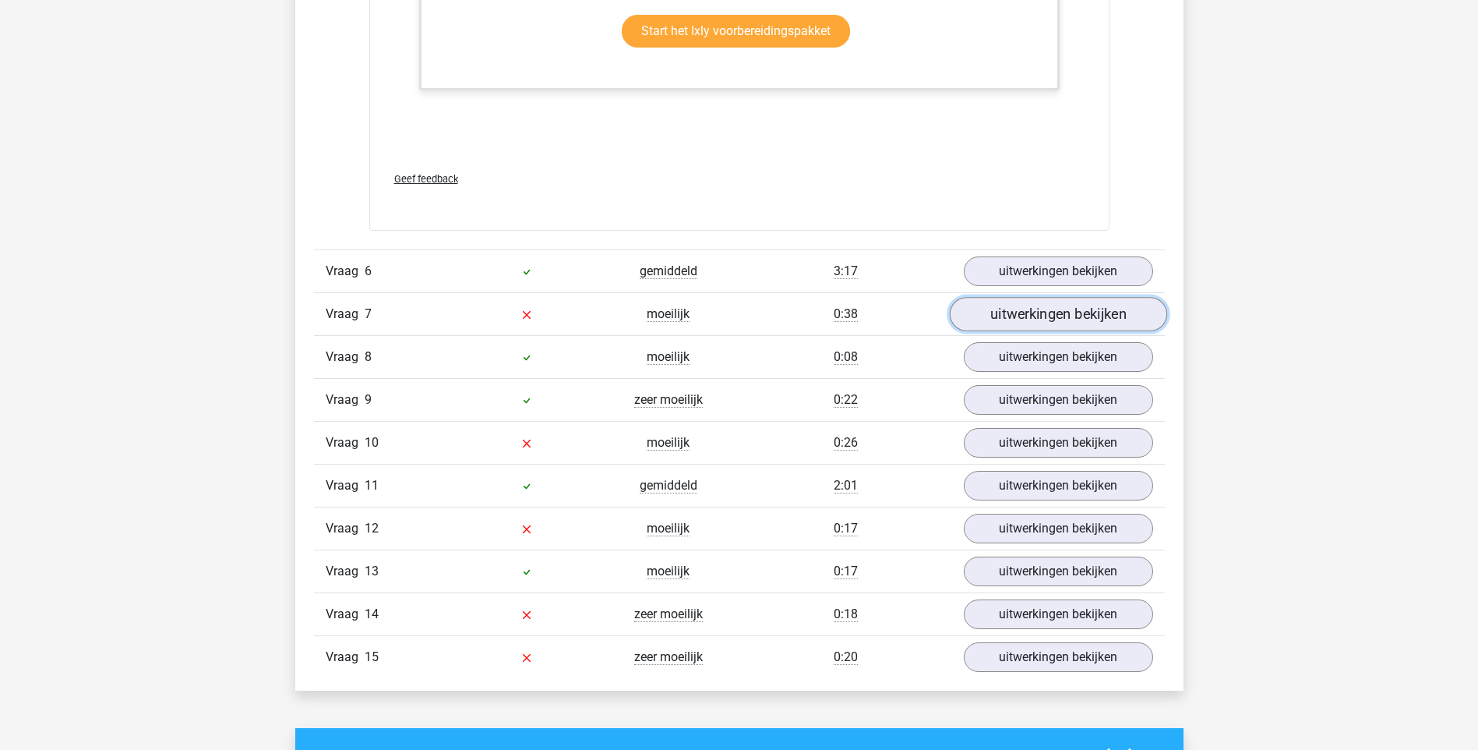
click at [989, 316] on link "uitwerkingen bekijken" at bounding box center [1057, 314] width 217 height 34
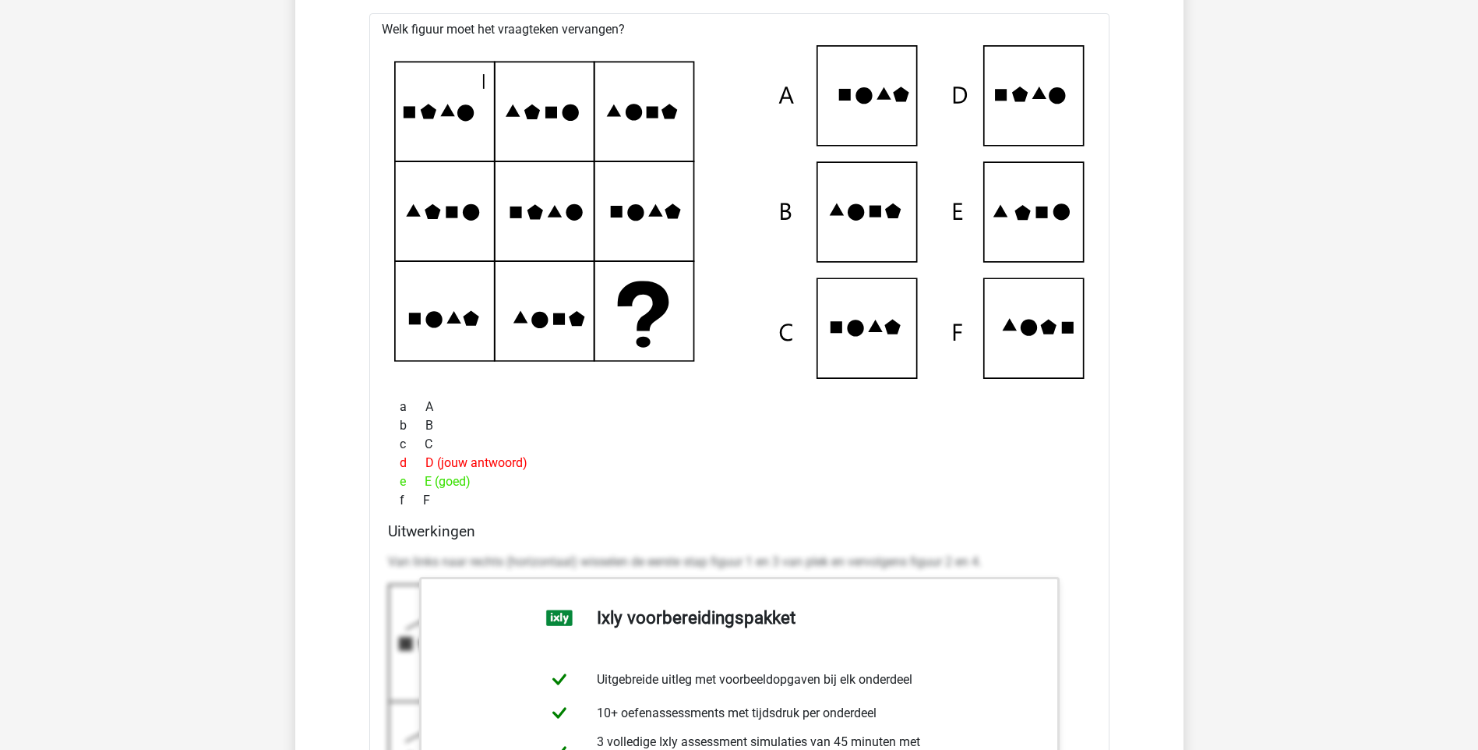
scroll to position [4442, 0]
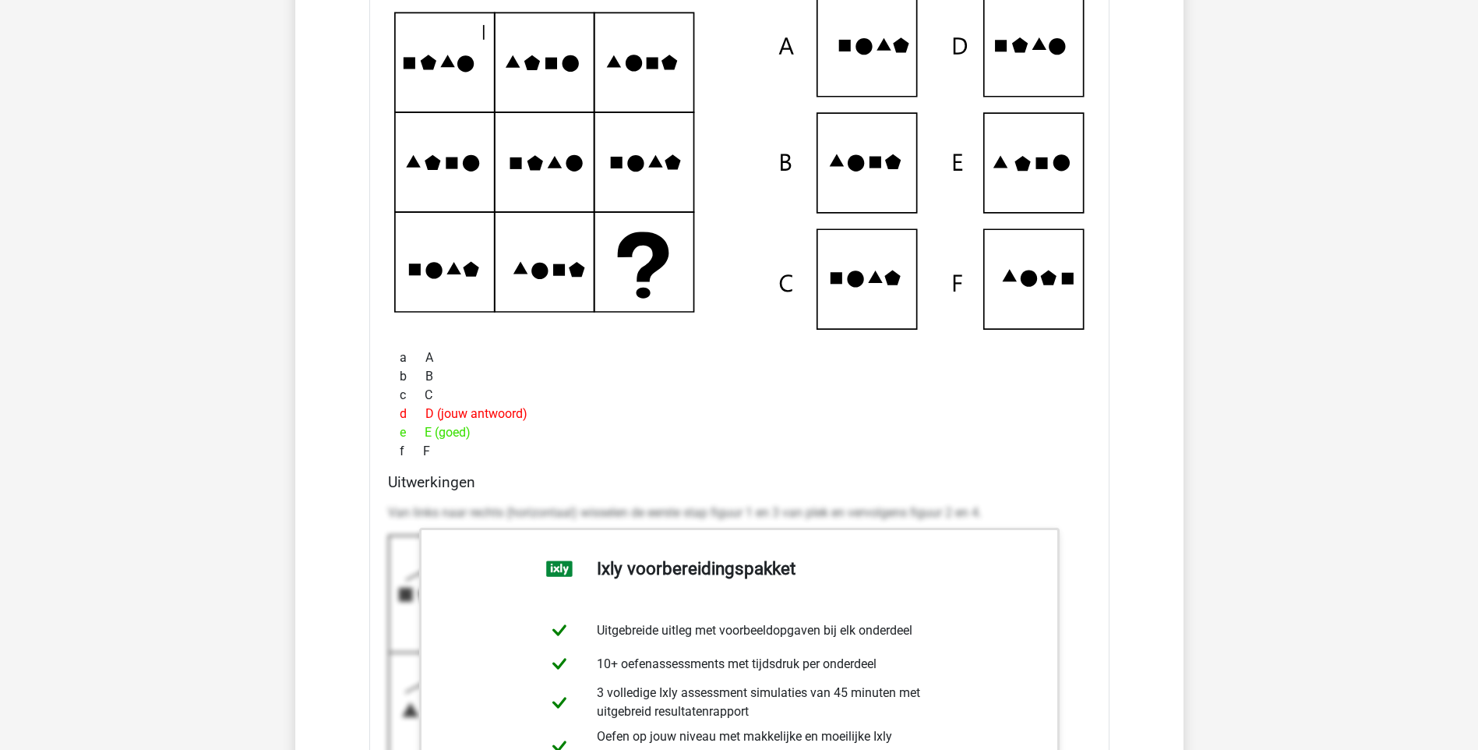
click at [484, 478] on h4 "Uitwerkingen" at bounding box center [739, 482] width 703 height 18
click at [475, 445] on div "f F" at bounding box center [739, 451] width 703 height 19
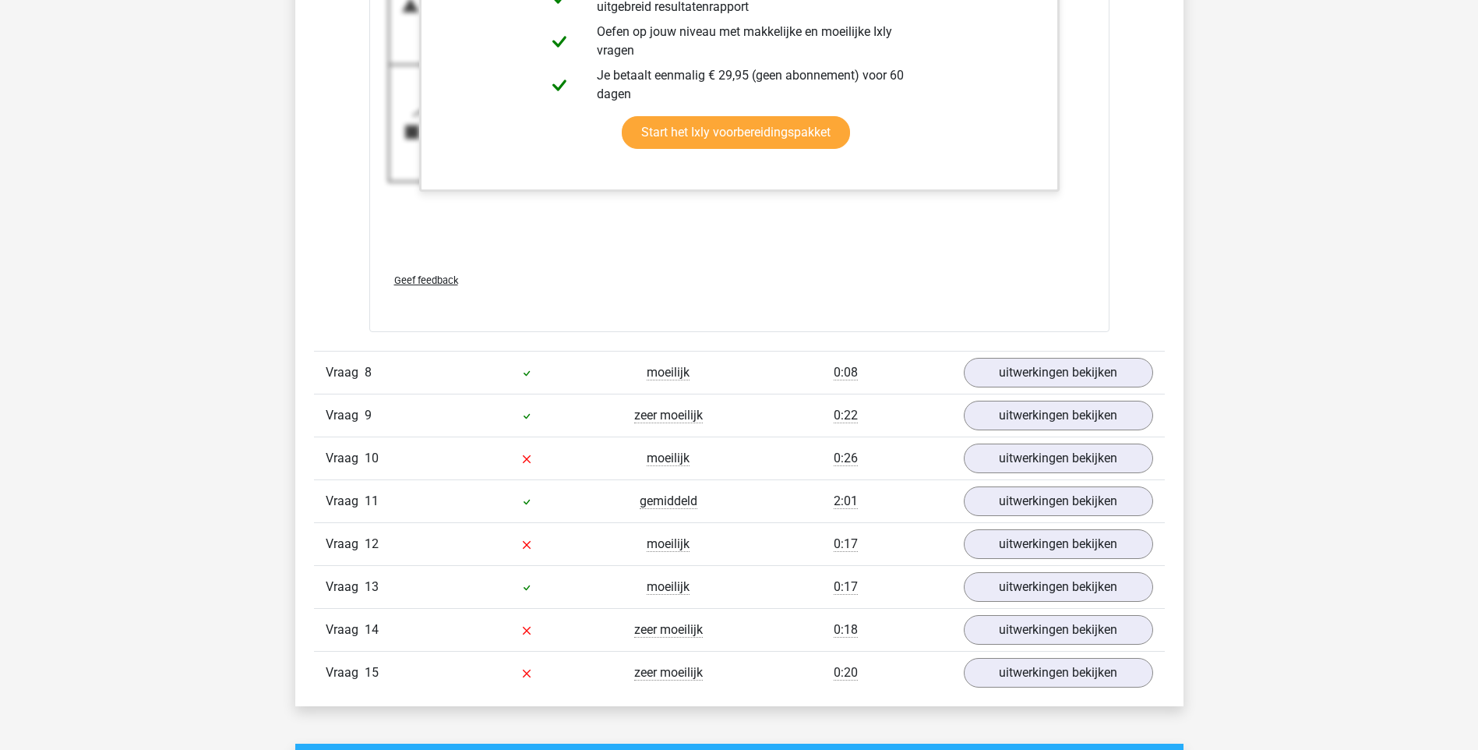
scroll to position [5221, 0]
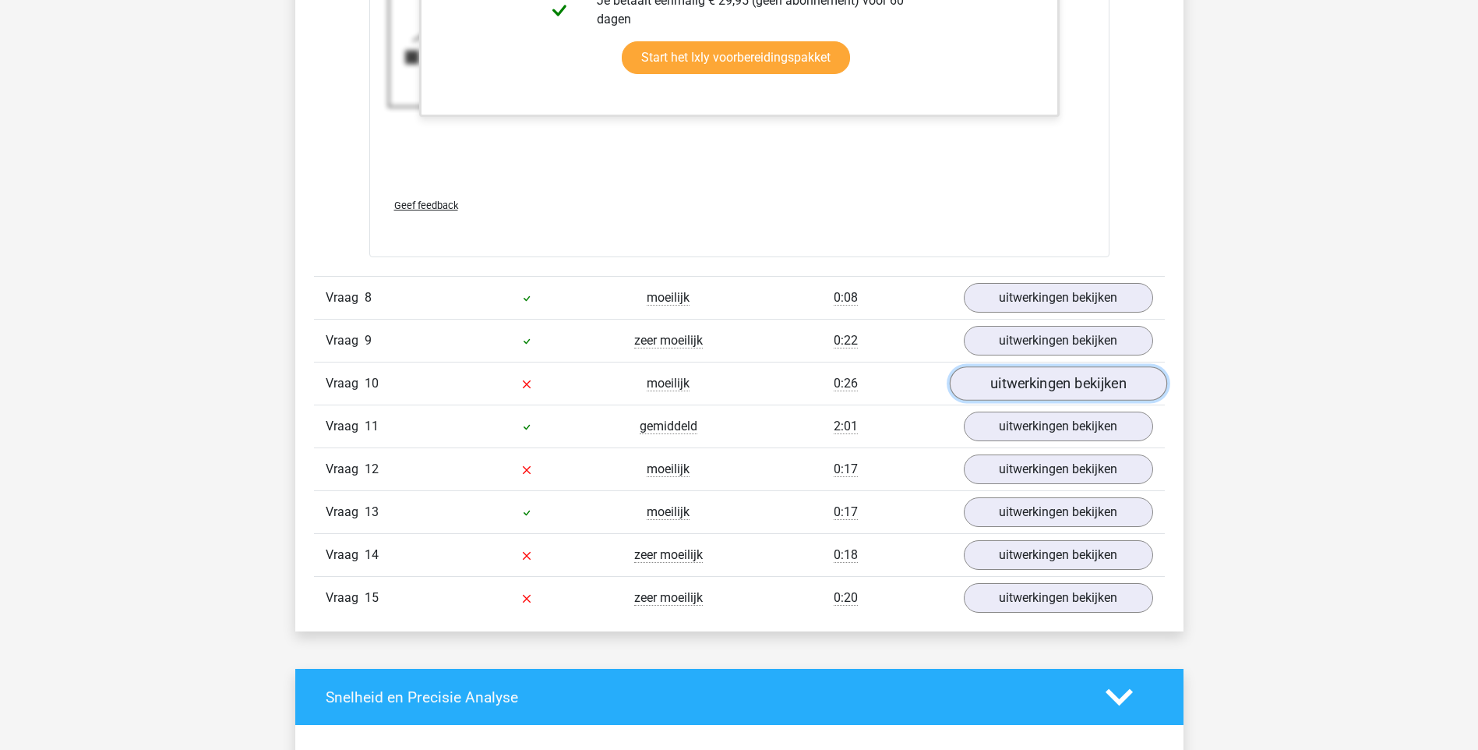
click at [976, 382] on link "uitwerkingen bekijken" at bounding box center [1057, 384] width 217 height 34
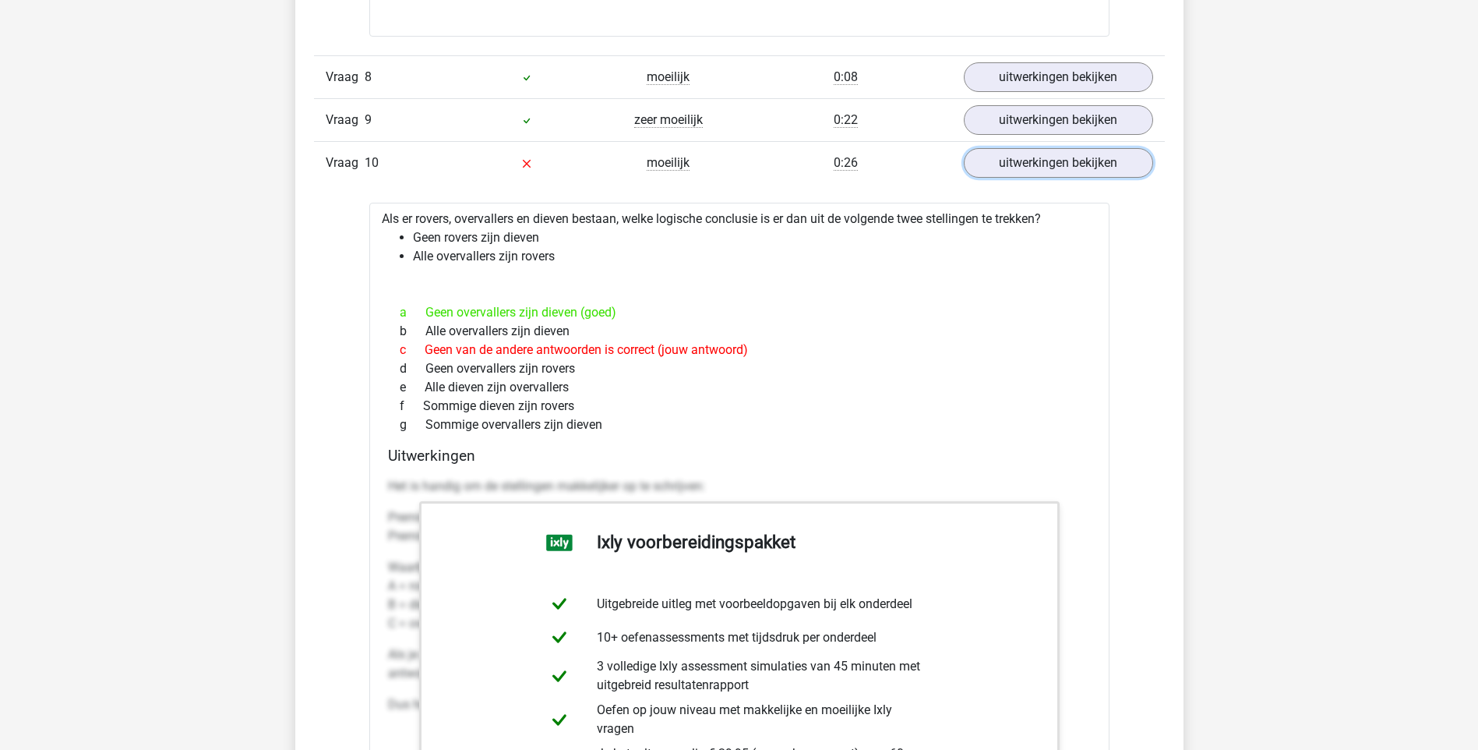
scroll to position [5455, 0]
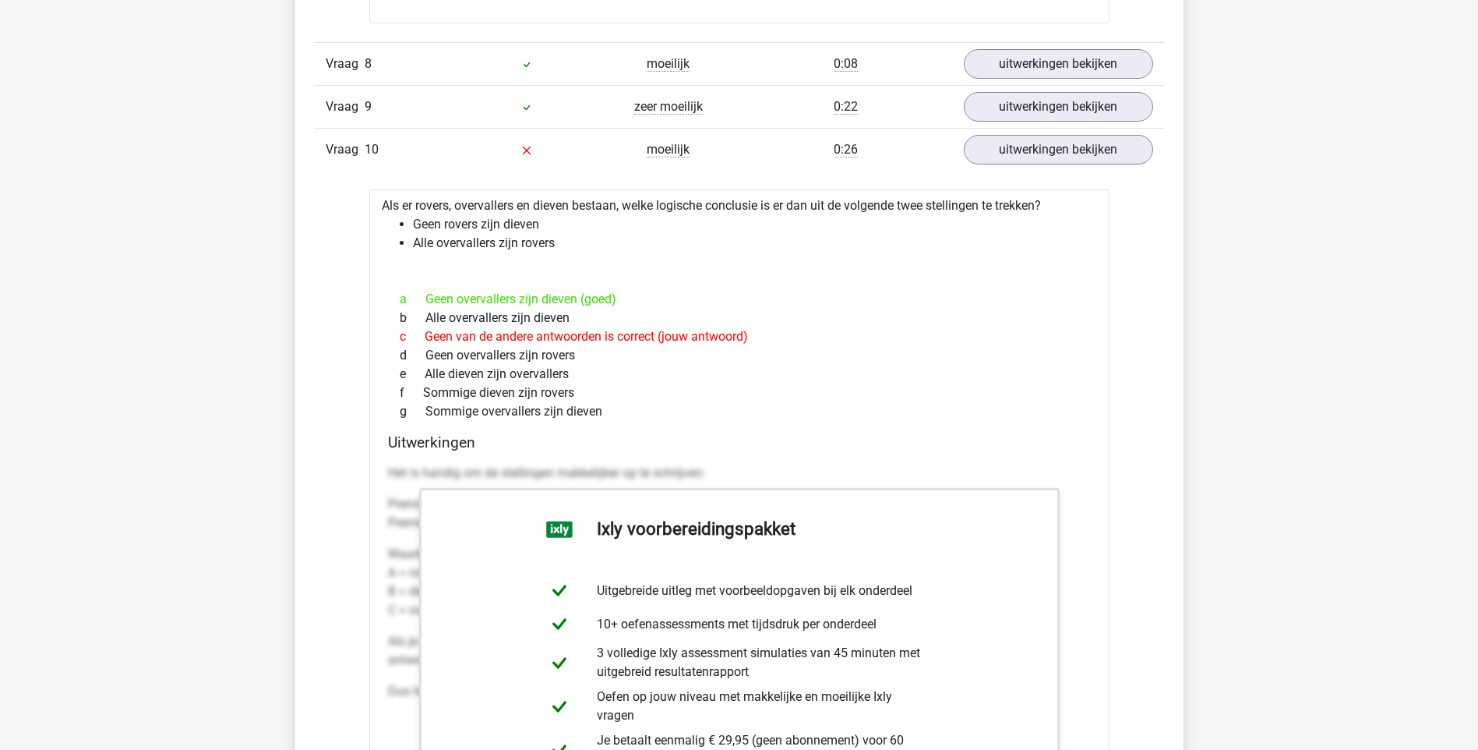
drag, startPoint x: 384, startPoint y: 203, endPoint x: 643, endPoint y: 408, distance: 330.0
click at [643, 408] on div "Als er rovers, overvallers en dieven bestaan, welke logische conclusie is er da…" at bounding box center [739, 592] width 740 height 807
copy div "Als er rovers, overvallers en dieven bestaan, welke logische conclusie is er da…"
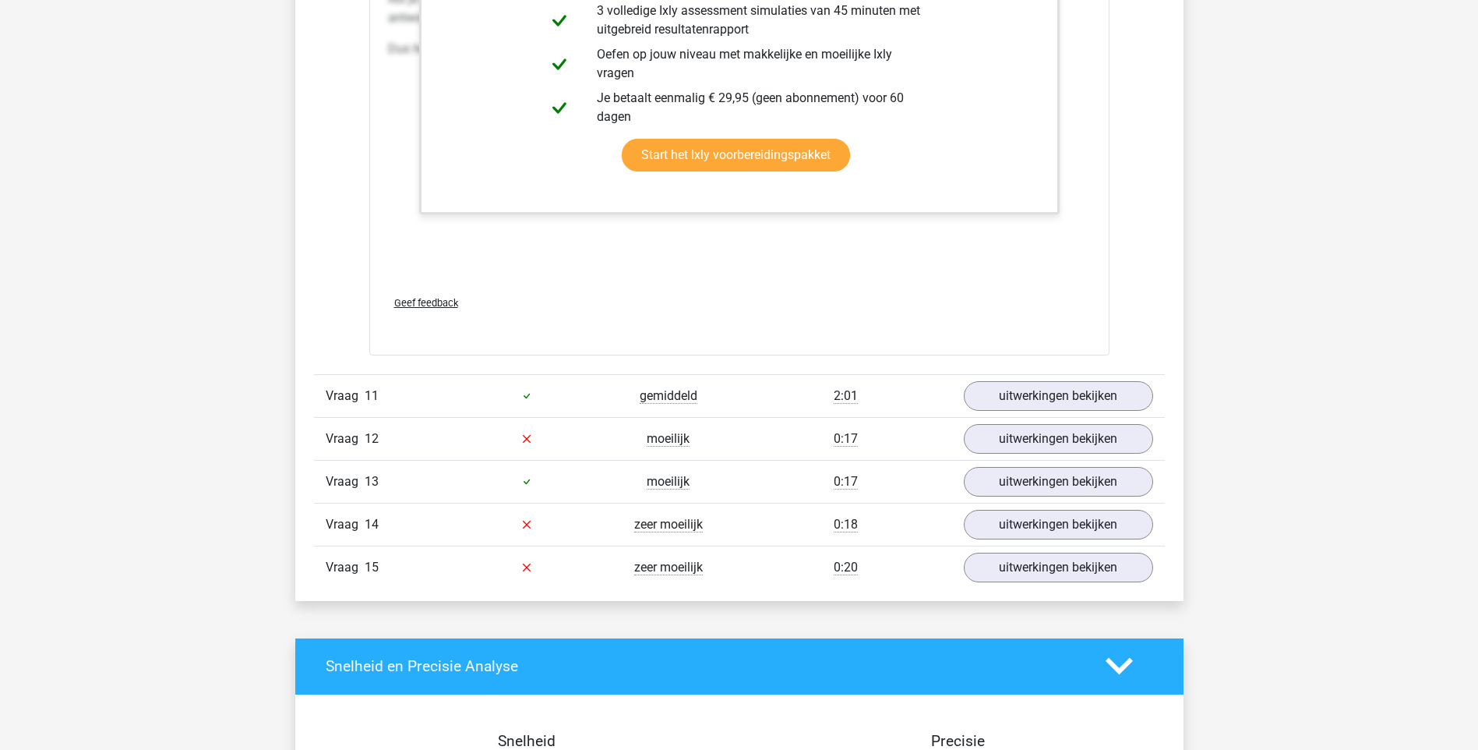
scroll to position [6156, 0]
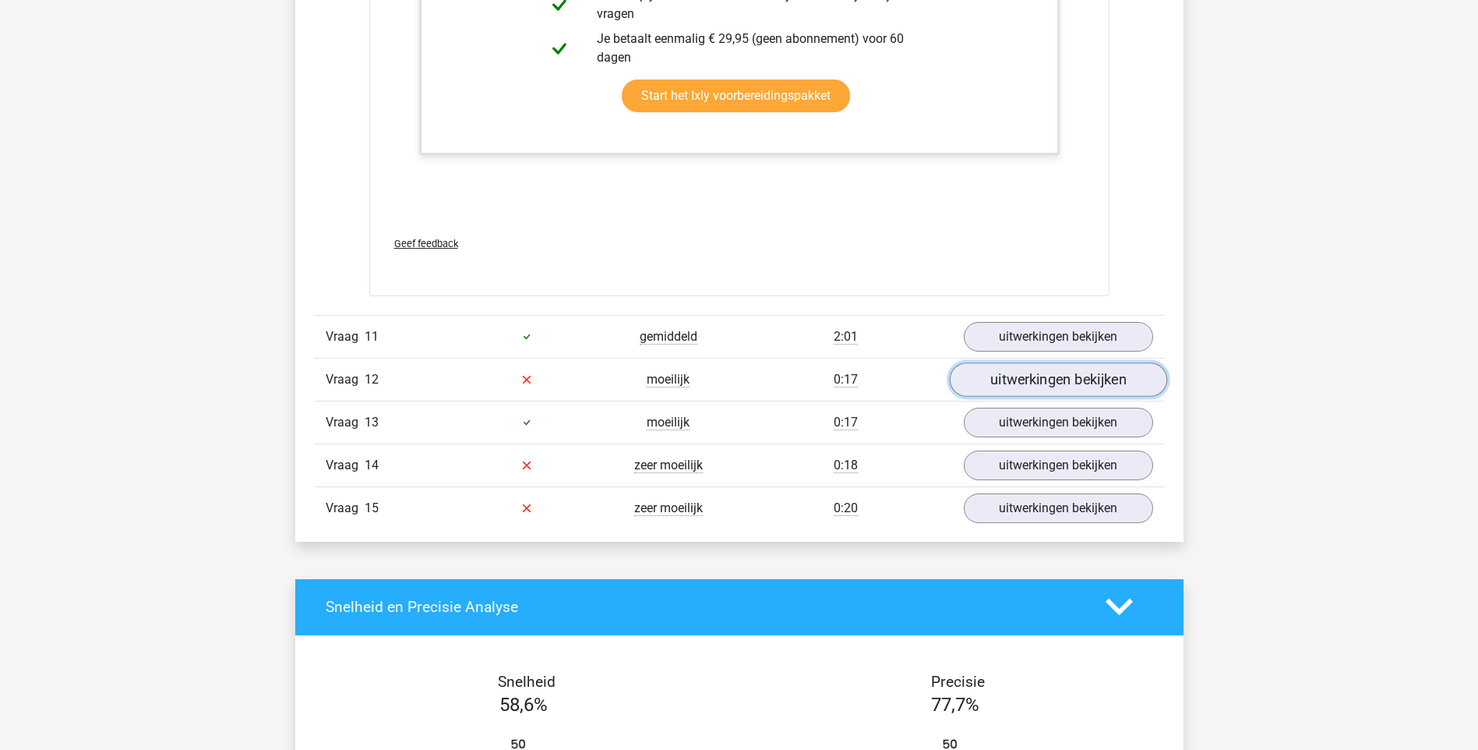
click at [1032, 378] on link "uitwerkingen bekijken" at bounding box center [1057, 379] width 217 height 34
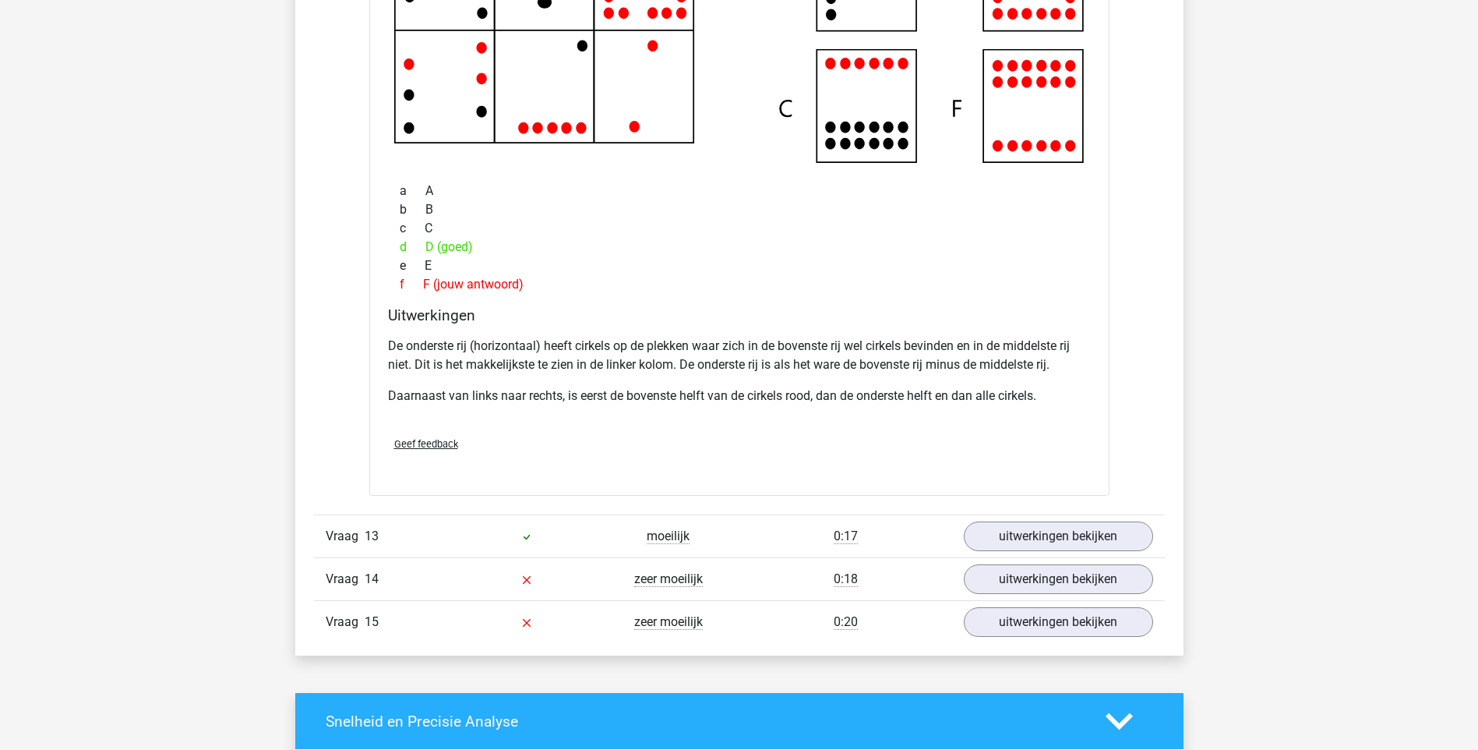
scroll to position [7013, 0]
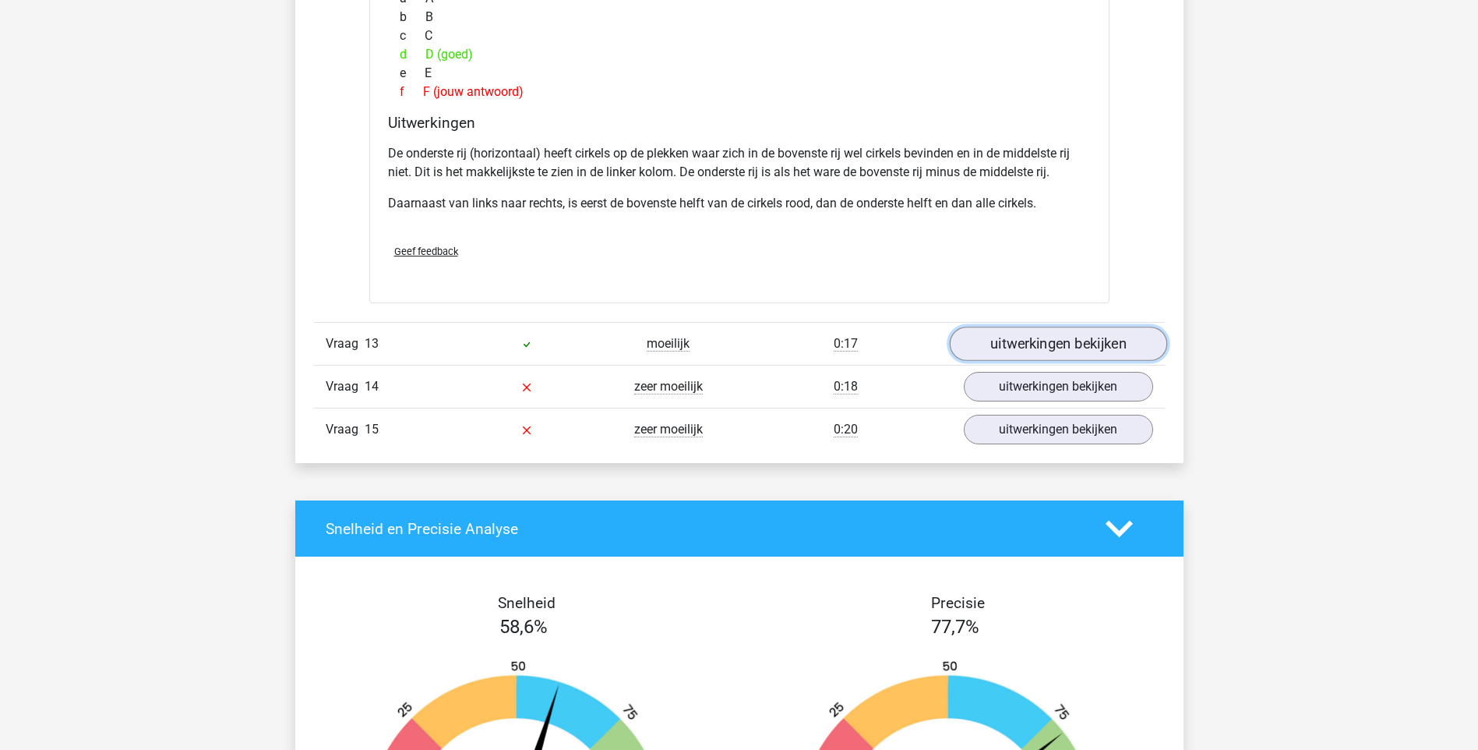
click at [1007, 343] on link "uitwerkingen bekijken" at bounding box center [1057, 344] width 217 height 34
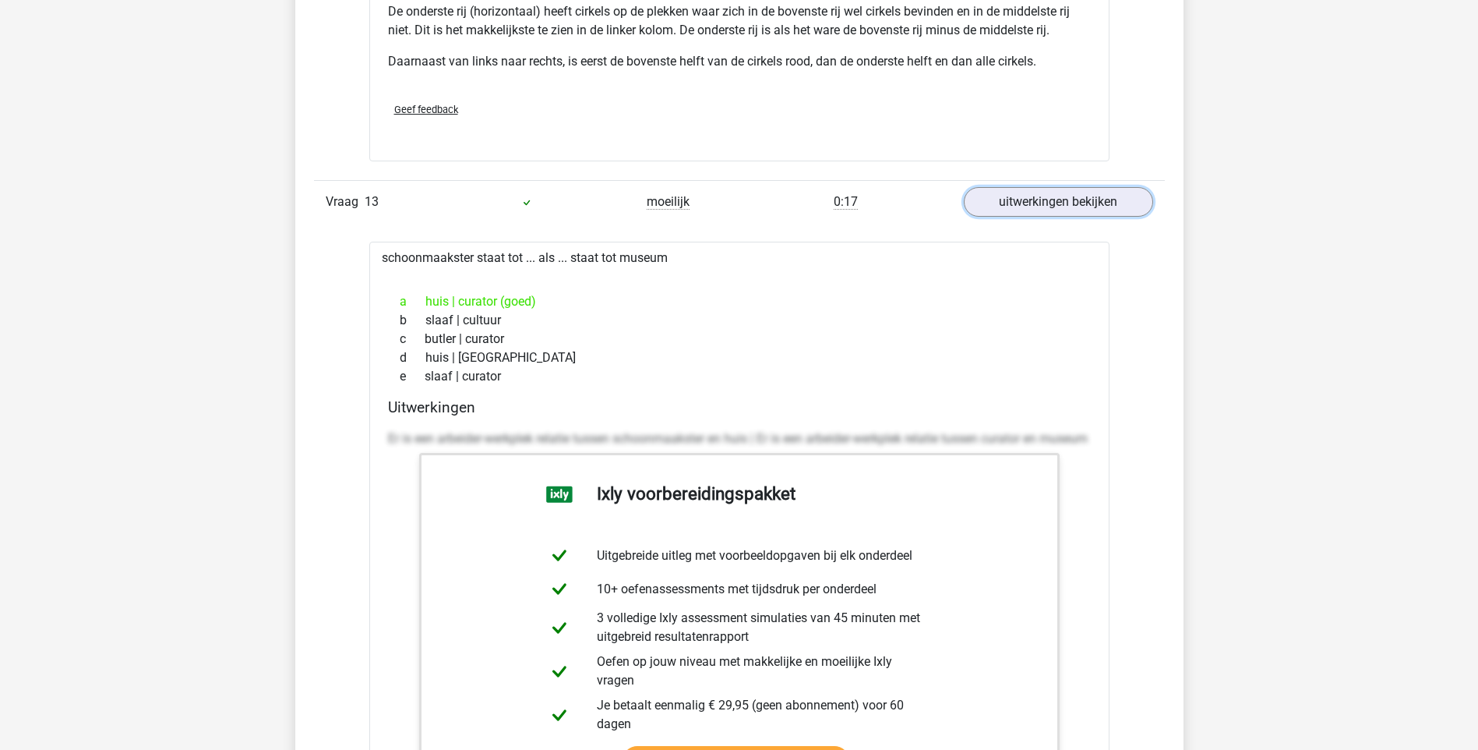
scroll to position [7169, 0]
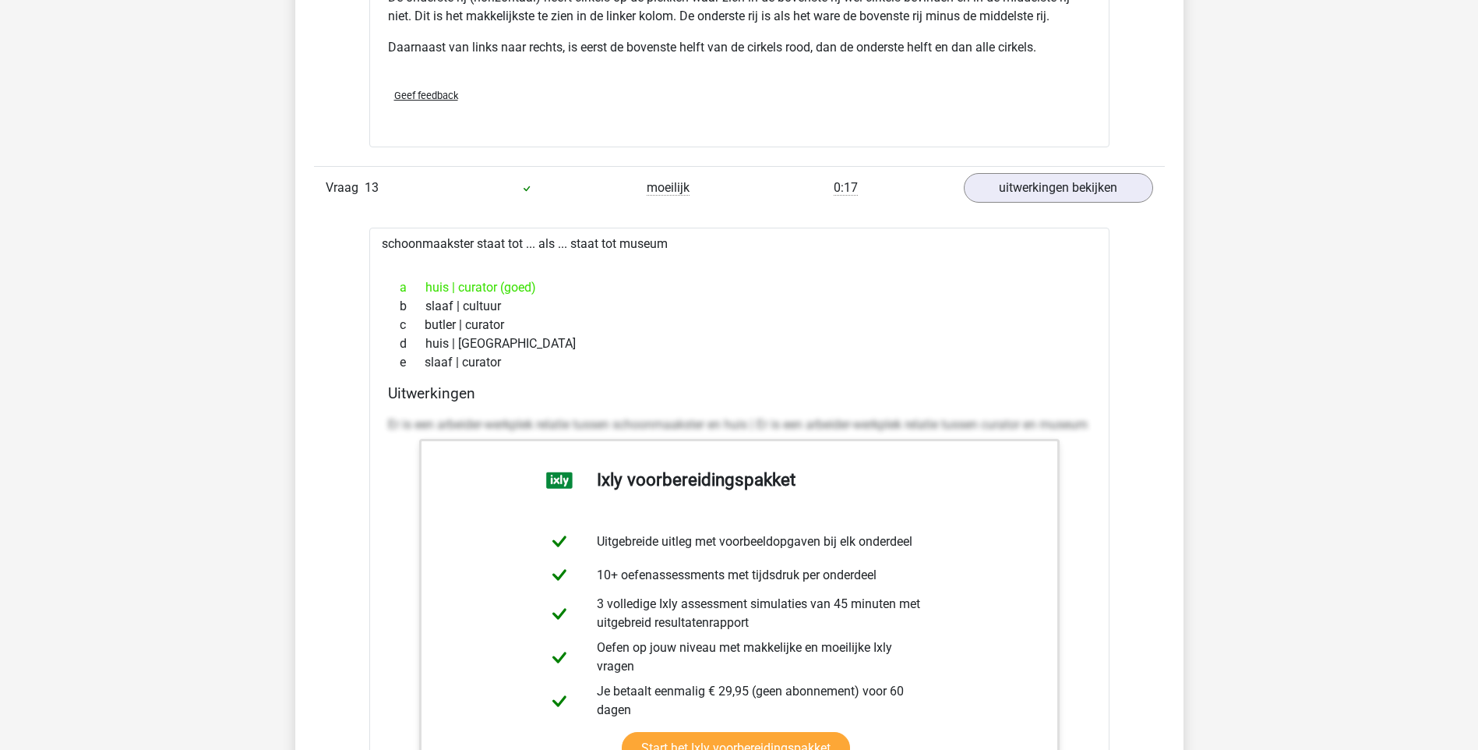
drag, startPoint x: 552, startPoint y: 367, endPoint x: 355, endPoint y: 242, distance: 233.0
drag, startPoint x: 355, startPoint y: 242, endPoint x: 442, endPoint y: 296, distance: 102.3
copy div "schoonmaakster staat tot ... als ... staat tot museum a huis | curator (goed) b…"
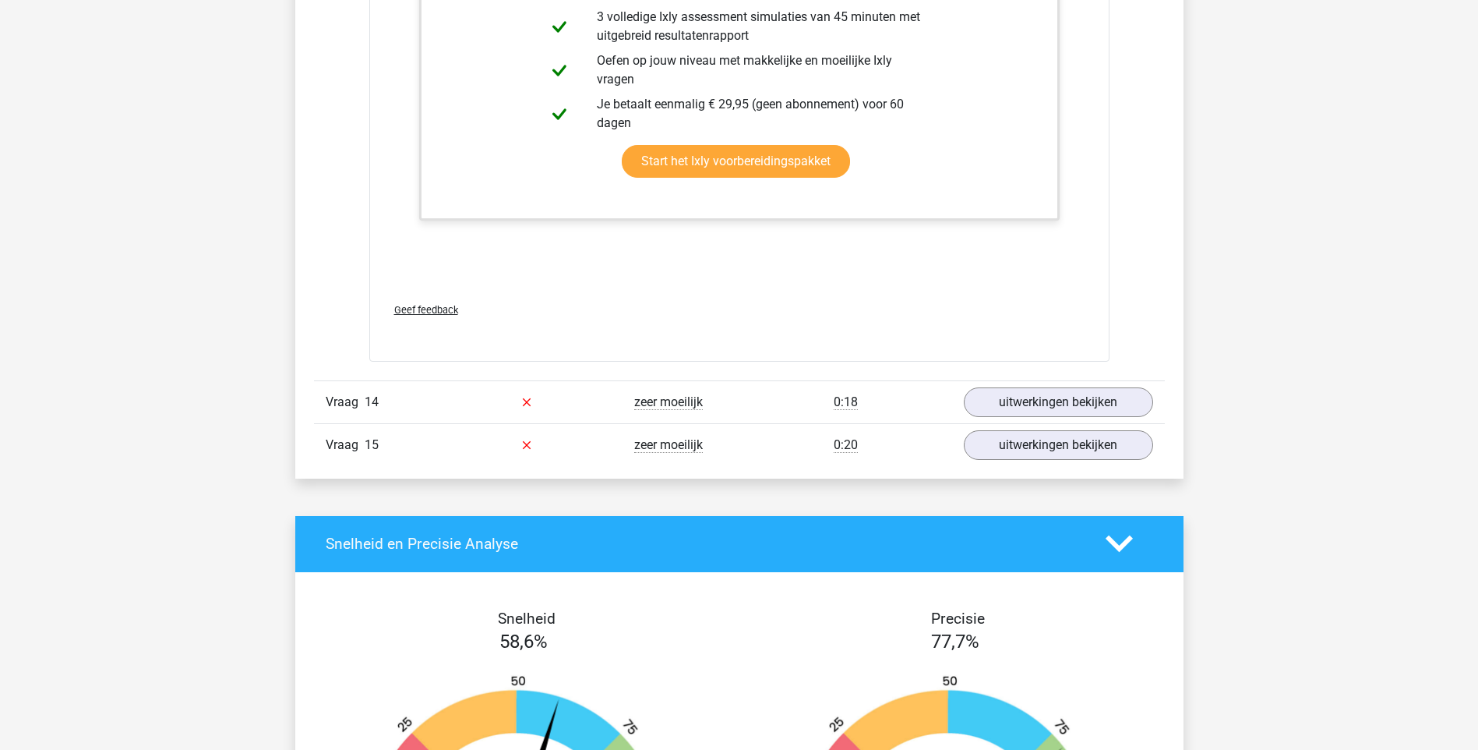
scroll to position [7792, 0]
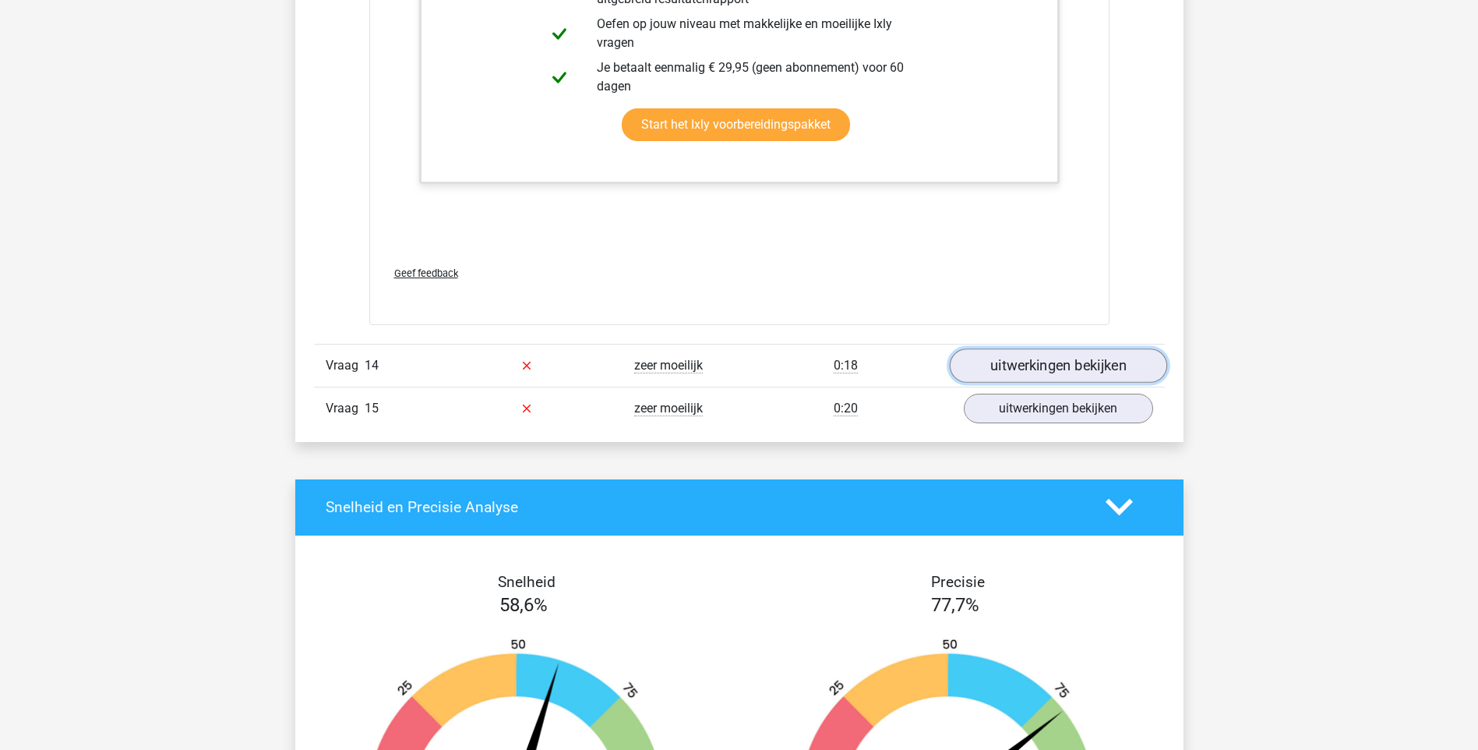
click at [976, 362] on link "uitwerkingen bekijken" at bounding box center [1057, 365] width 217 height 34
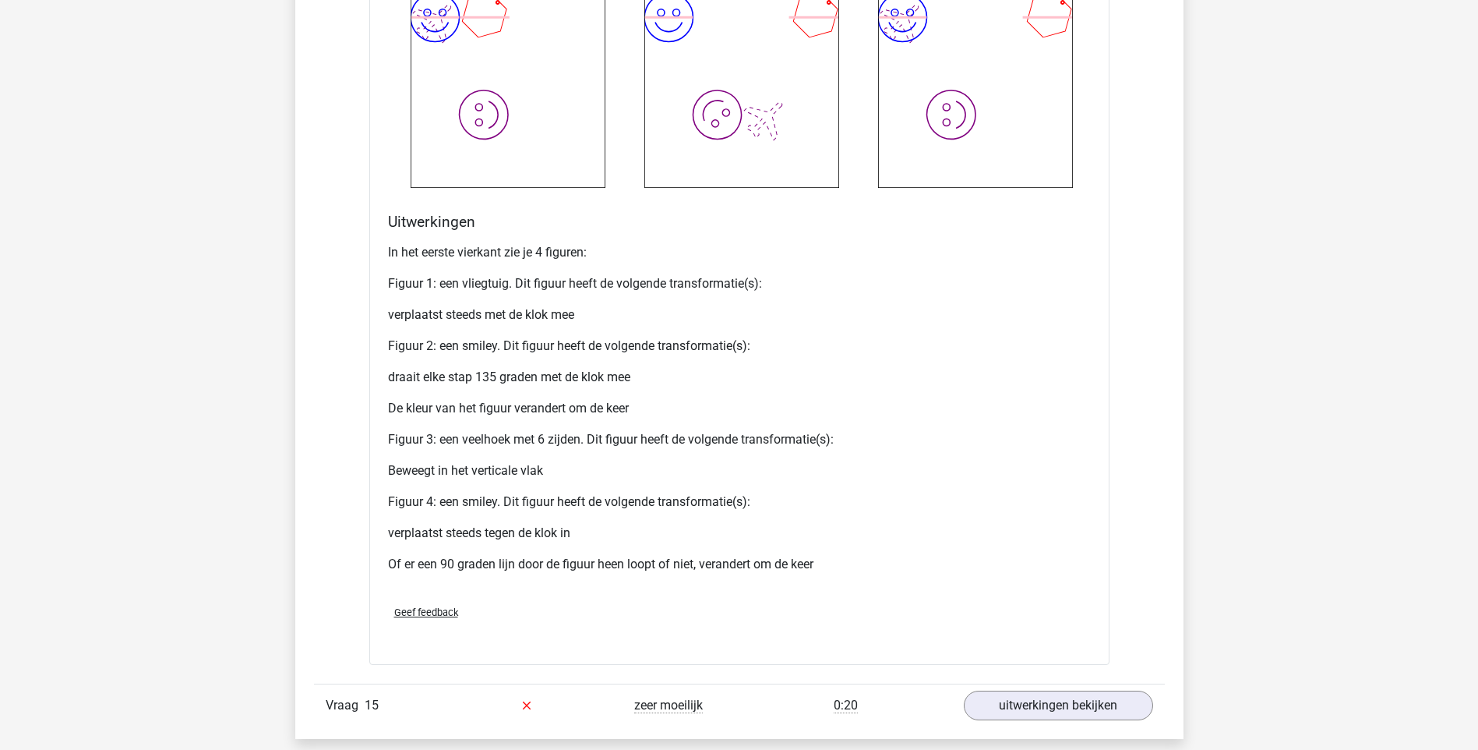
scroll to position [9039, 0]
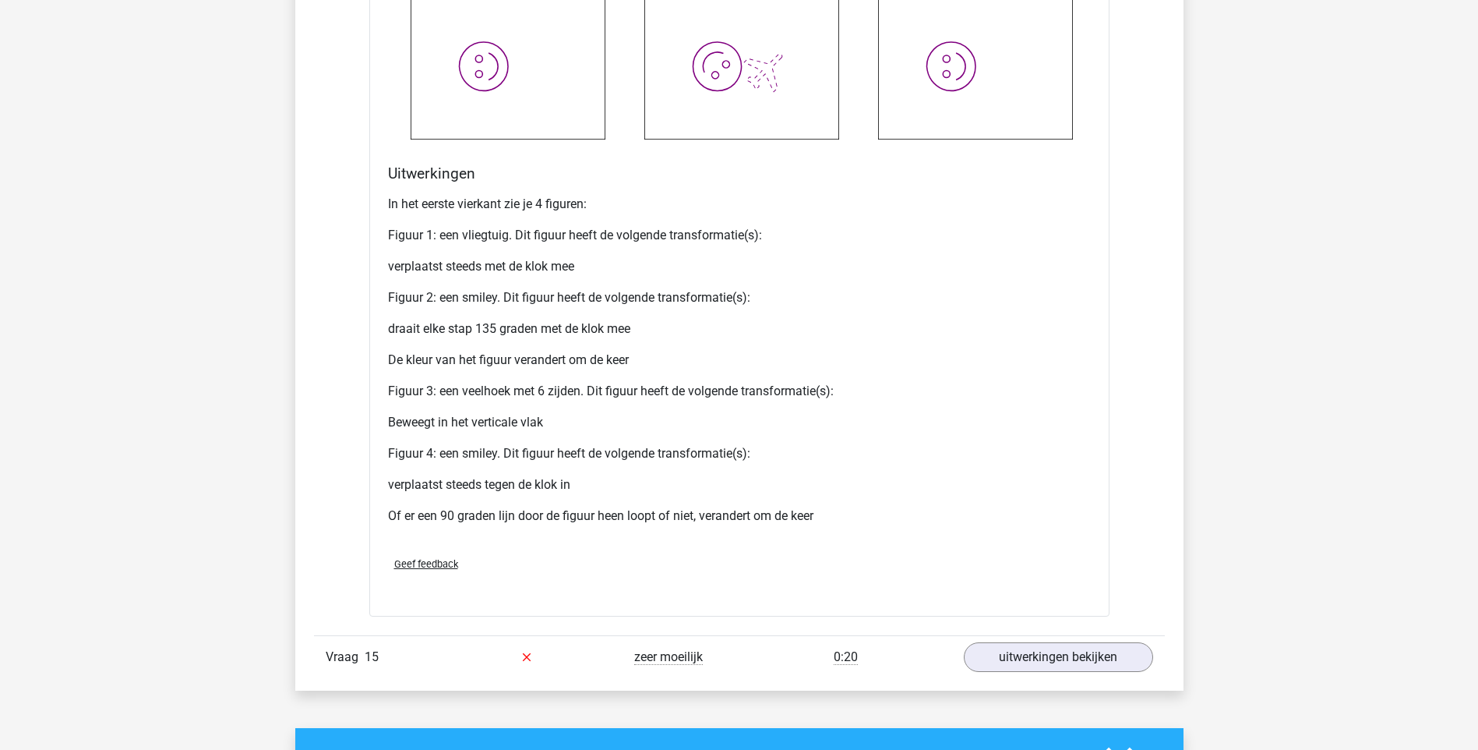
click at [678, 249] on div "In het eerste vierkant zie je 4 figuren: Figuur 1: een vliegtuig. Dit figuur he…" at bounding box center [739, 366] width 703 height 355
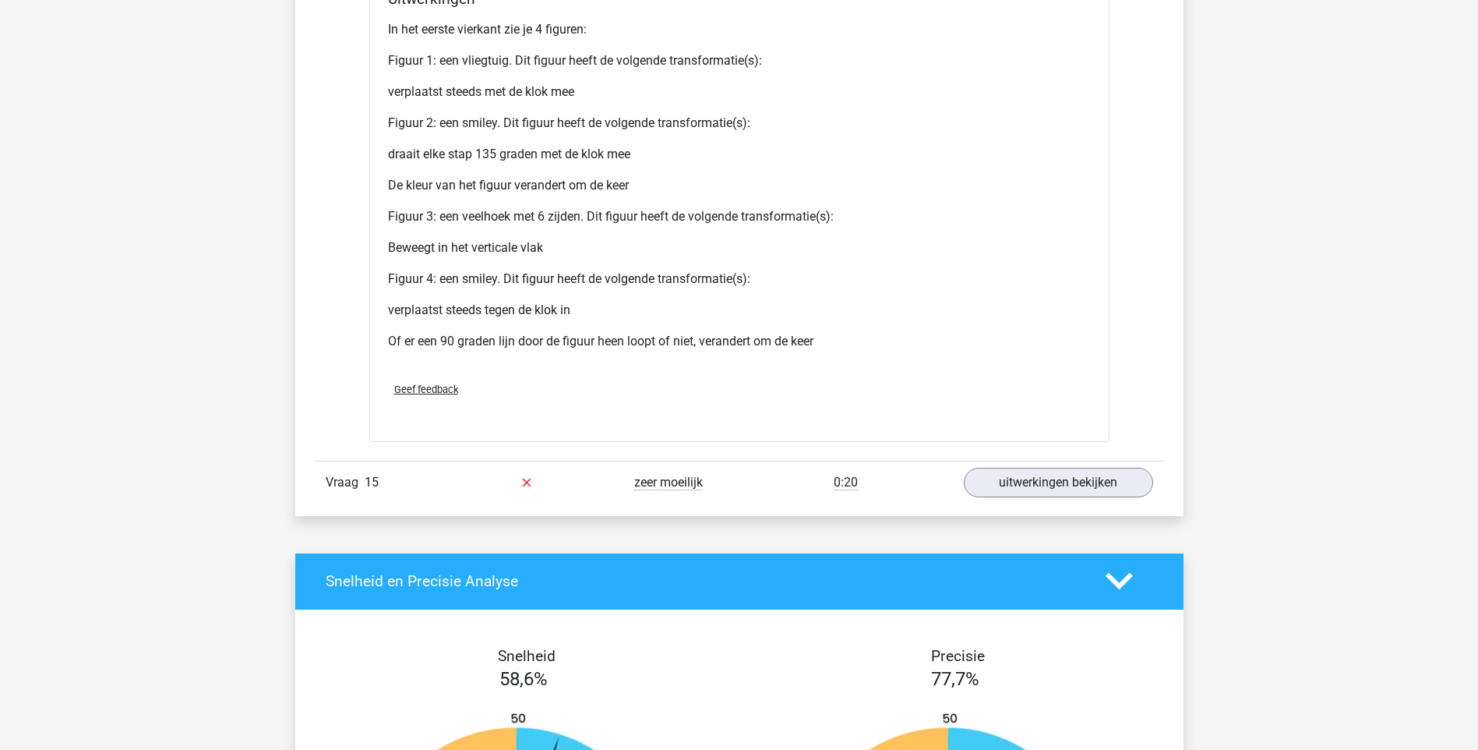
scroll to position [9273, 0]
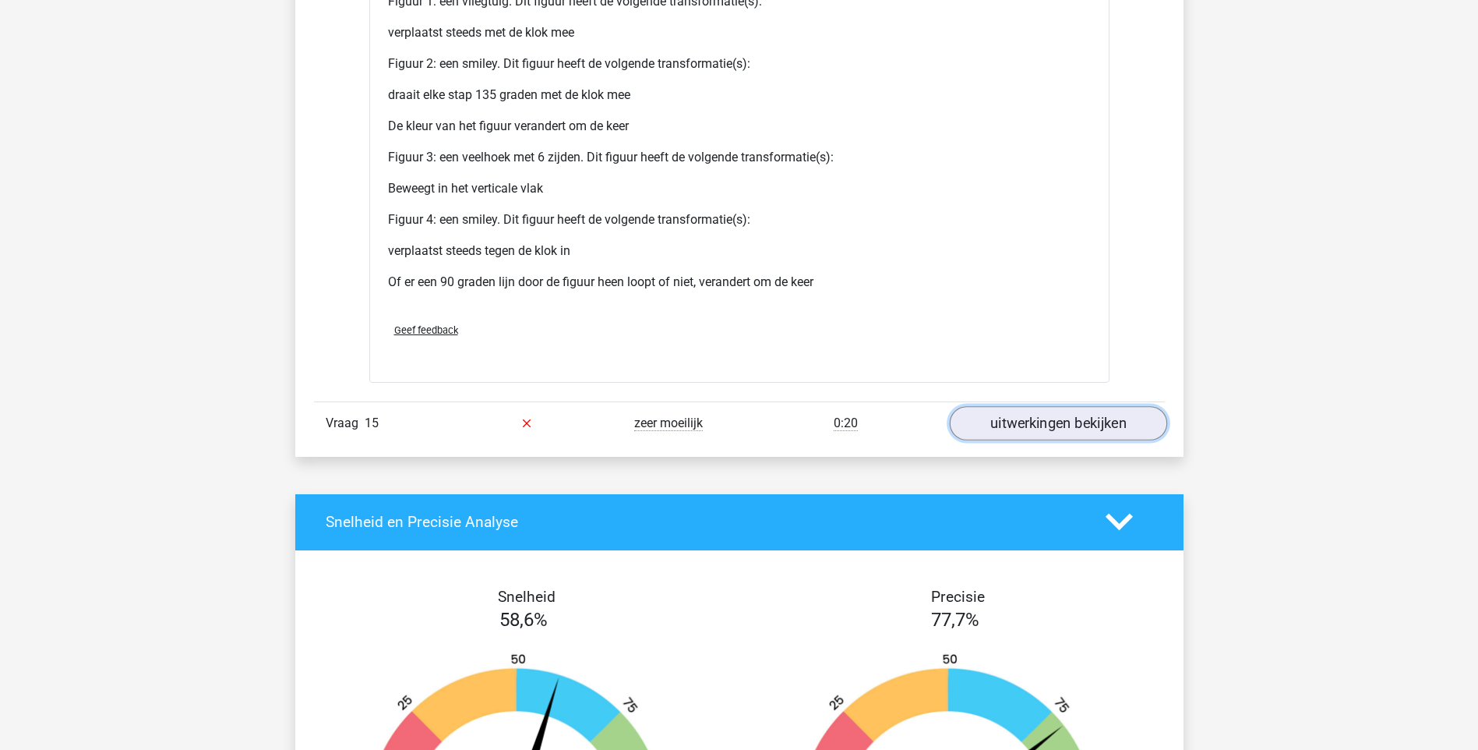
click at [984, 422] on link "uitwerkingen bekijken" at bounding box center [1057, 423] width 217 height 34
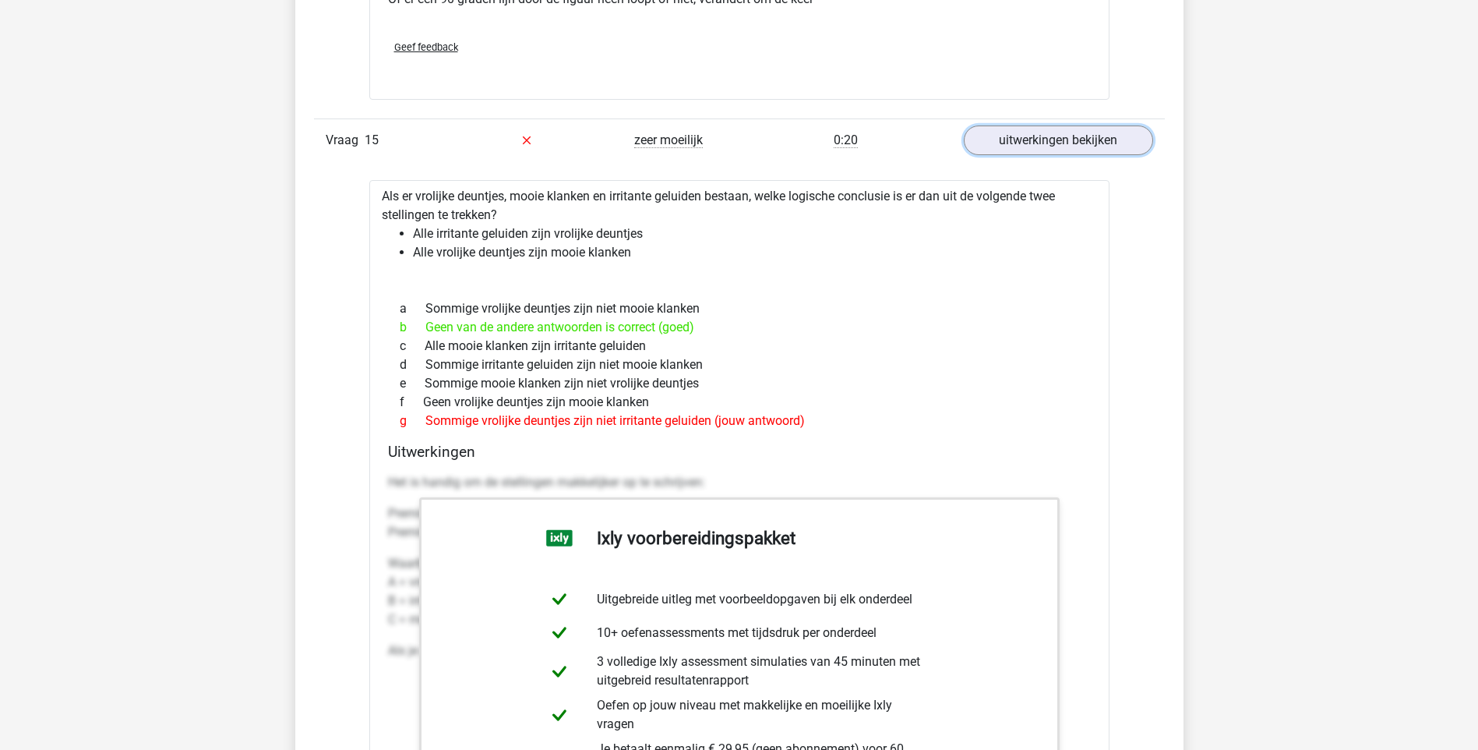
scroll to position [9507, 0]
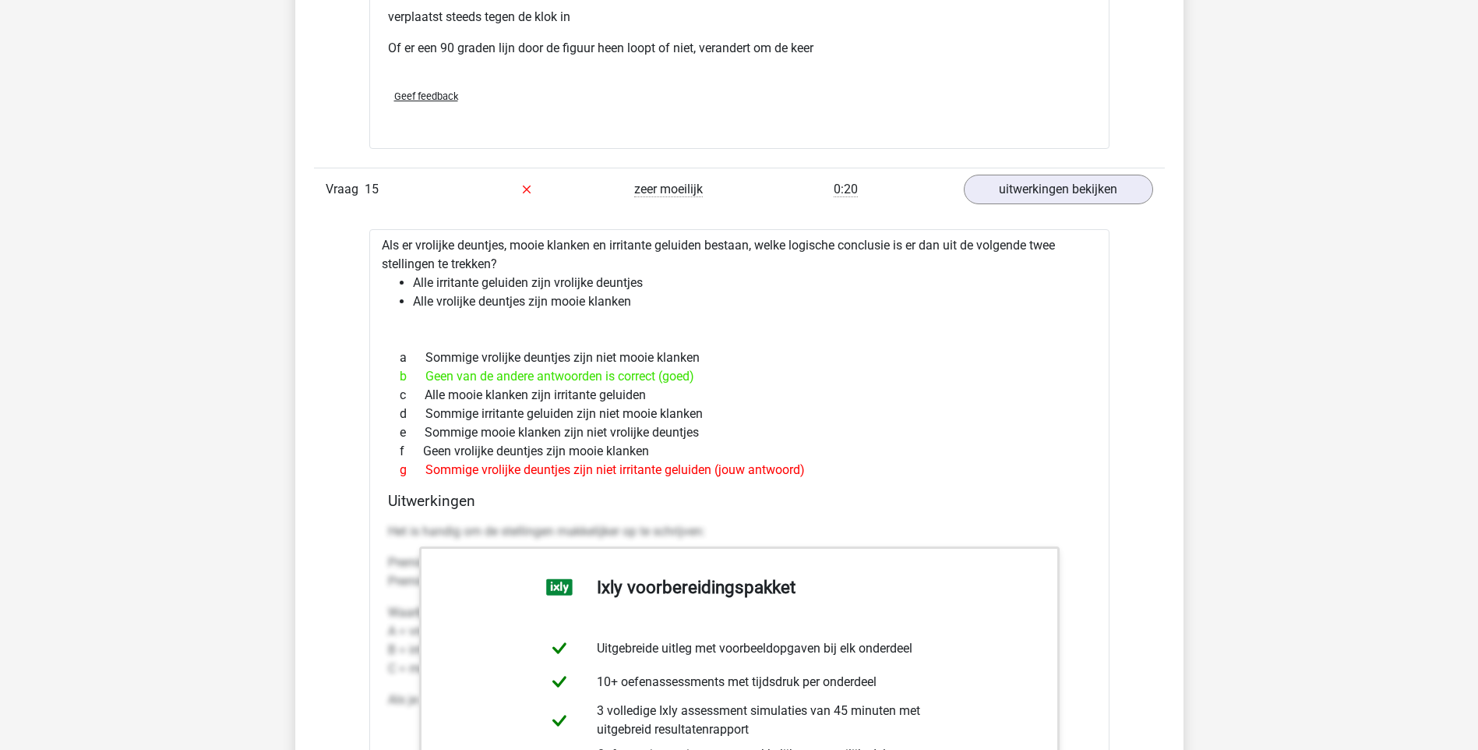
drag, startPoint x: 383, startPoint y: 243, endPoint x: 854, endPoint y: 482, distance: 528.0
click at [854, 482] on div "Als er vrolijke deuntjes, mooie klanken en irritante geluiden bestaan, welke lo…" at bounding box center [739, 642] width 740 height 826
copy div "Als er vrolijke deuntjes, mooie klanken en irritante geluiden bestaan, welke lo…"
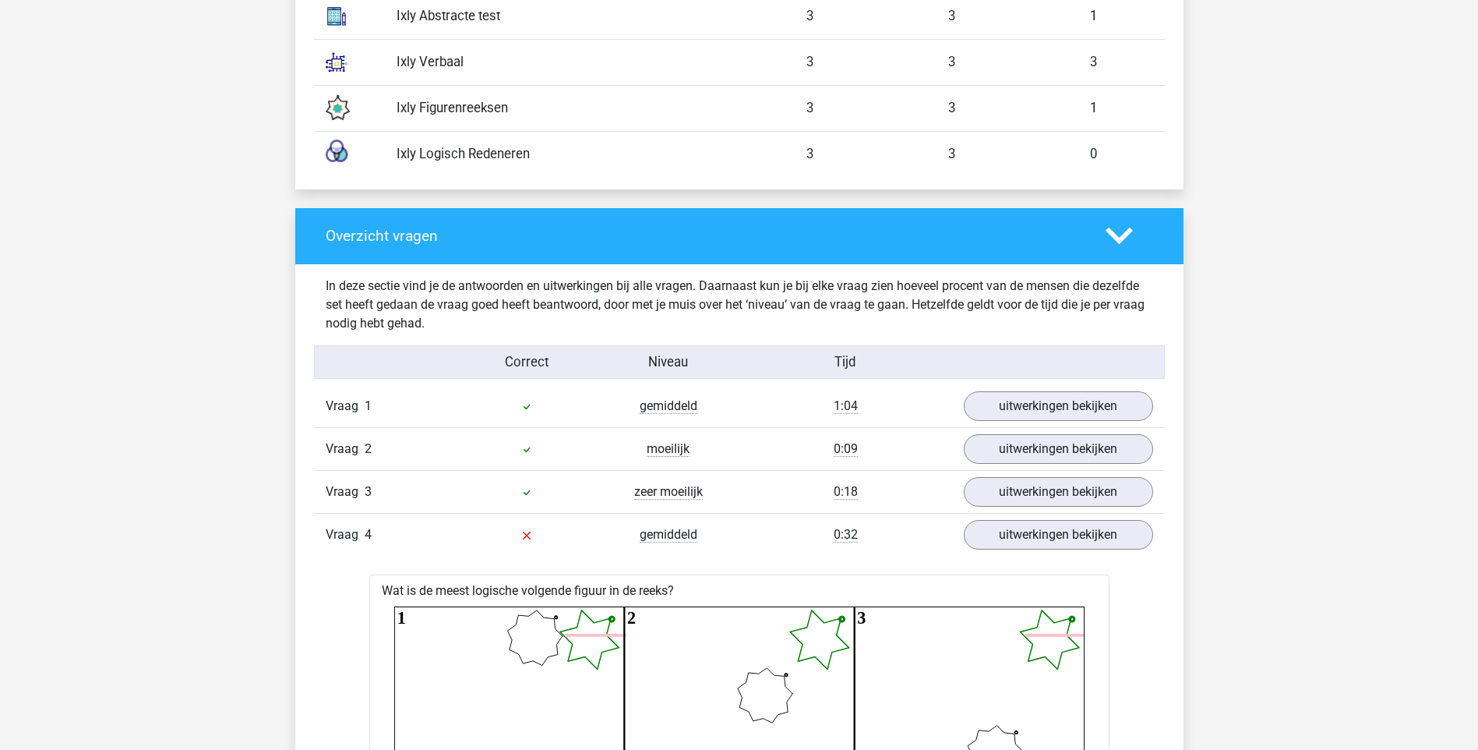
scroll to position [1558, 0]
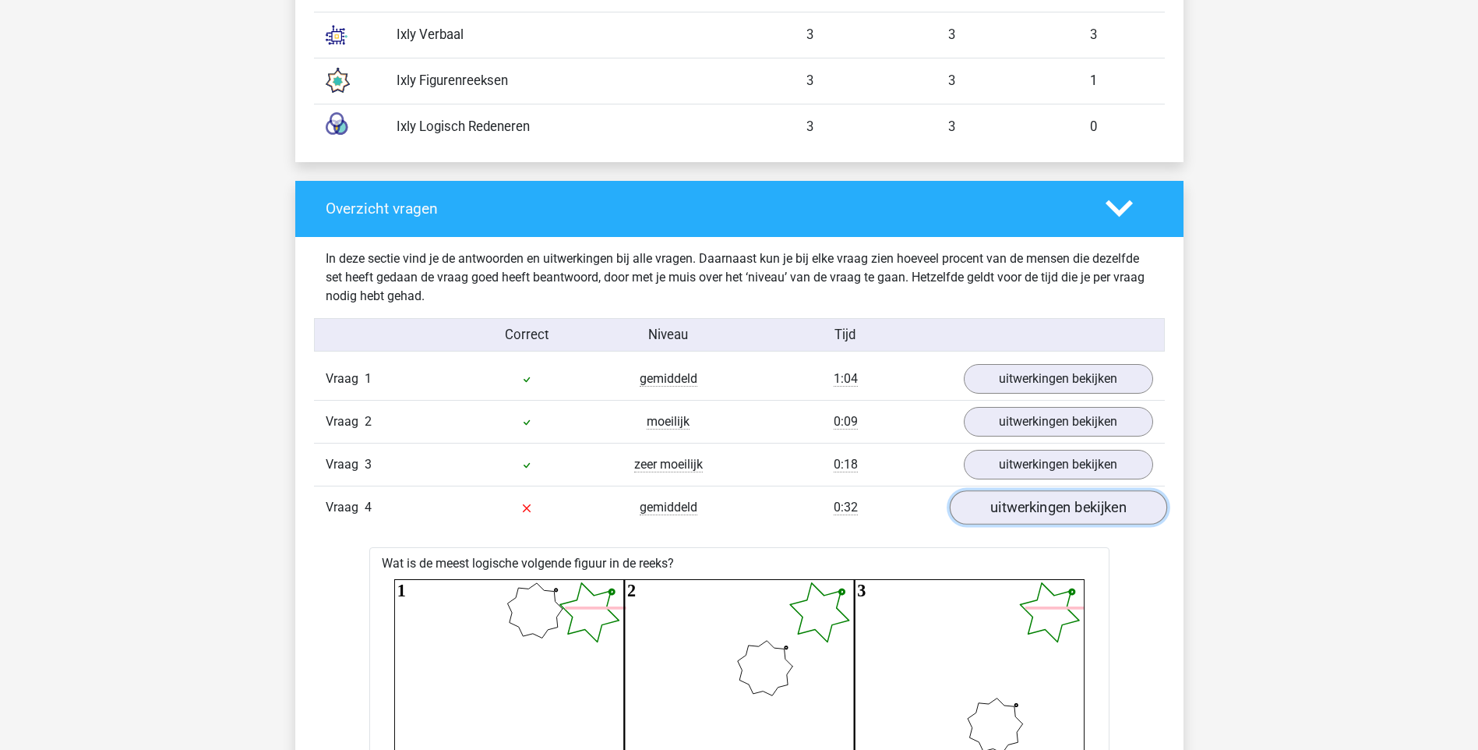
click at [1035, 507] on link "uitwerkingen bekijken" at bounding box center [1057, 507] width 217 height 34
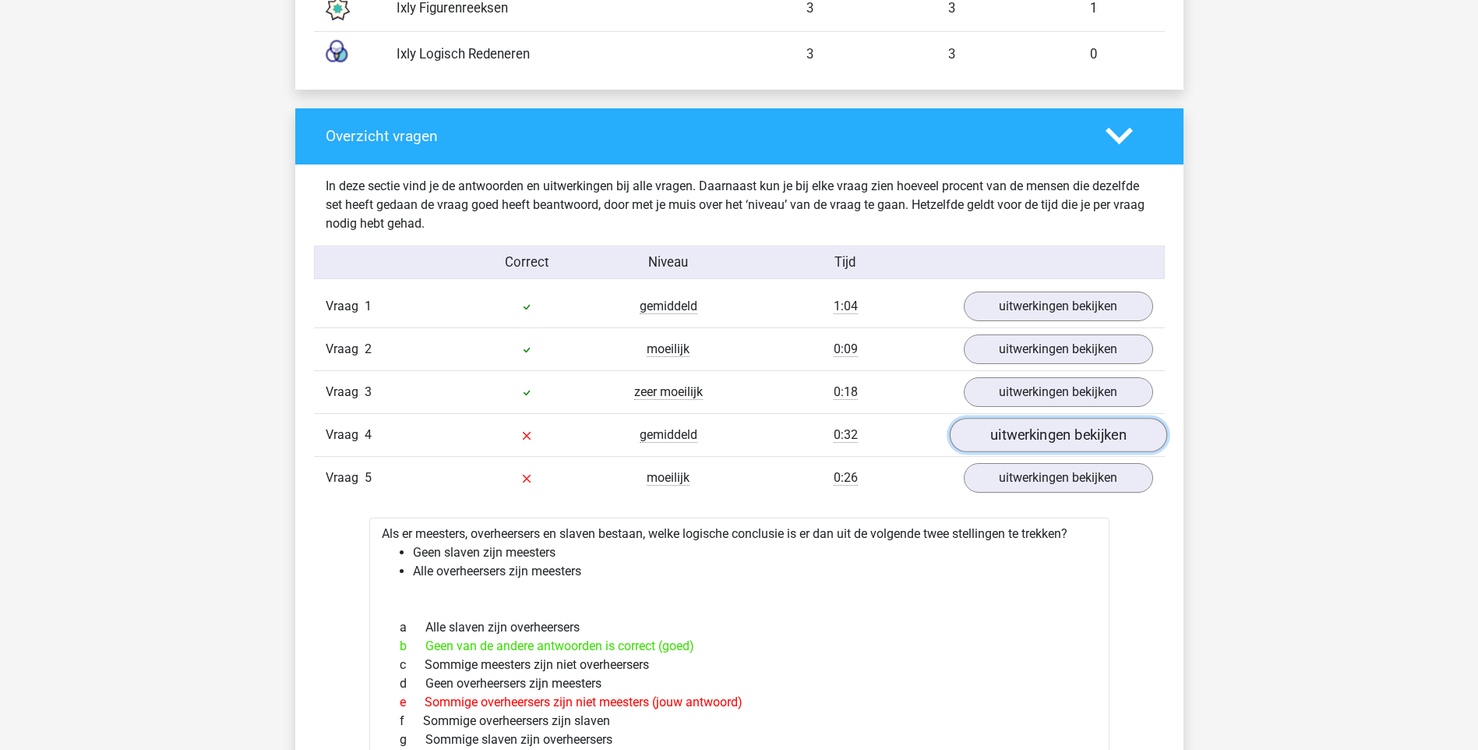
scroll to position [1636, 0]
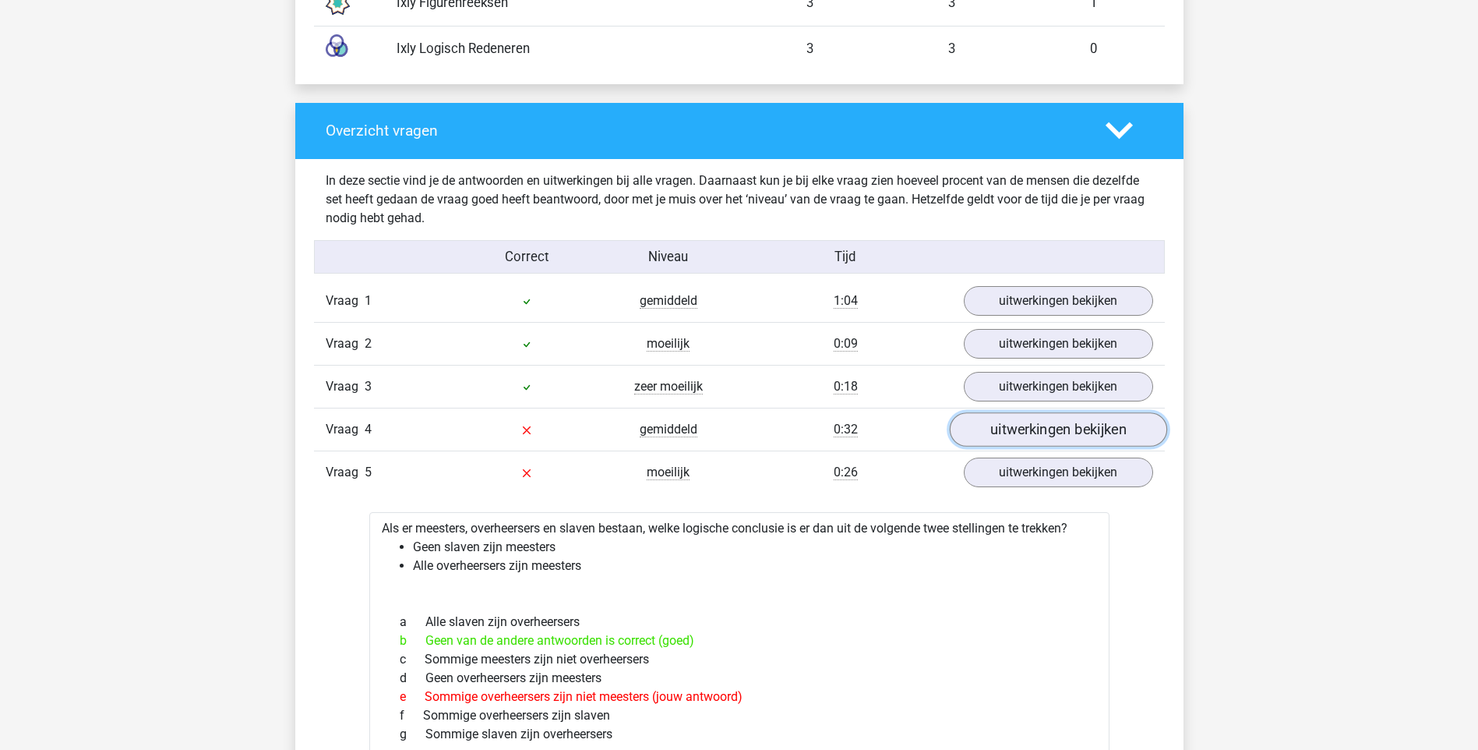
click at [1051, 435] on link "uitwerkingen bekijken" at bounding box center [1057, 429] width 217 height 34
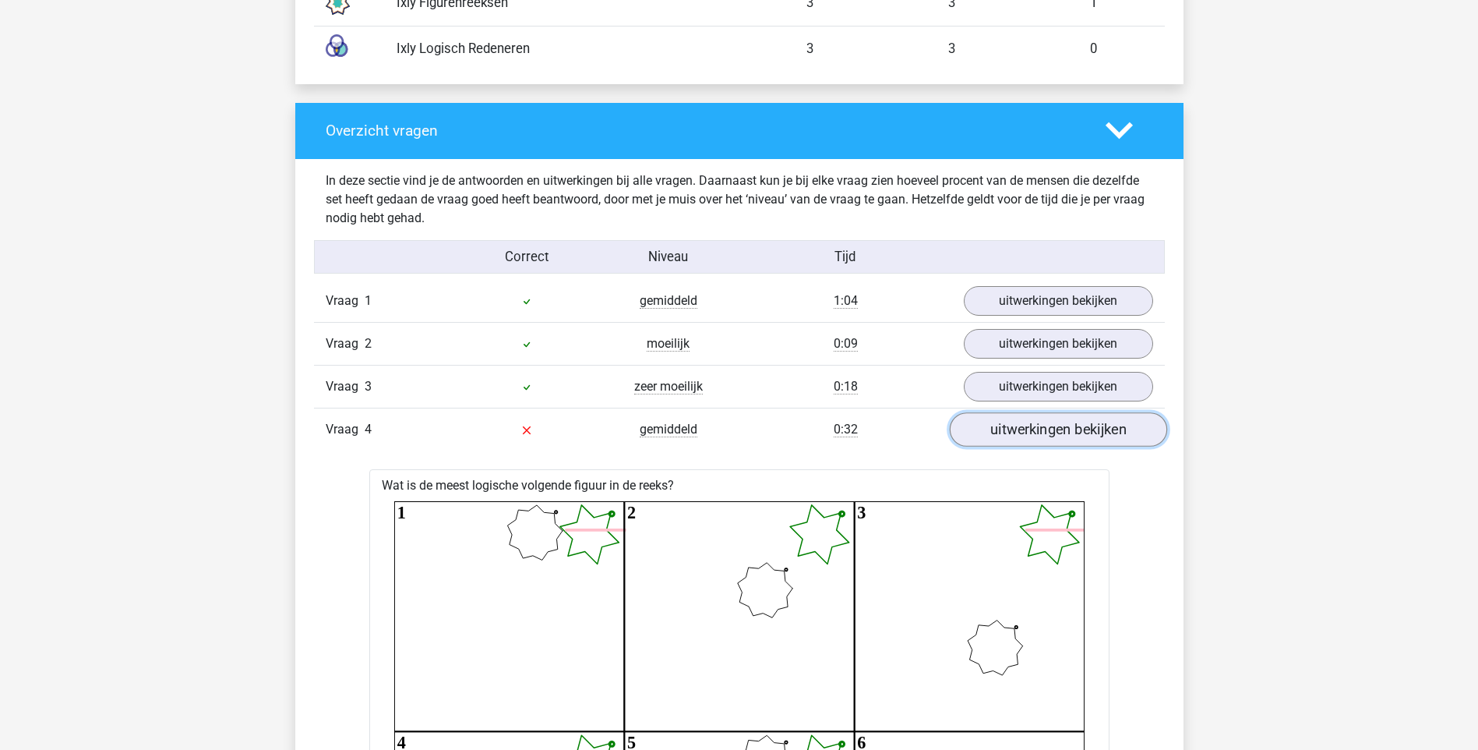
click at [1100, 435] on link "uitwerkingen bekijken" at bounding box center [1057, 429] width 217 height 34
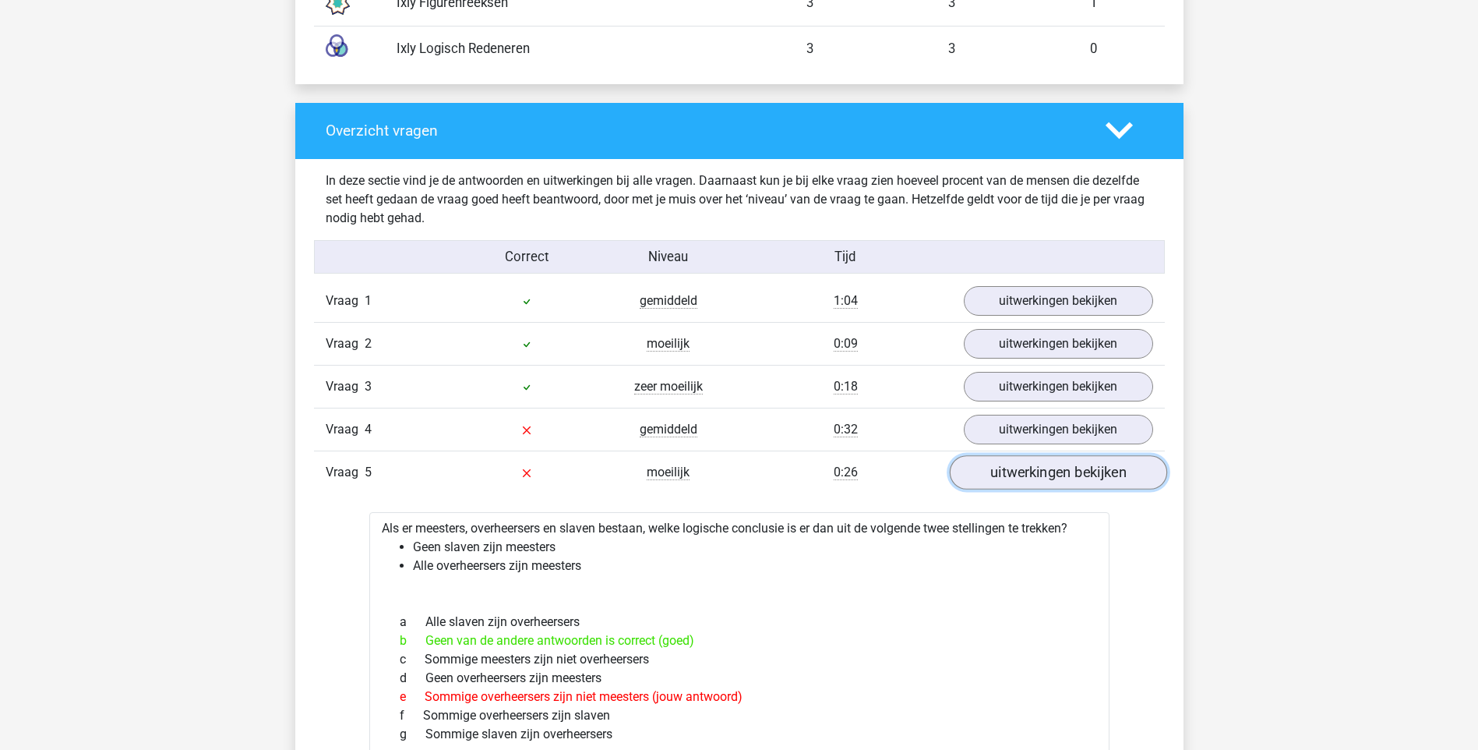
click at [1089, 482] on link "uitwerkingen bekijken" at bounding box center [1057, 472] width 217 height 34
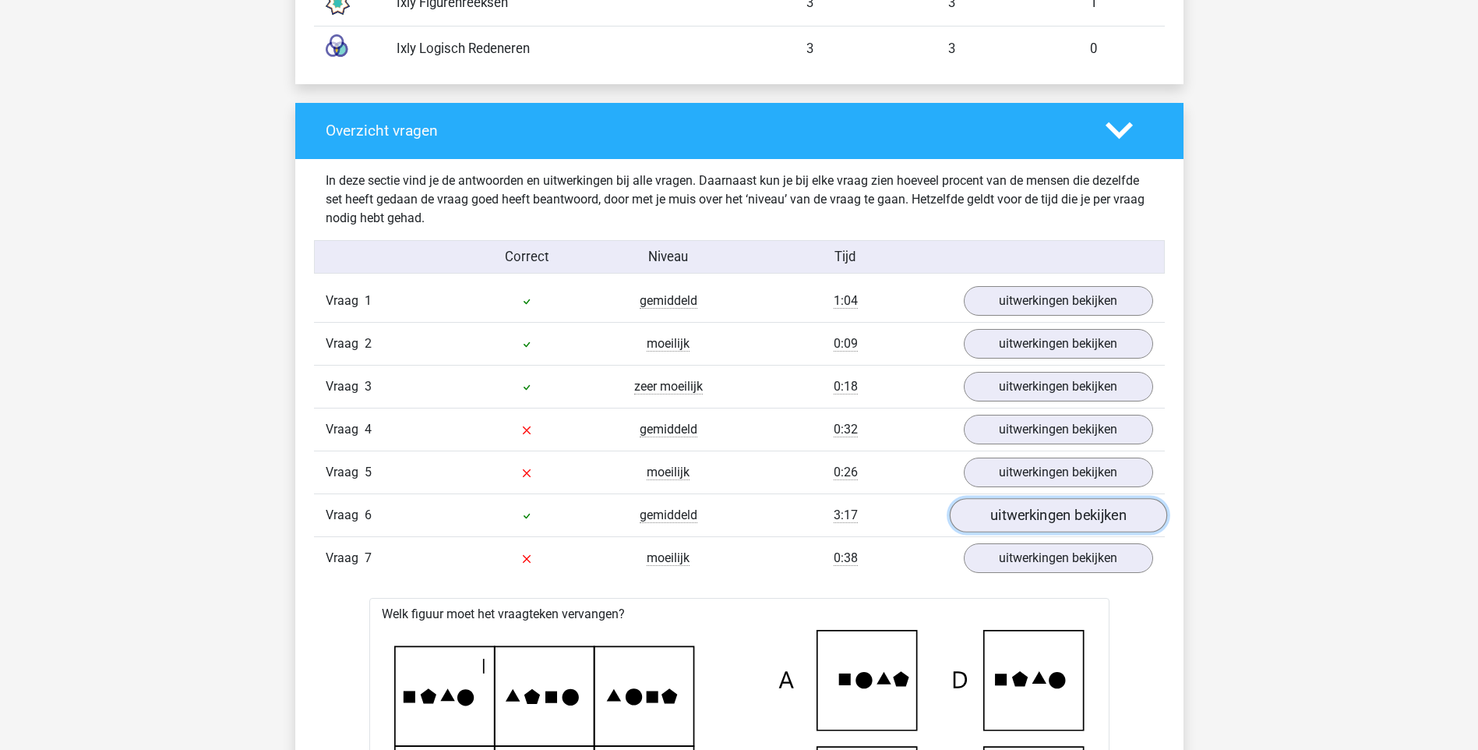
click at [1029, 510] on link "uitwerkingen bekijken" at bounding box center [1057, 515] width 217 height 34
